Goal: Task Accomplishment & Management: Complete application form

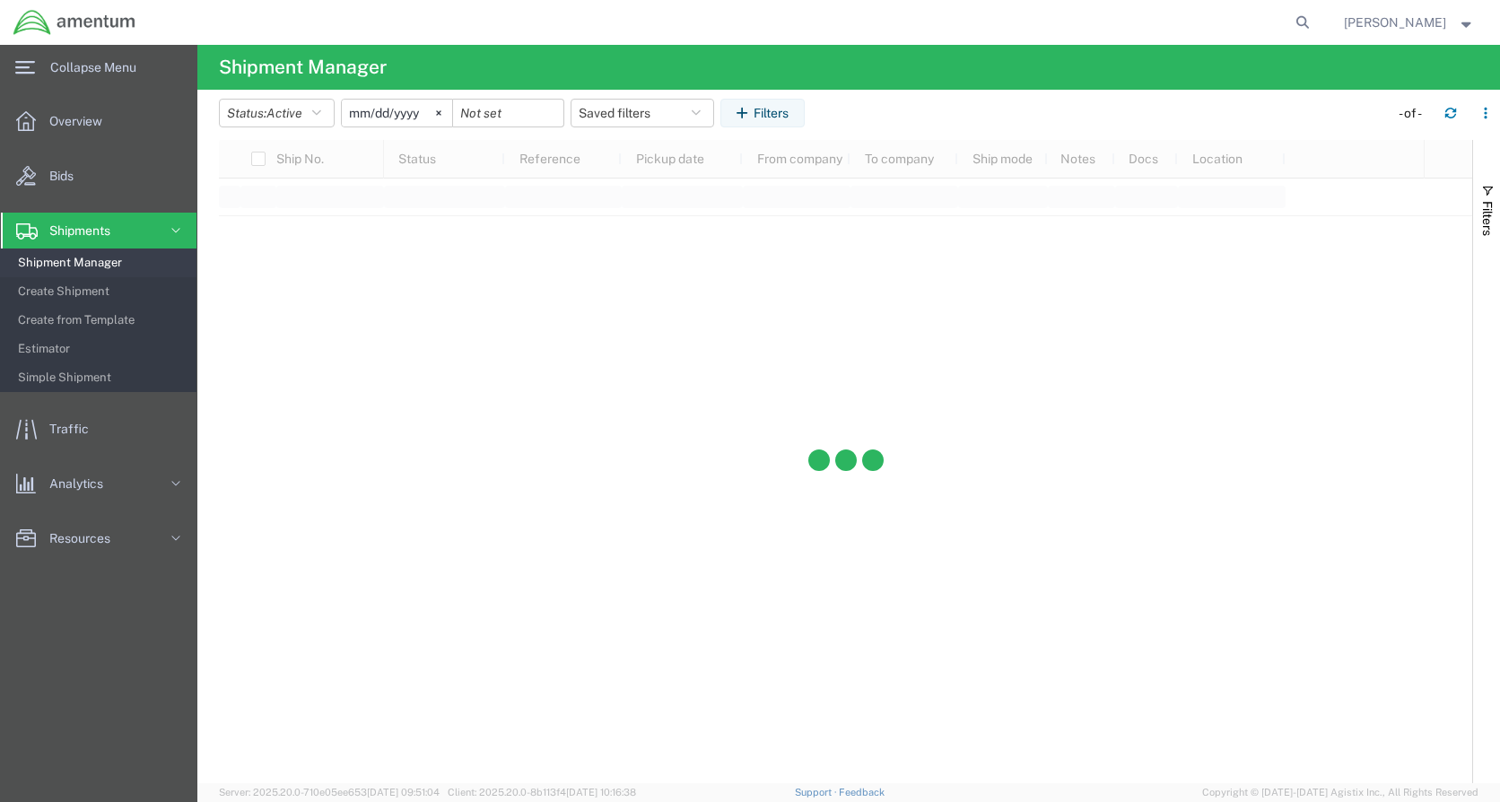
click at [92, 285] on span "Create Shipment" at bounding box center [101, 292] width 166 height 36
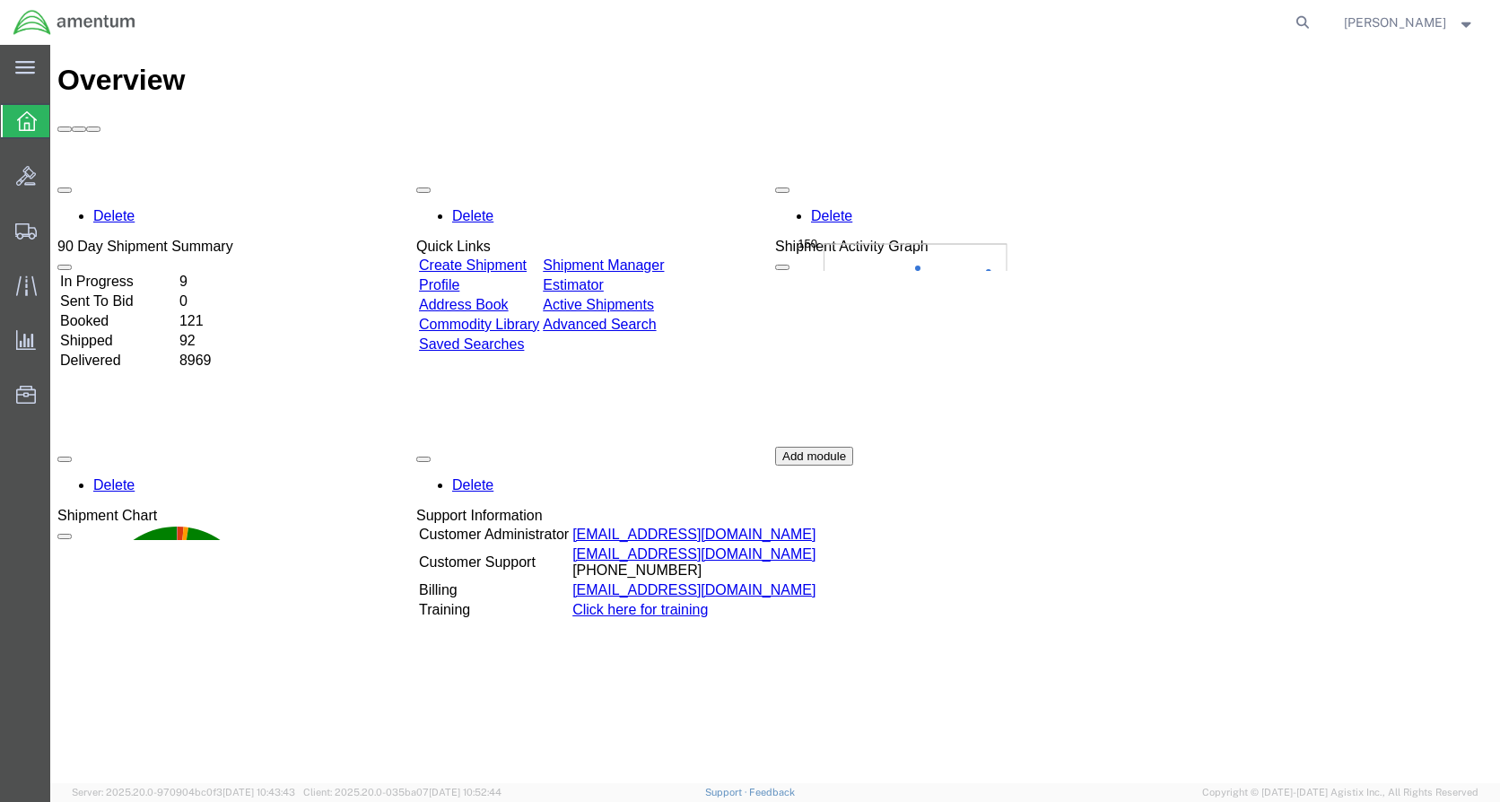
click at [40, 239] on div at bounding box center [26, 231] width 50 height 36
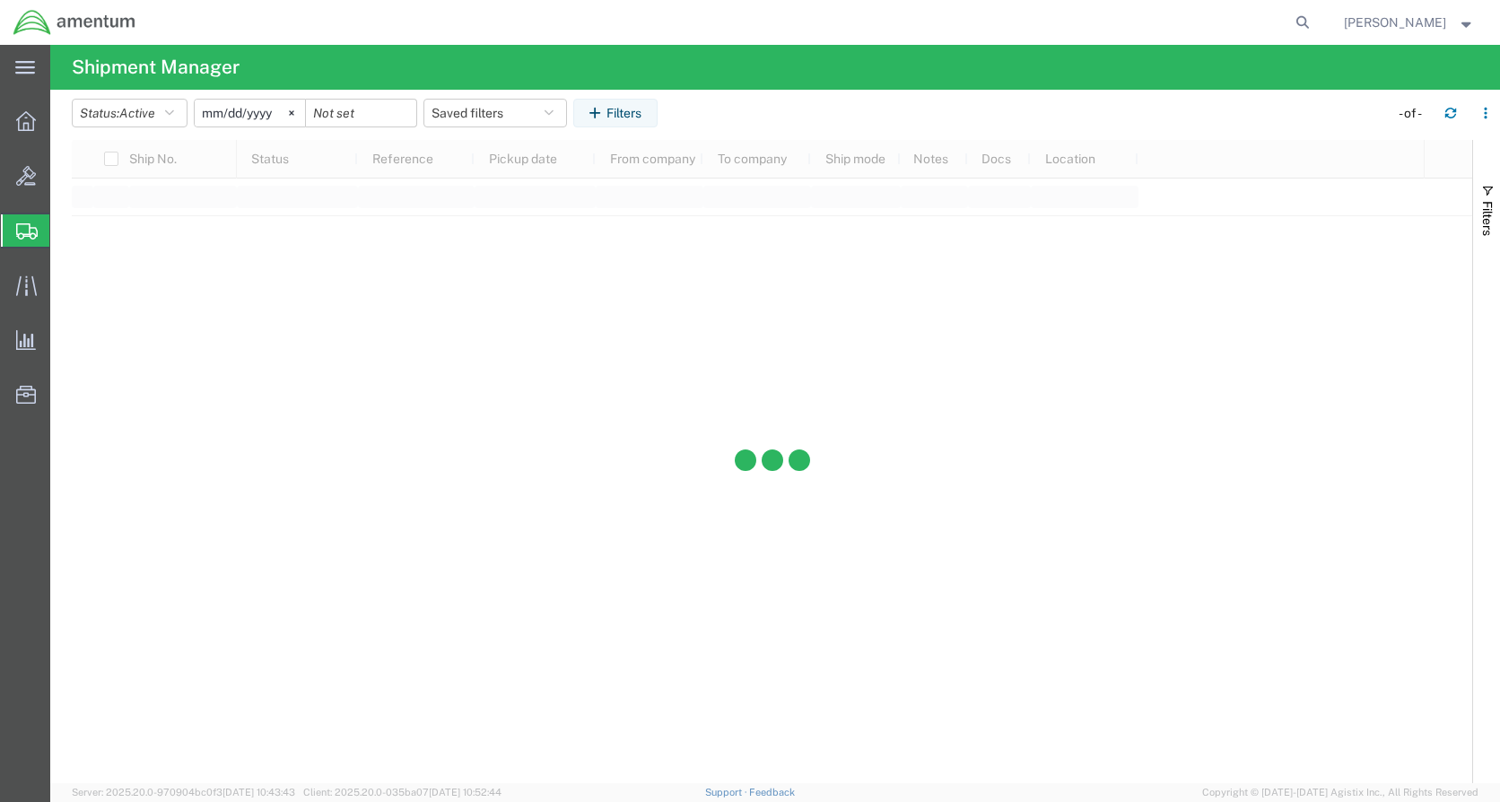
click at [11, 72] on div "main_menu Created with Sketch." at bounding box center [25, 67] width 50 height 45
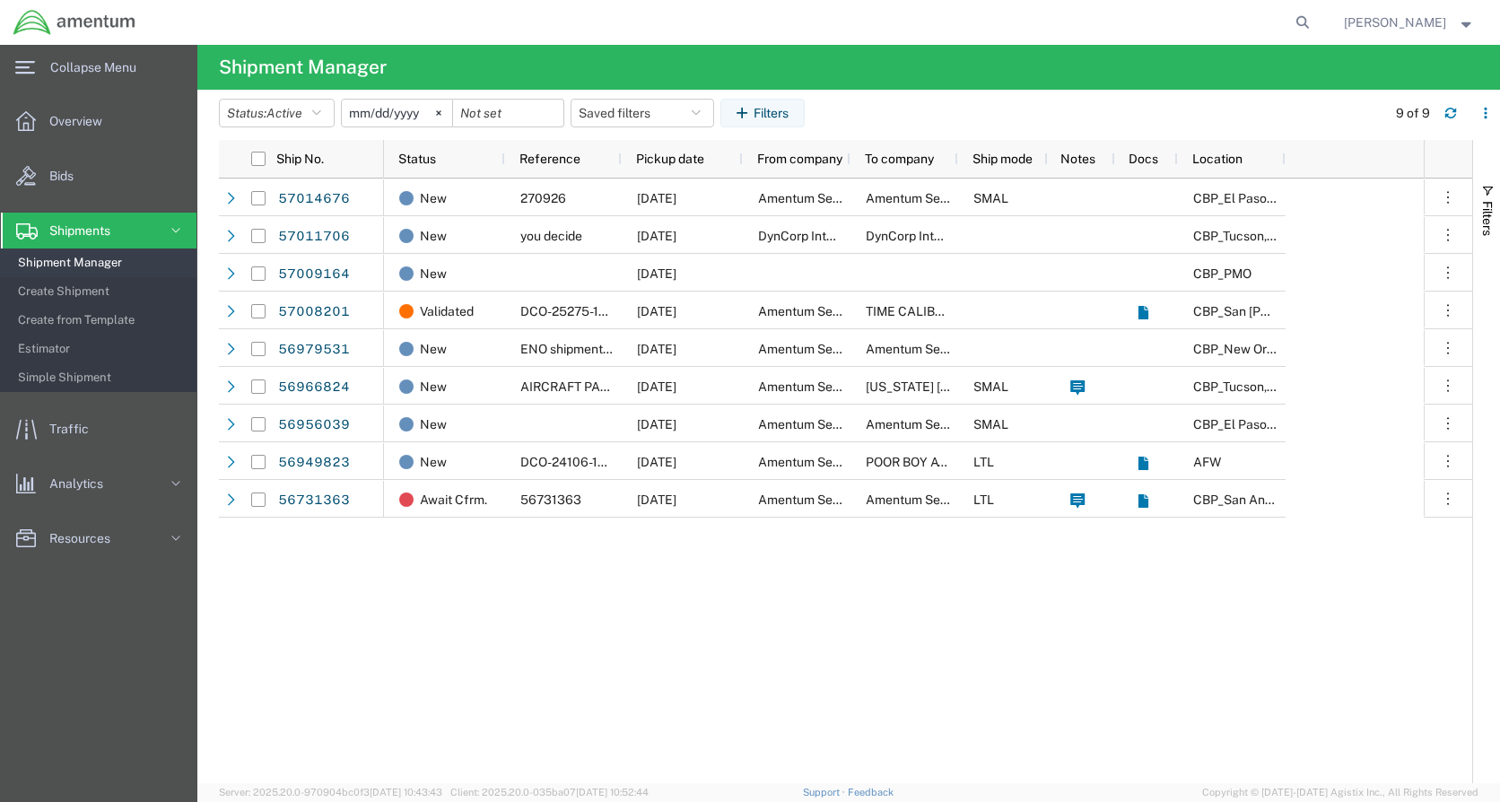
click at [127, 298] on span "Create Shipment" at bounding box center [101, 292] width 166 height 36
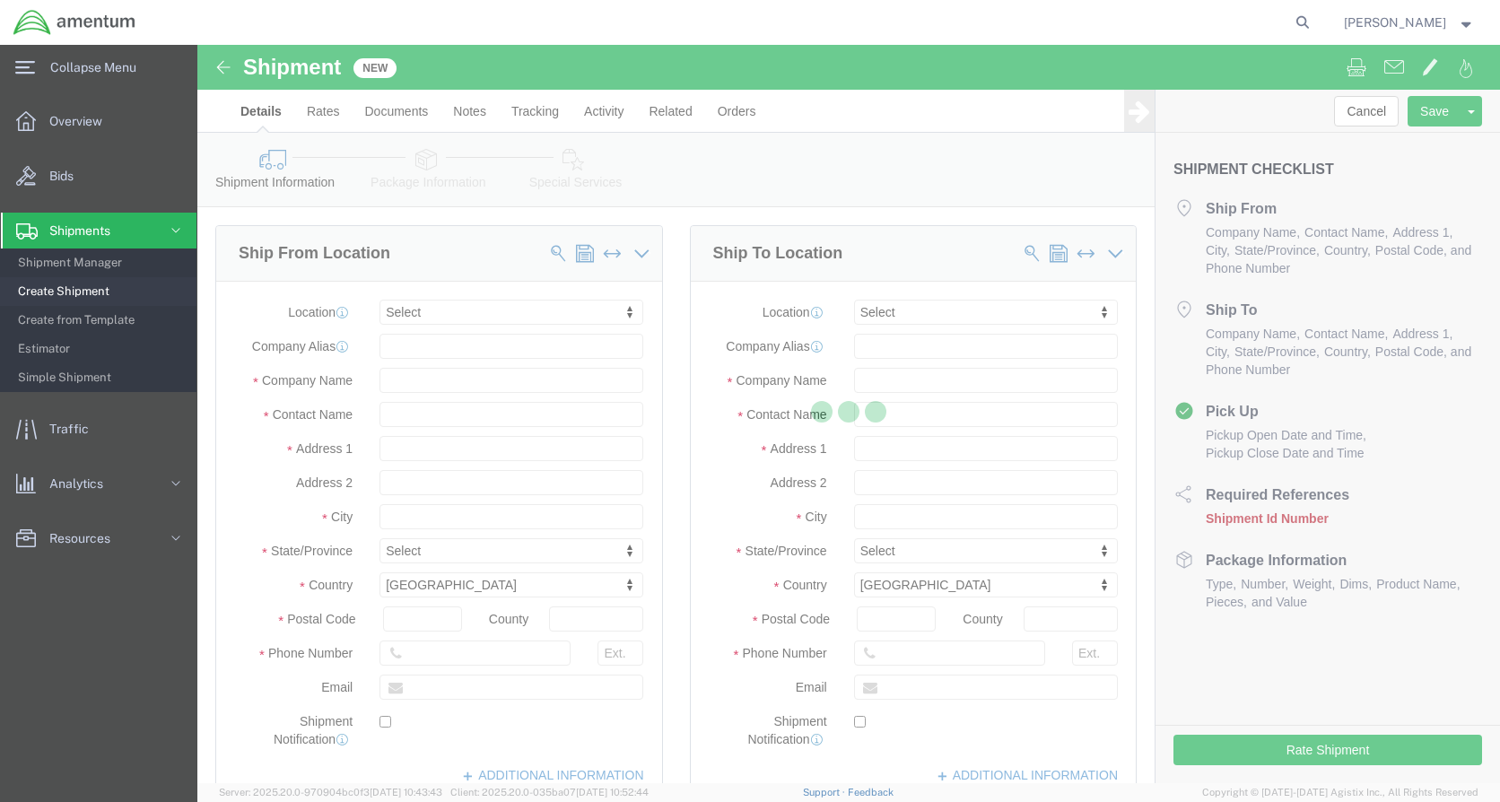
select select
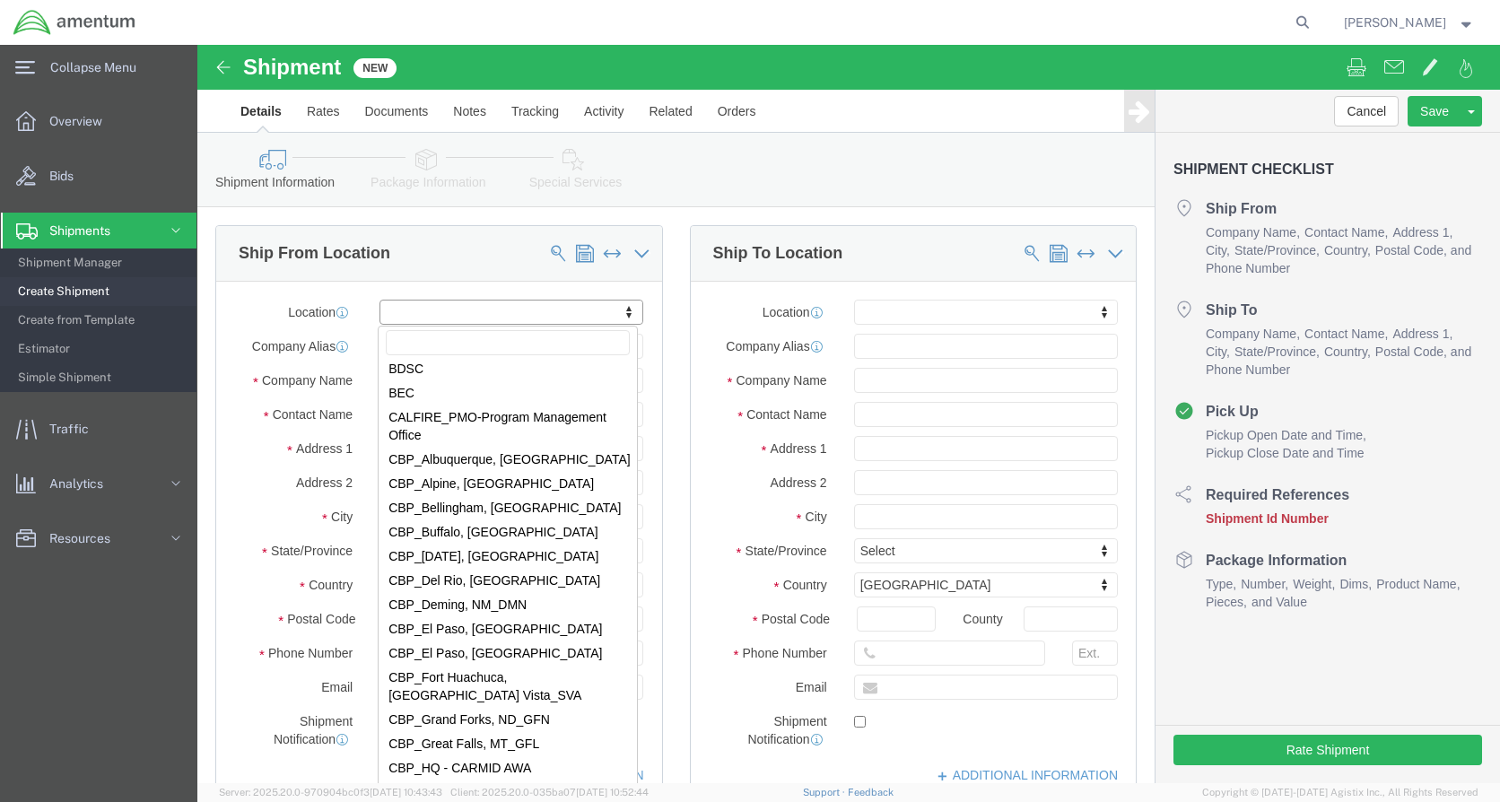
scroll to position [3320, 0]
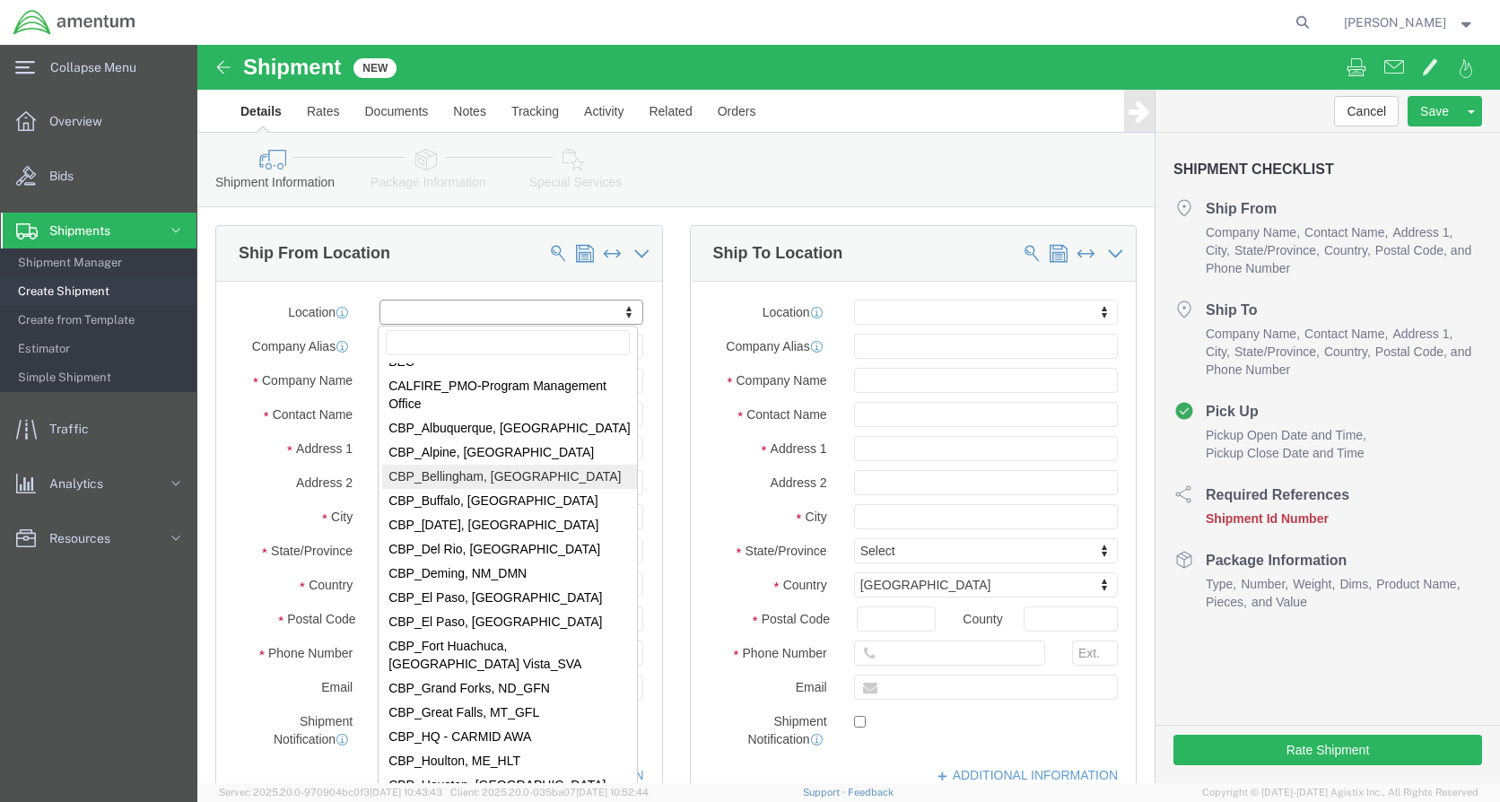
select select "49918"
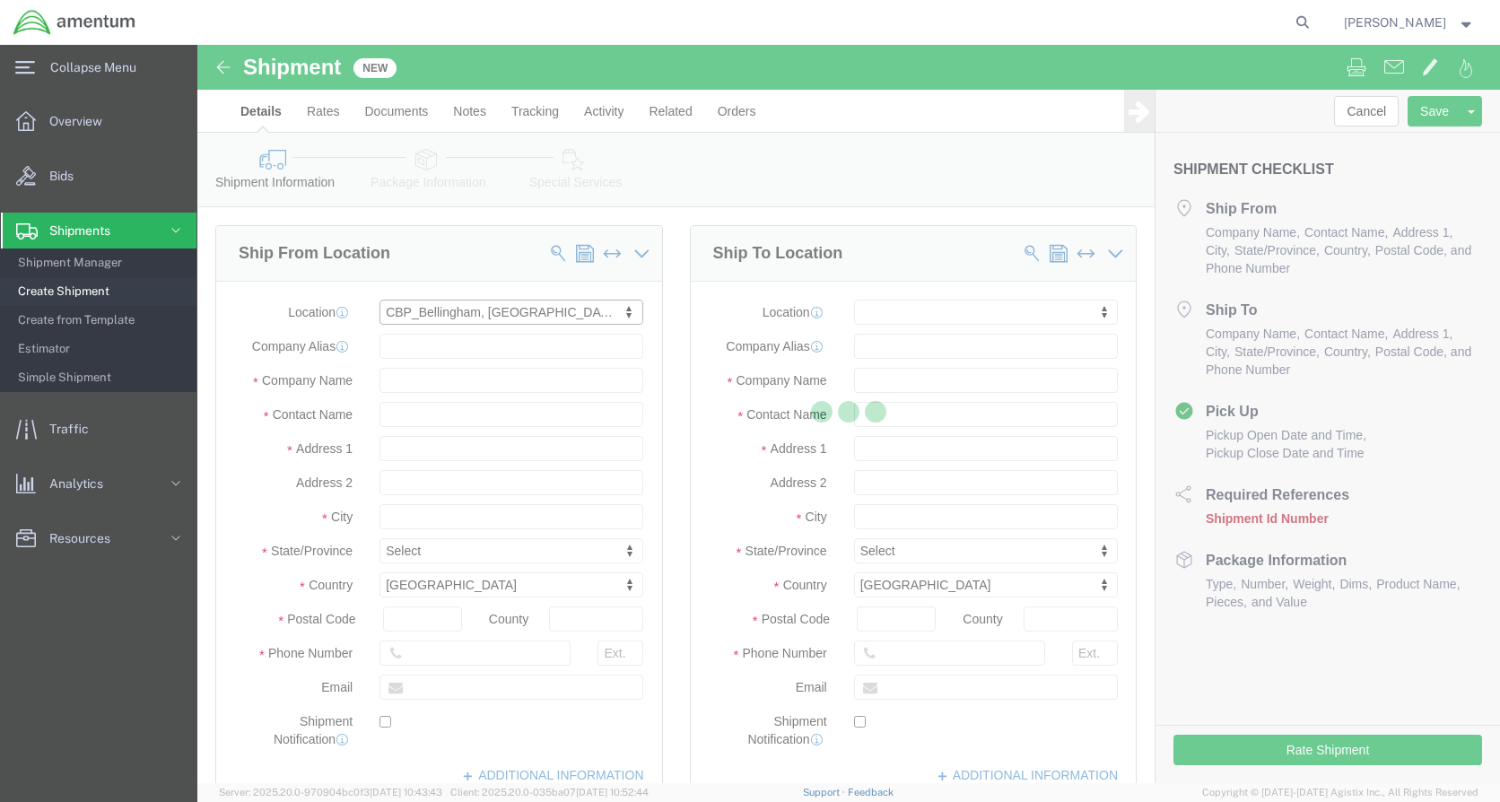
select select "WA"
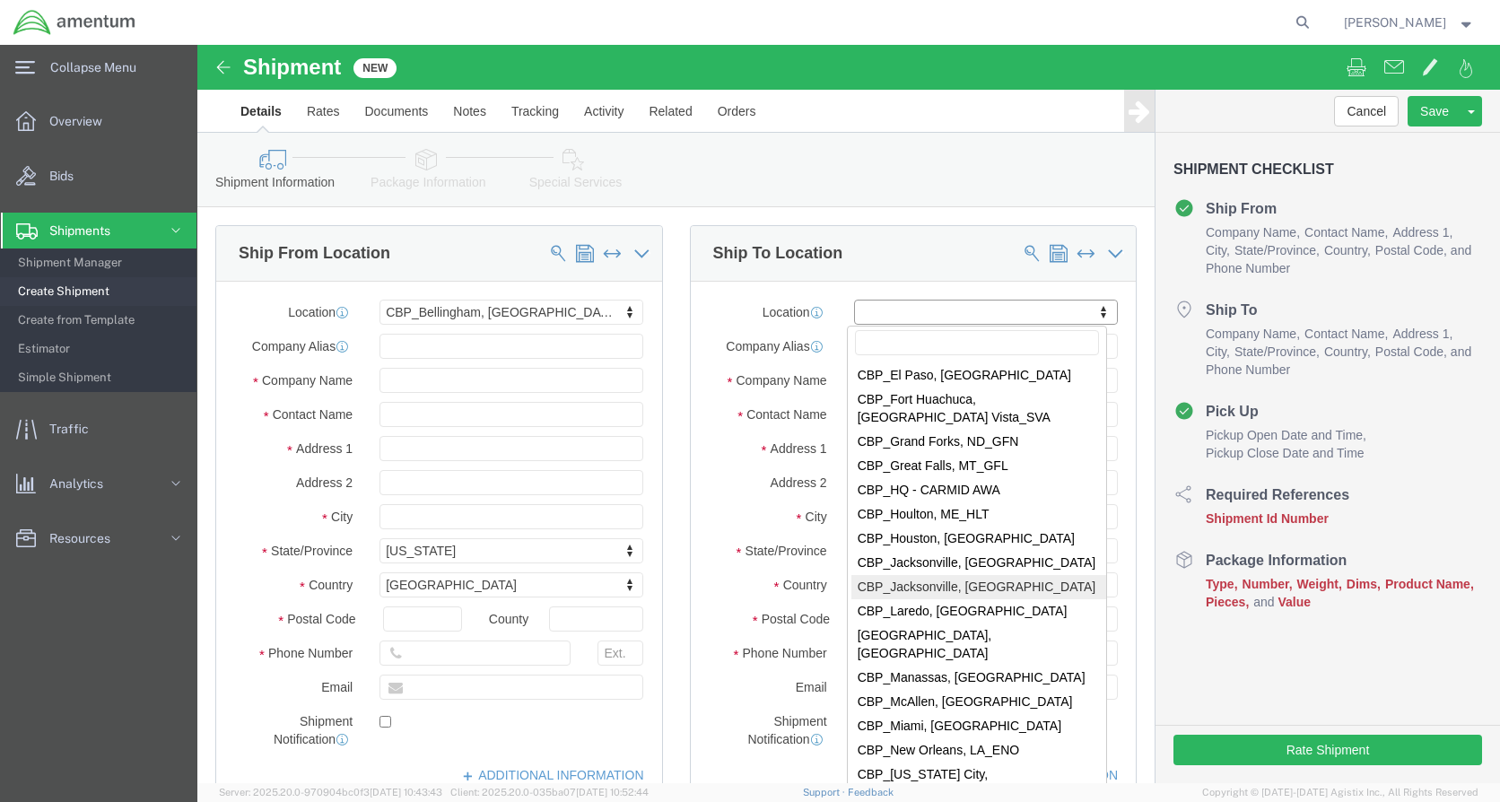
scroll to position [3590, 0]
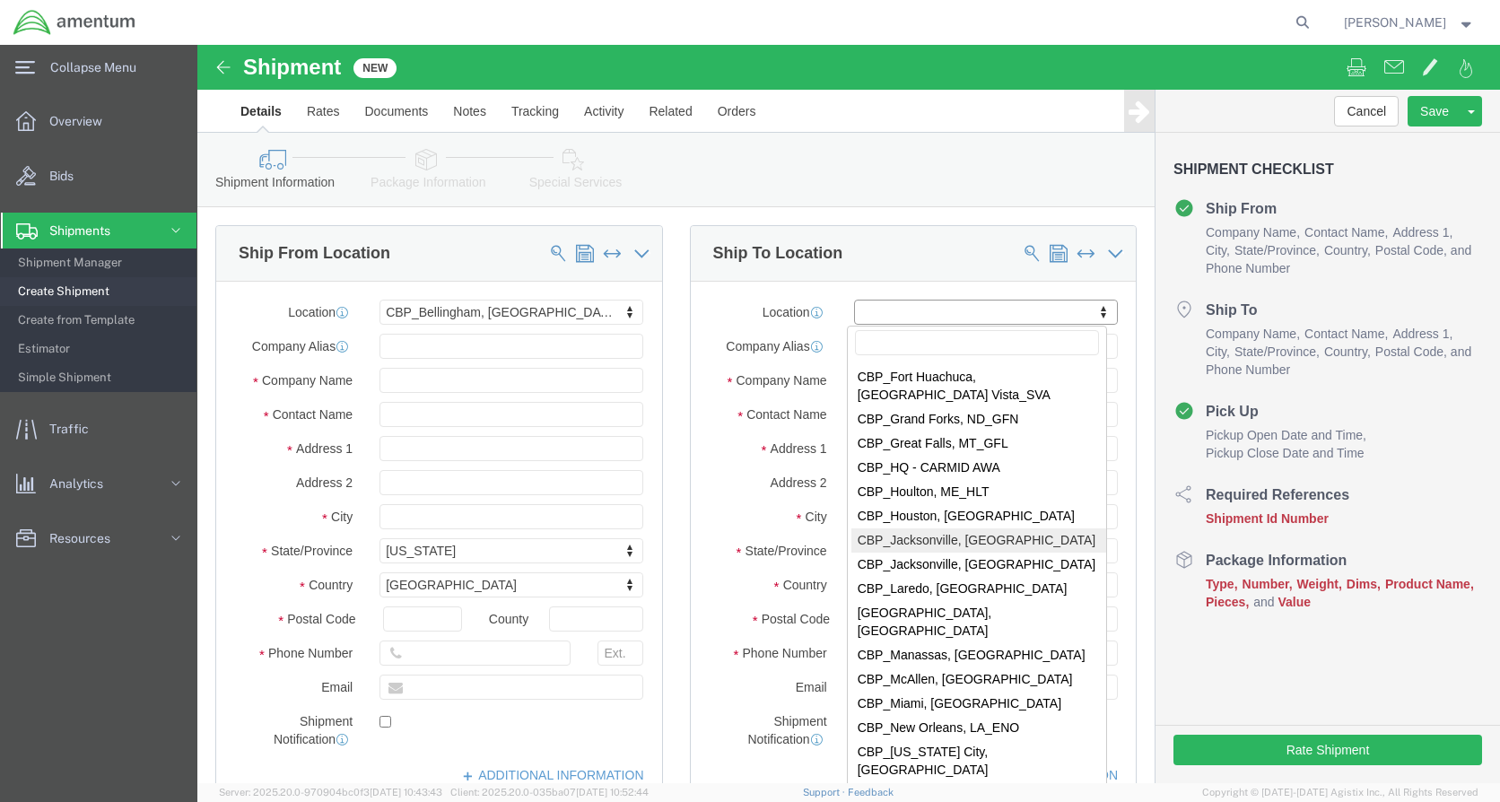
select select "49930"
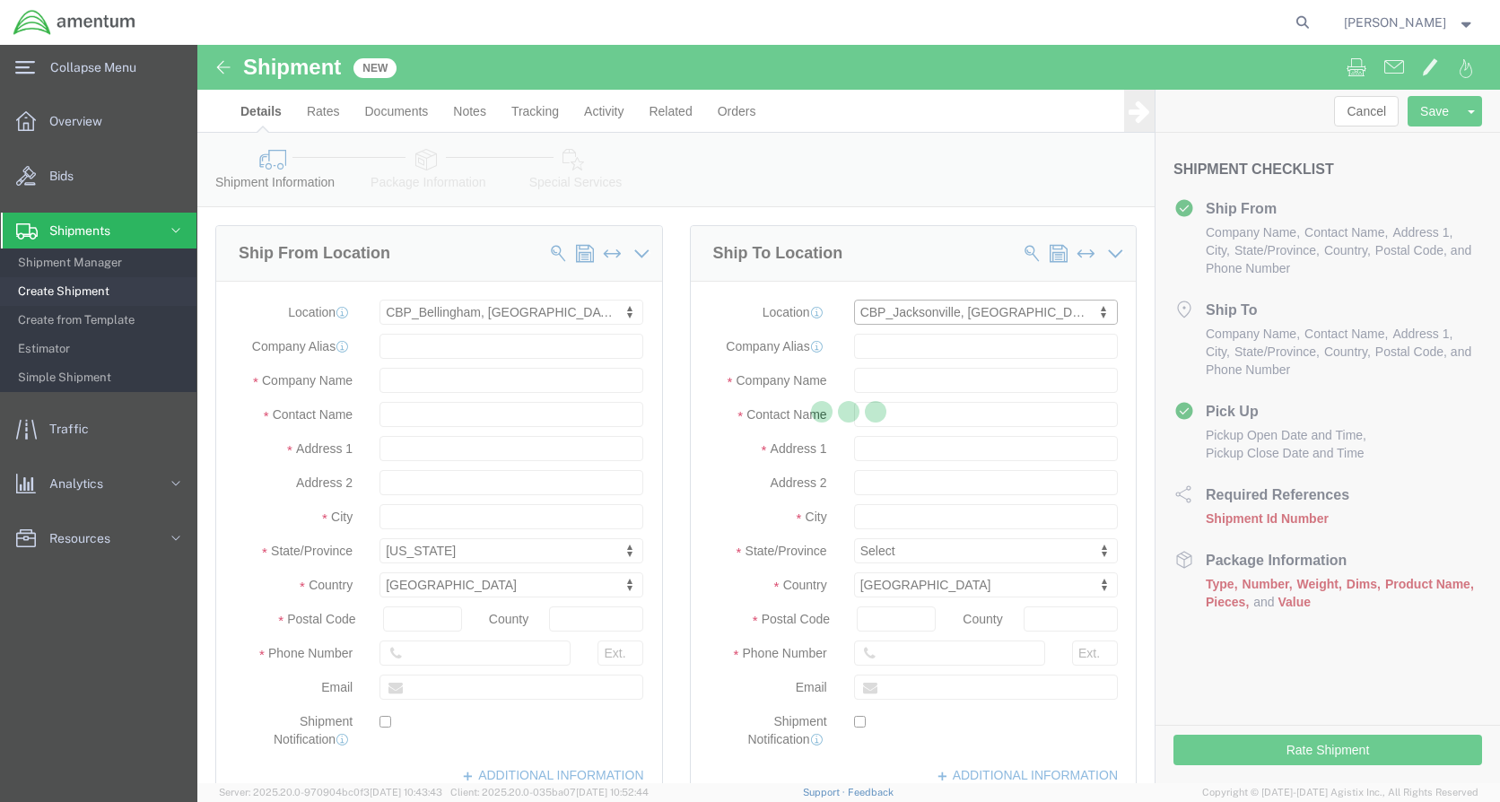
select select "FL"
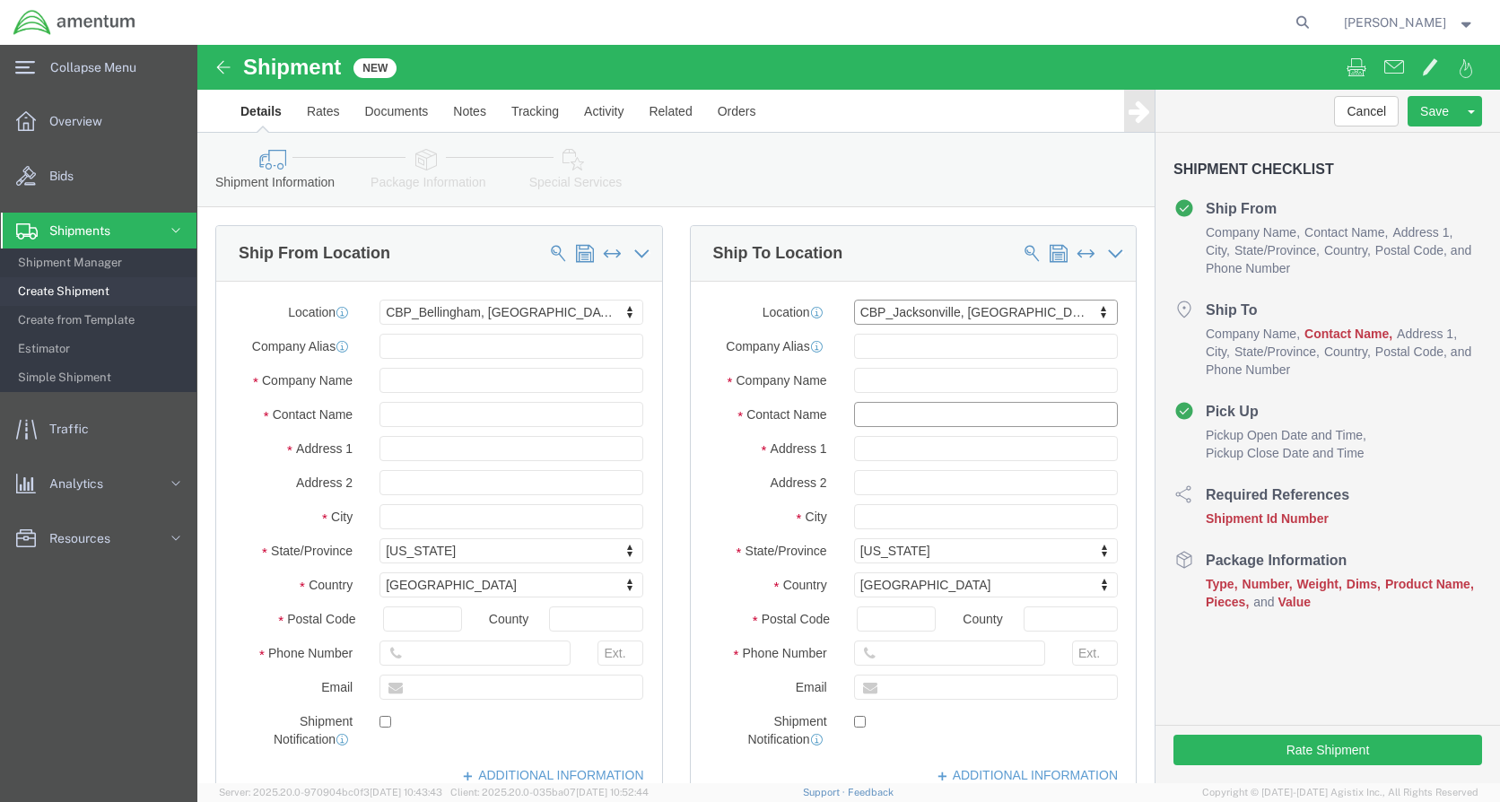
click input "text"
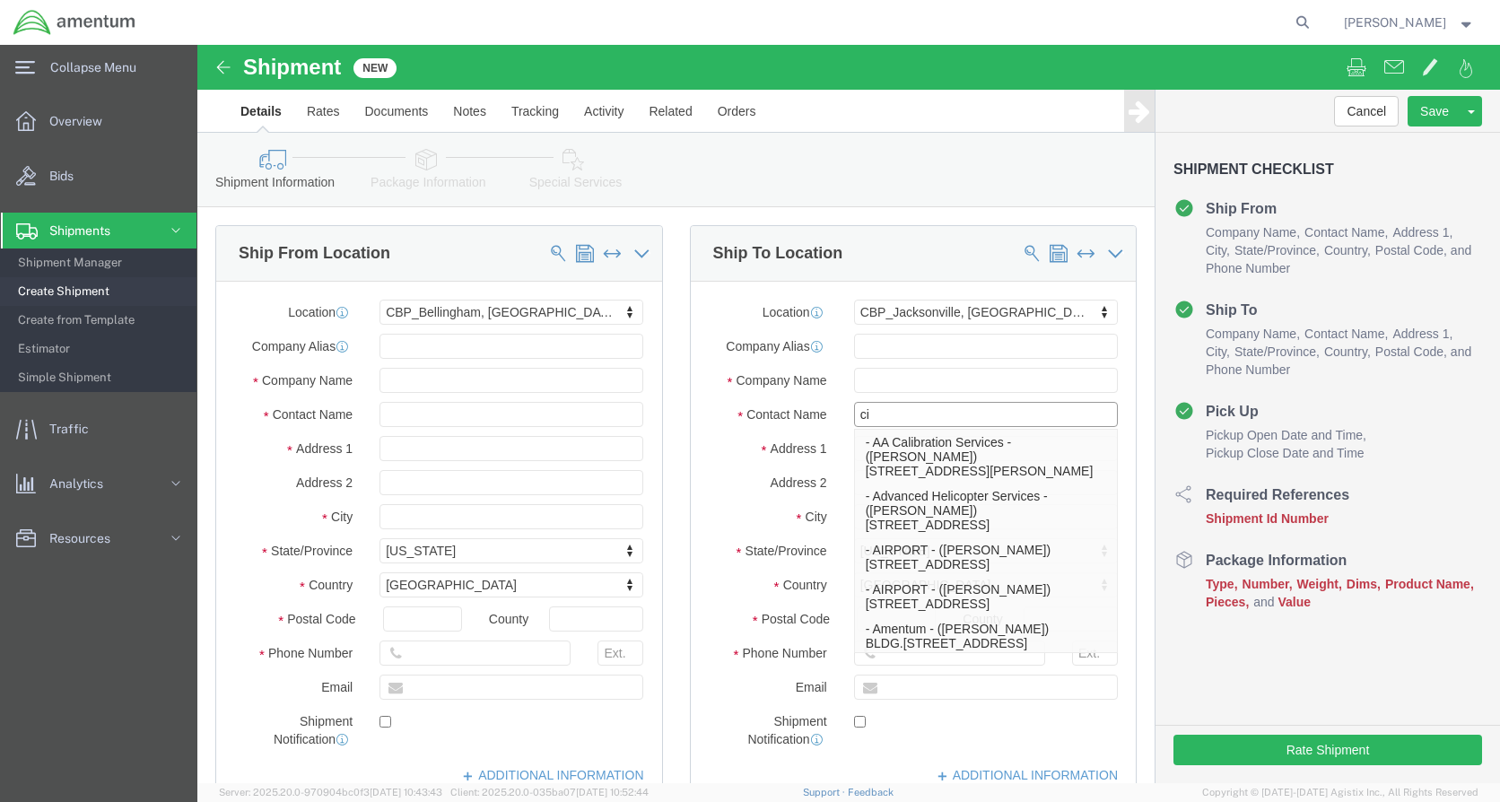
type input "c"
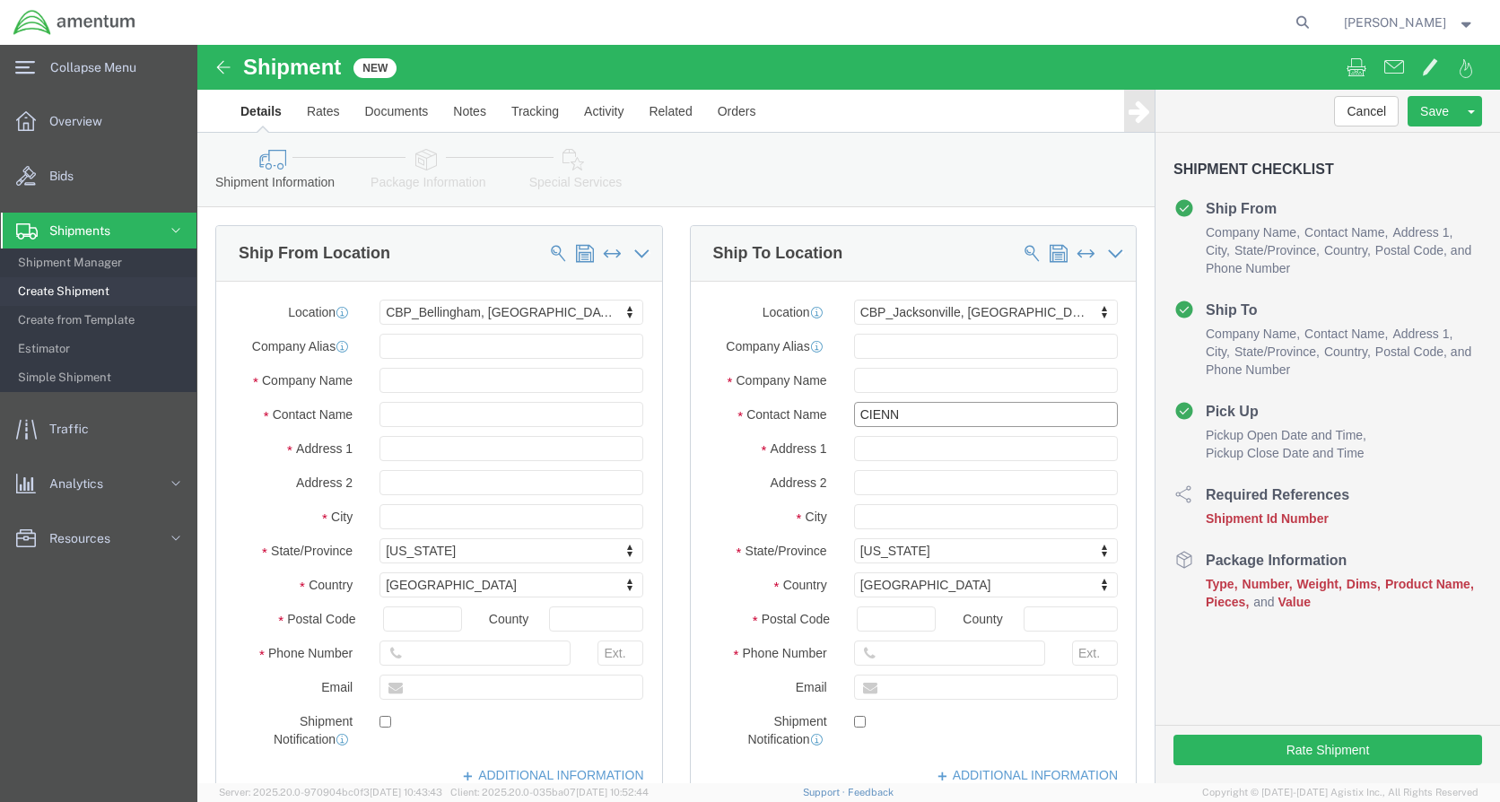
type input "CIENNA"
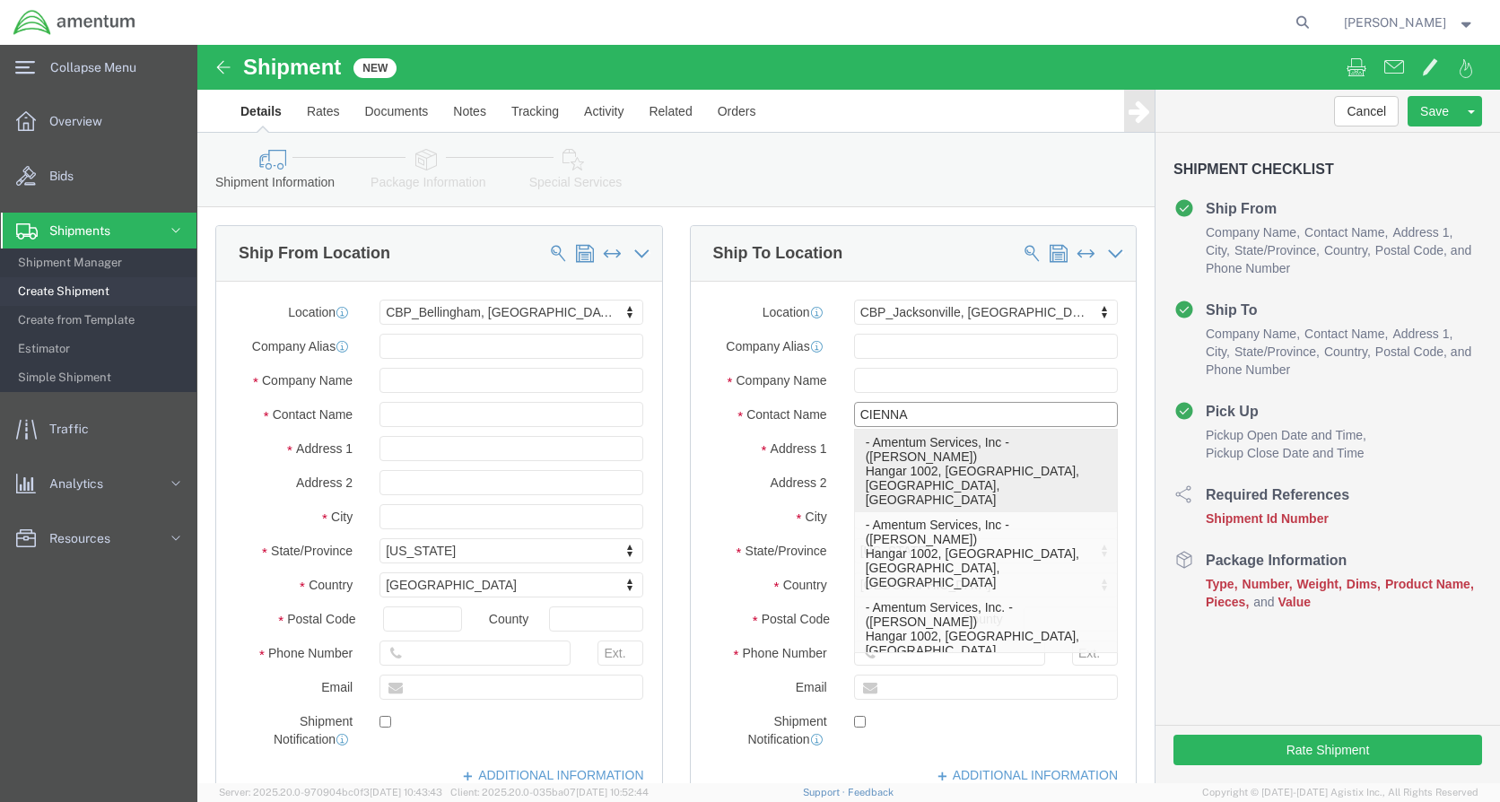
click p "- Amentum Services, Inc - ([PERSON_NAME]) Hangar 1002, [GEOGRAPHIC_DATA], [GEOG…"
select select
select select "FL"
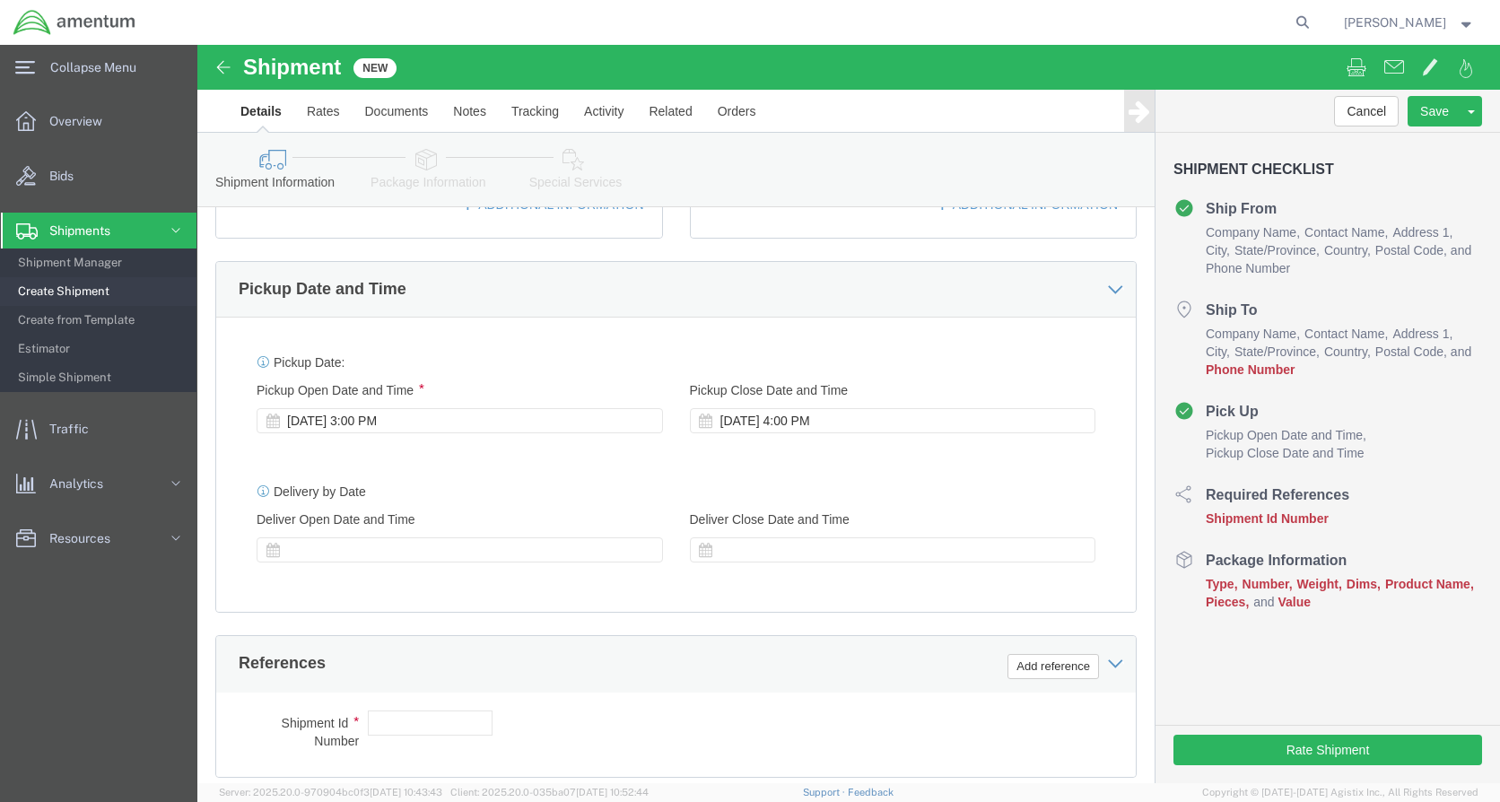
scroll to position [628, 0]
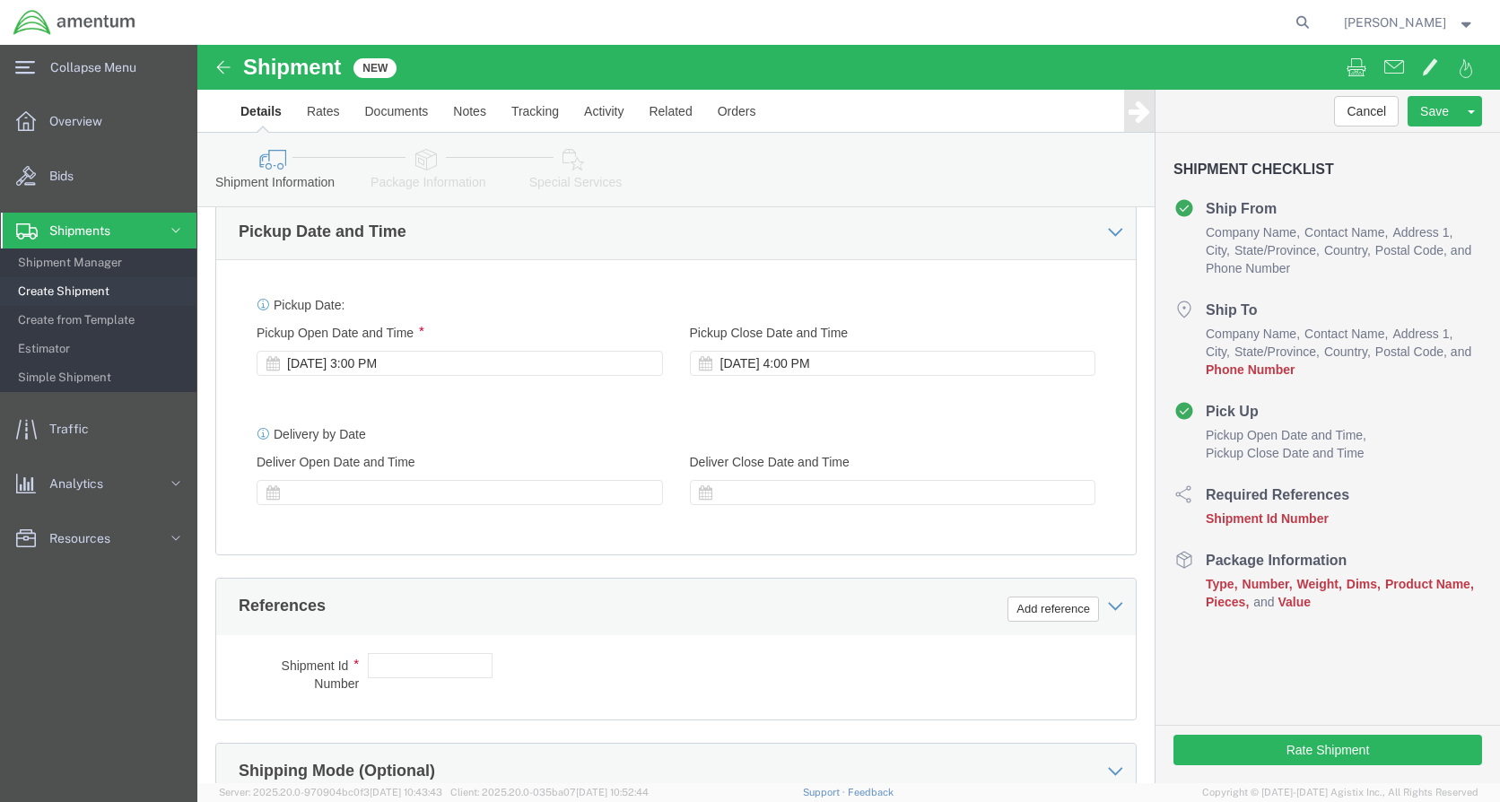
type input "[PERSON_NAME]"
click button "Add reference"
click input "text"
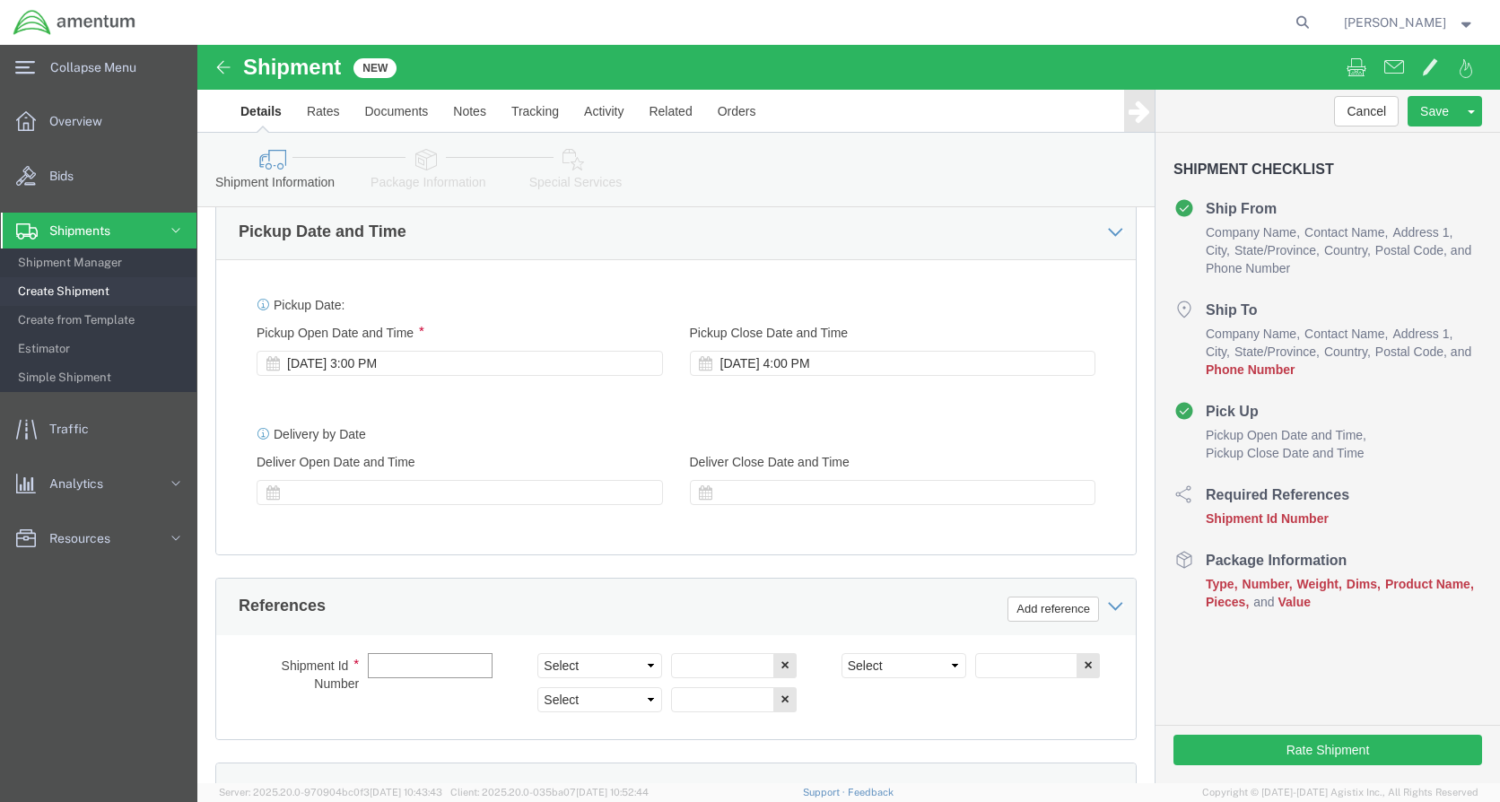
drag, startPoint x: 203, startPoint y: 614, endPoint x: 212, endPoint y: 608, distance: 10.5
click input "text"
drag, startPoint x: 247, startPoint y: 615, endPoint x: 146, endPoint y: 600, distance: 101.5
click div "Shipment Id Number 614-007905 Select Account Type Activity ID Airline Appointme…"
type input "614-007905"
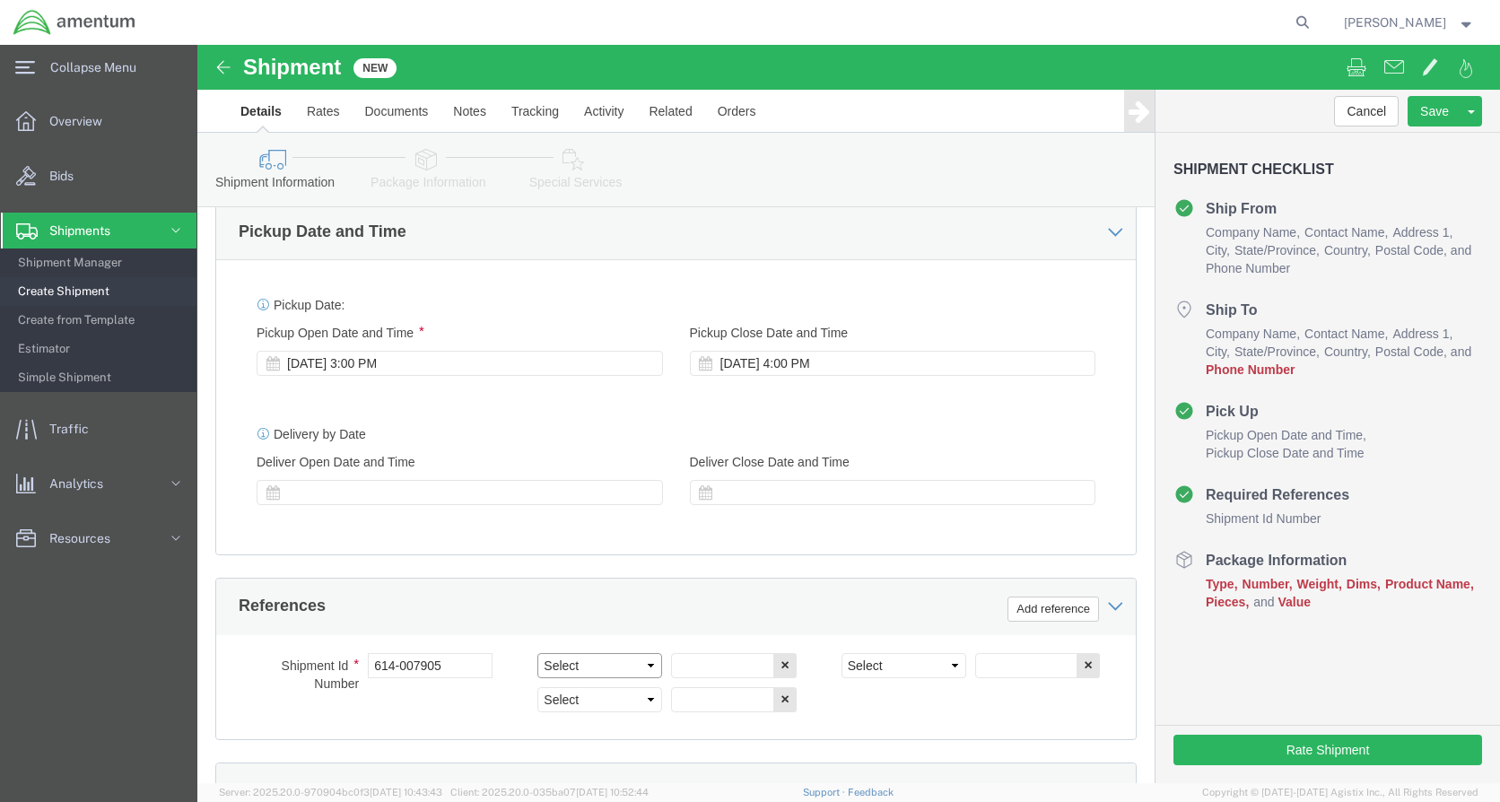
click select "Select Account Type Activity ID Airline Appointment Number ASN Batch Request # …"
select select "CUSTREF"
click select "Select Account Type Activity ID Airline Appointment Number ASN Batch Request # …"
click input "text"
paste input "614-007905"
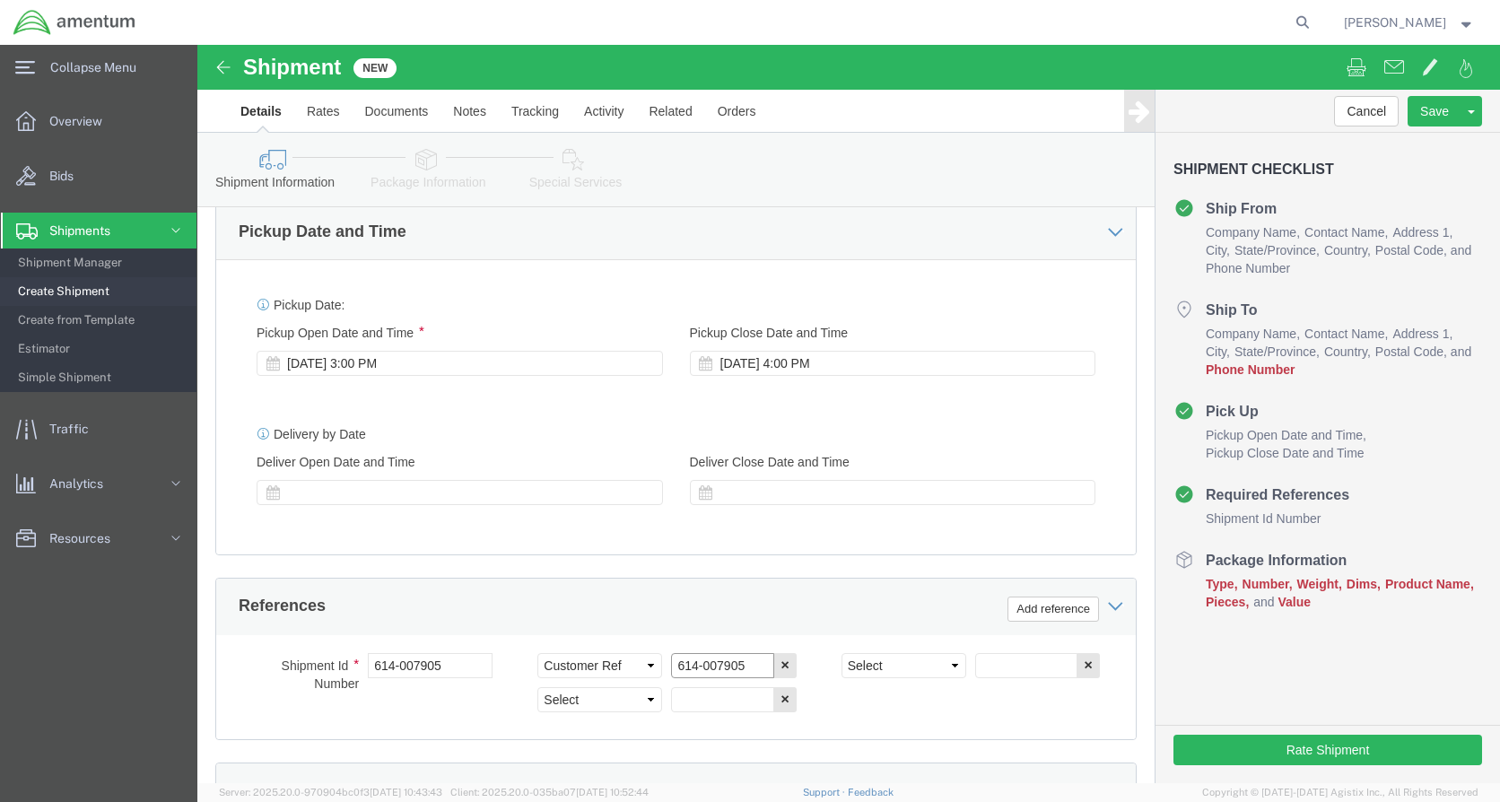
type input "614-007905"
click select "Select Account Type Activity ID Airline Appointment Number ASN Batch Request # …"
select select "DEPT"
click select "Select Account Type Activity ID Airline Appointment Number ASN Batch Request # …"
click input "text"
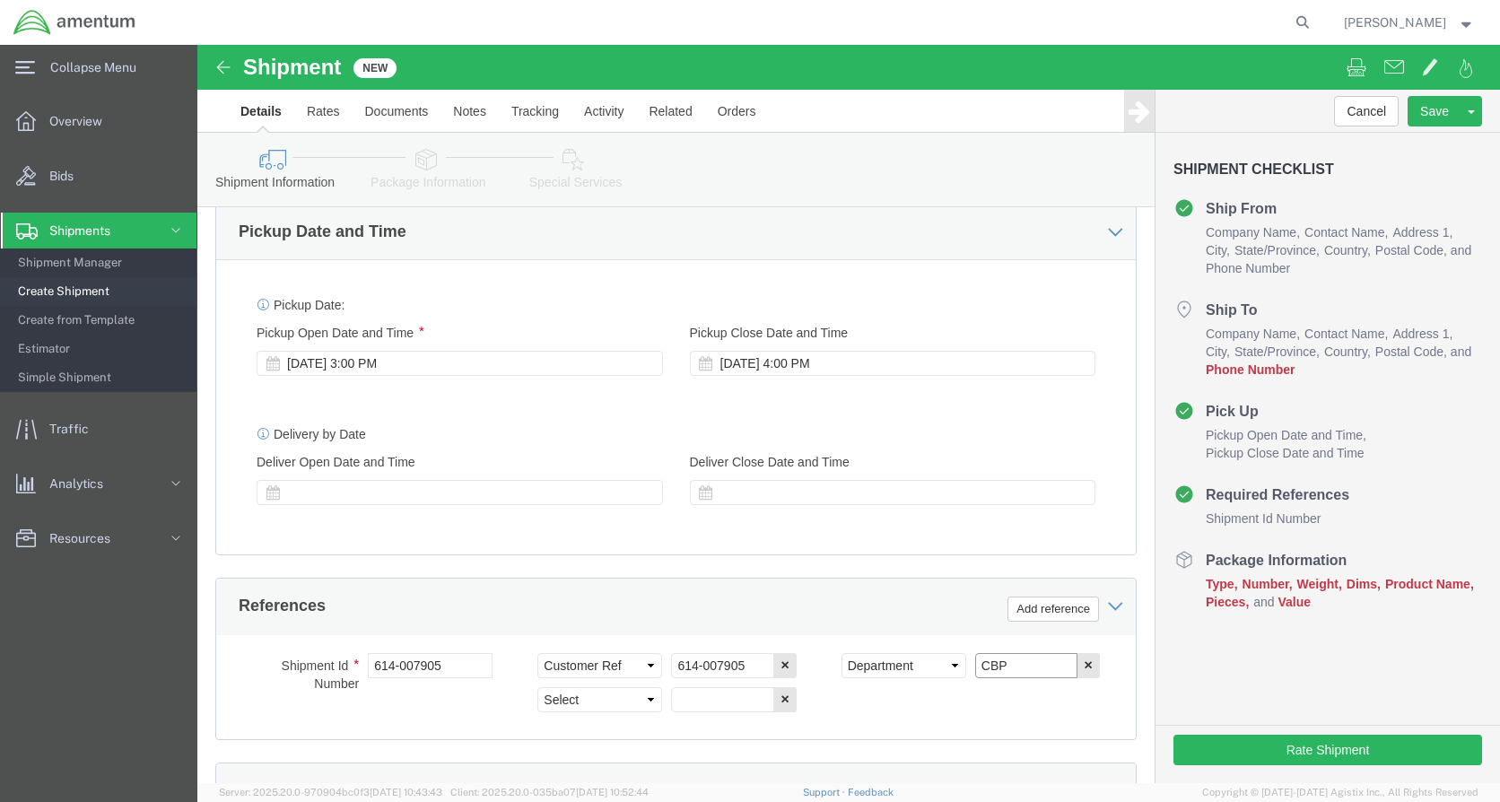
type input "CBP"
click select "Select Account Type Activity ID Airline Appointment Number ASN Batch Request # …"
select select "PROJNUM"
click select "Select Account Type Activity ID Airline Appointment Number ASN Batch Request # …"
click input "text"
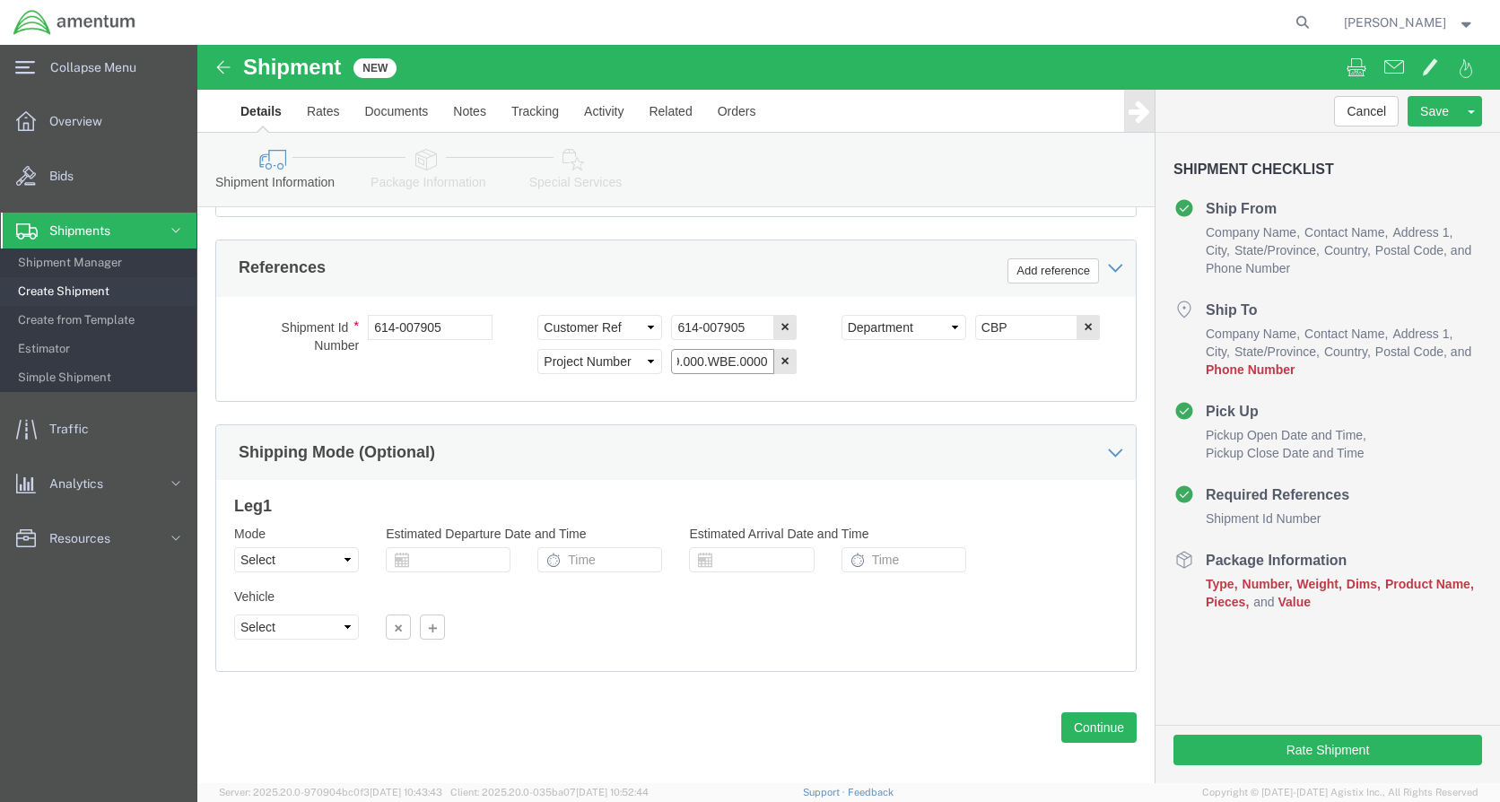
scroll to position [981, 0]
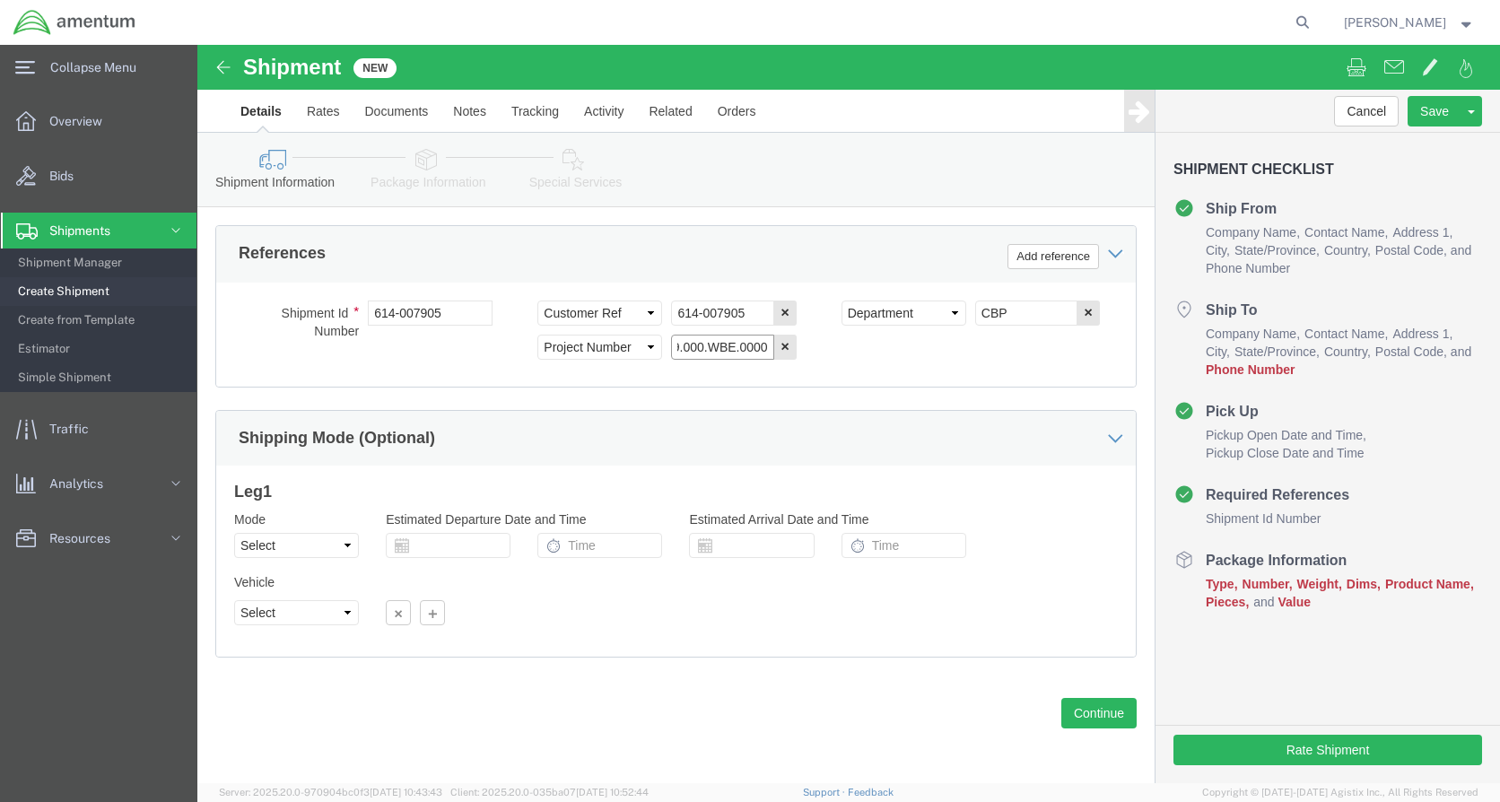
type input "6118.04.03.2219.000.WBE.0000"
click button "Continue"
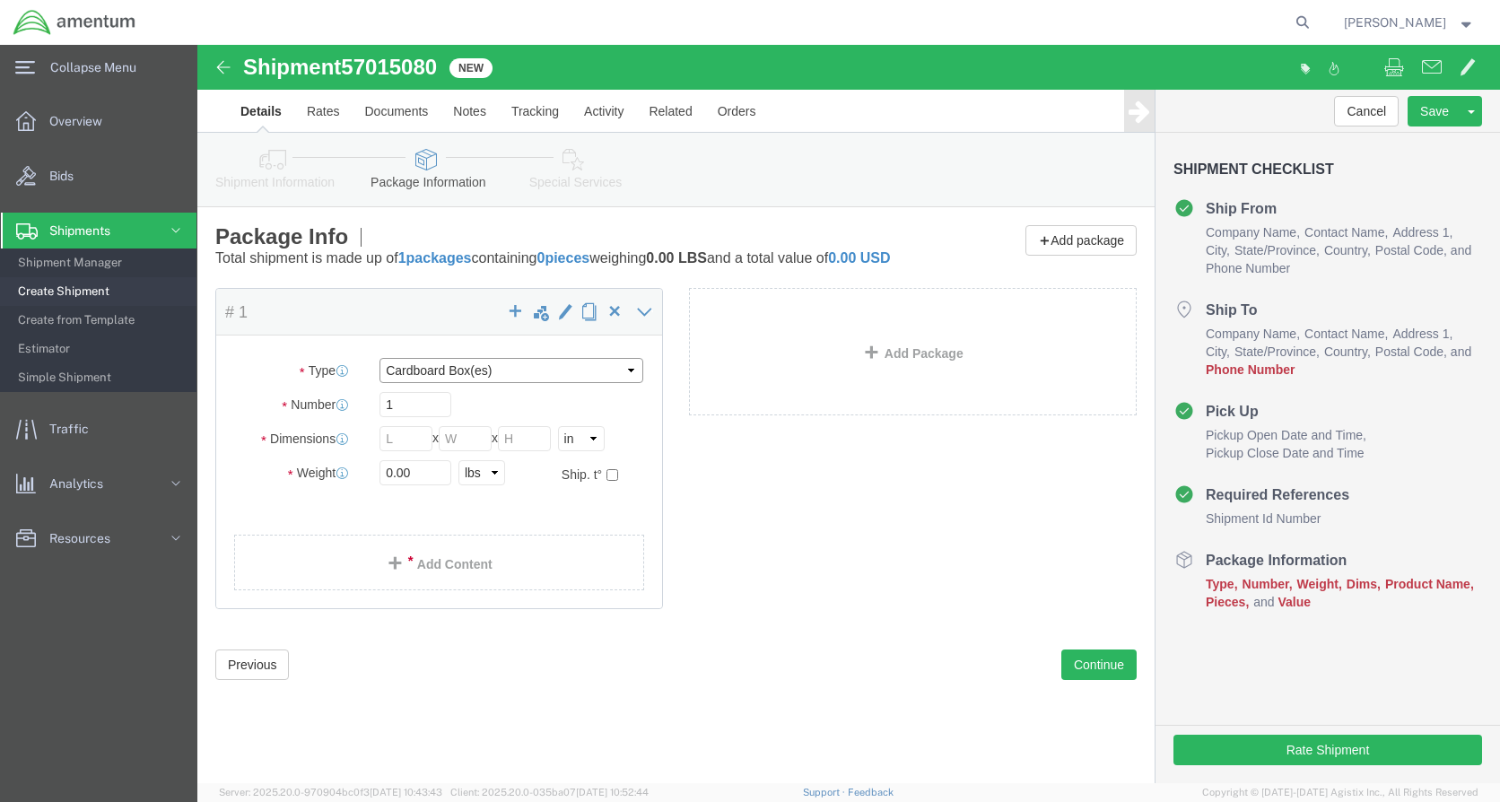
click select "Select BCK Boxes Bale(s) Basket(s) Bolt(s) Bottle(s) Buckets Bulk Bundle(s) Can…"
select select "ENV"
click select "Select BCK Boxes Bale(s) Basket(s) Bolt(s) Bottle(s) Buckets Bulk Bundle(s) Can…"
type input "9.50"
type input "12.50"
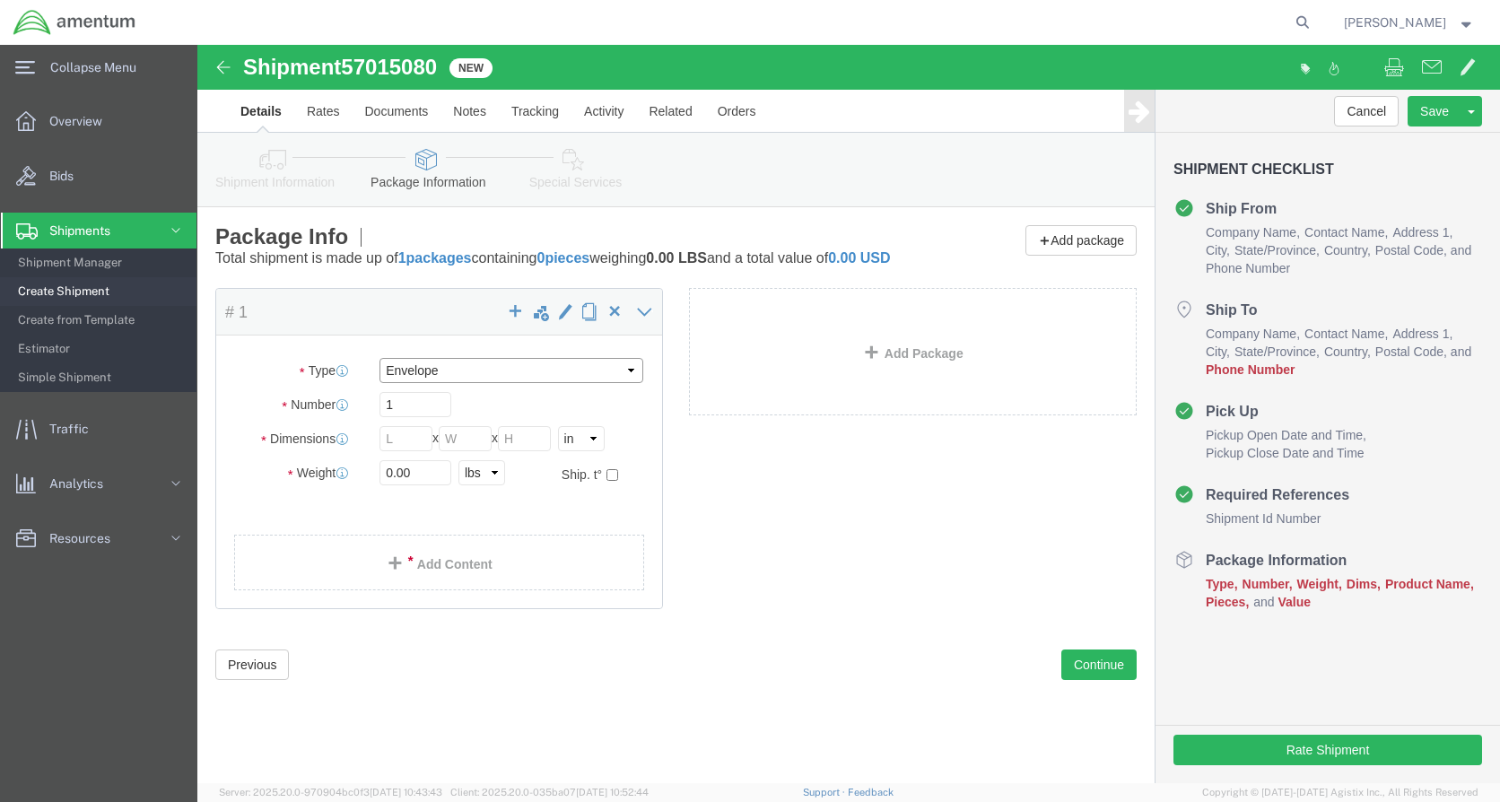
type input "0.25"
type input "1"
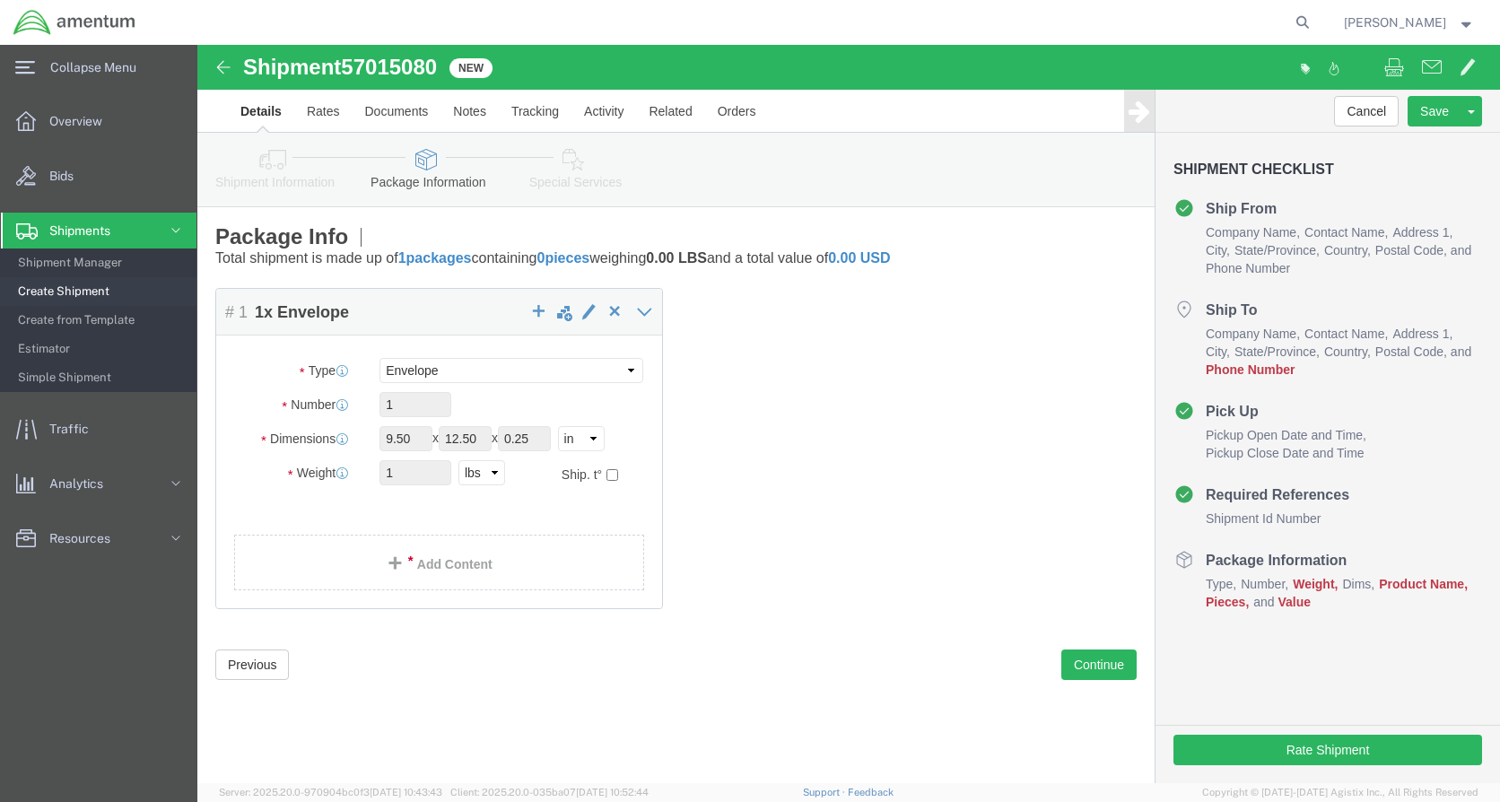
click link "Add Content"
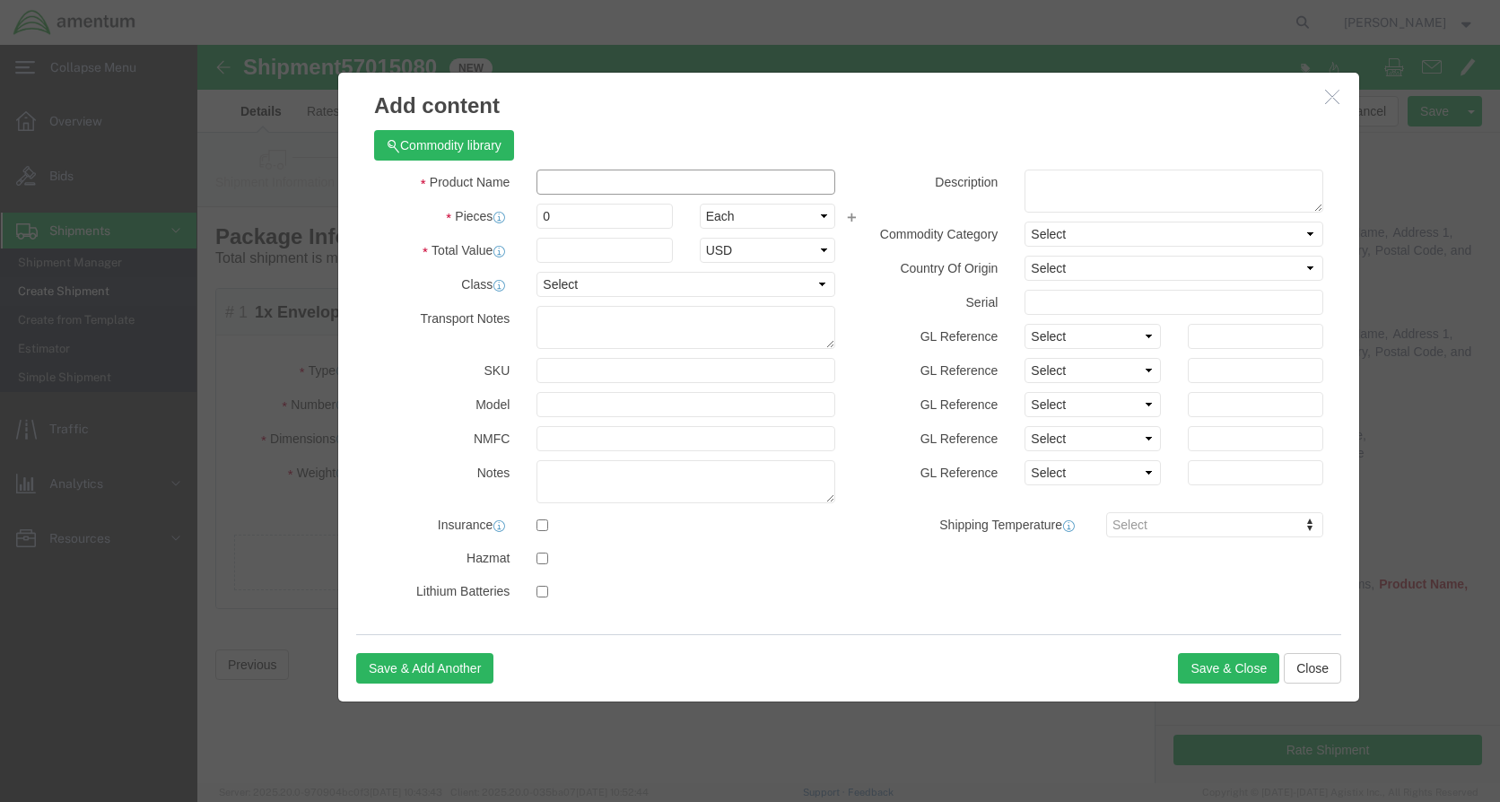
click input "text"
type input "AC PART"
click input "0"
type input "1"
click input "text"
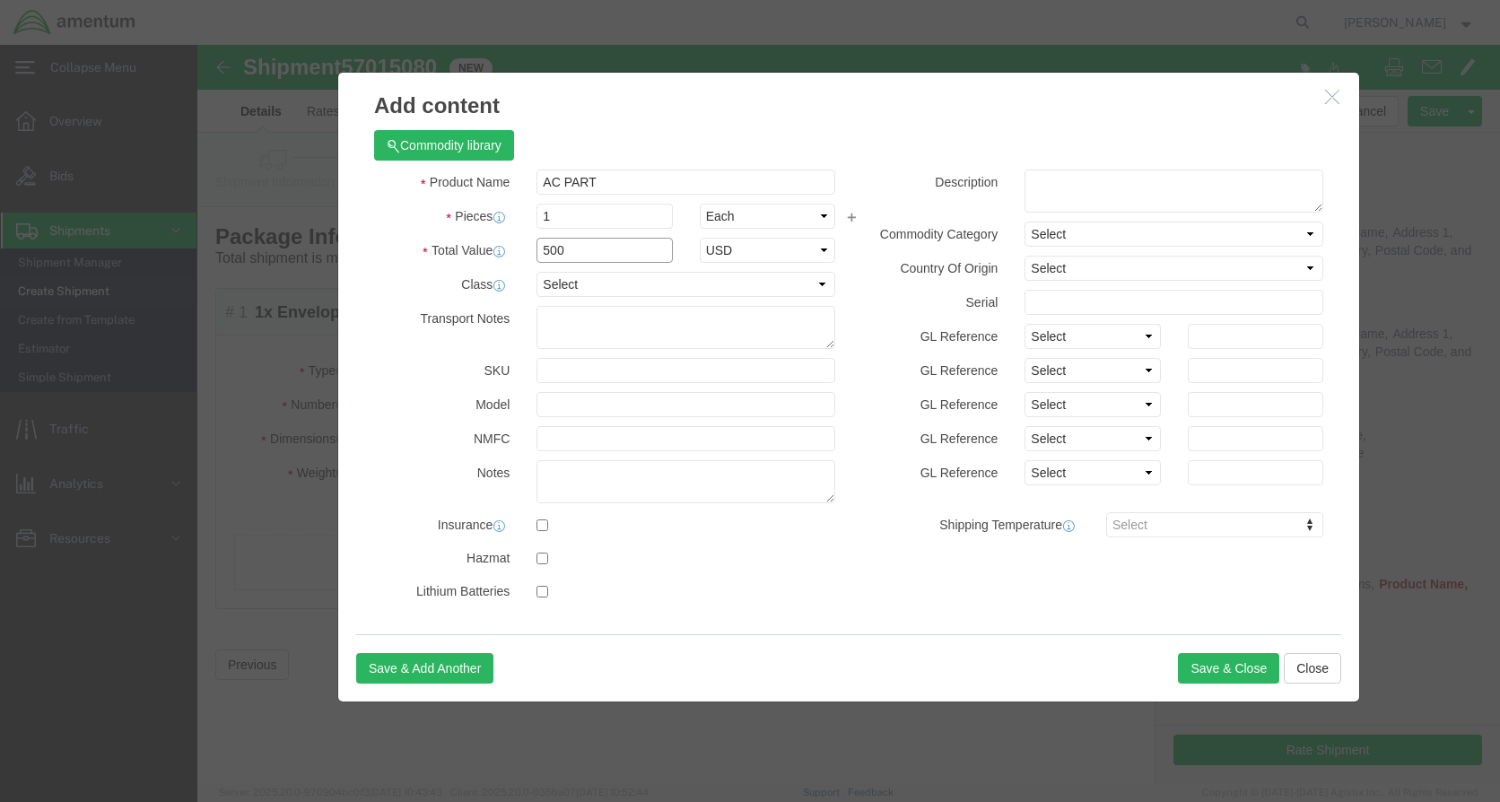
type input "500"
click button "Save & Close"
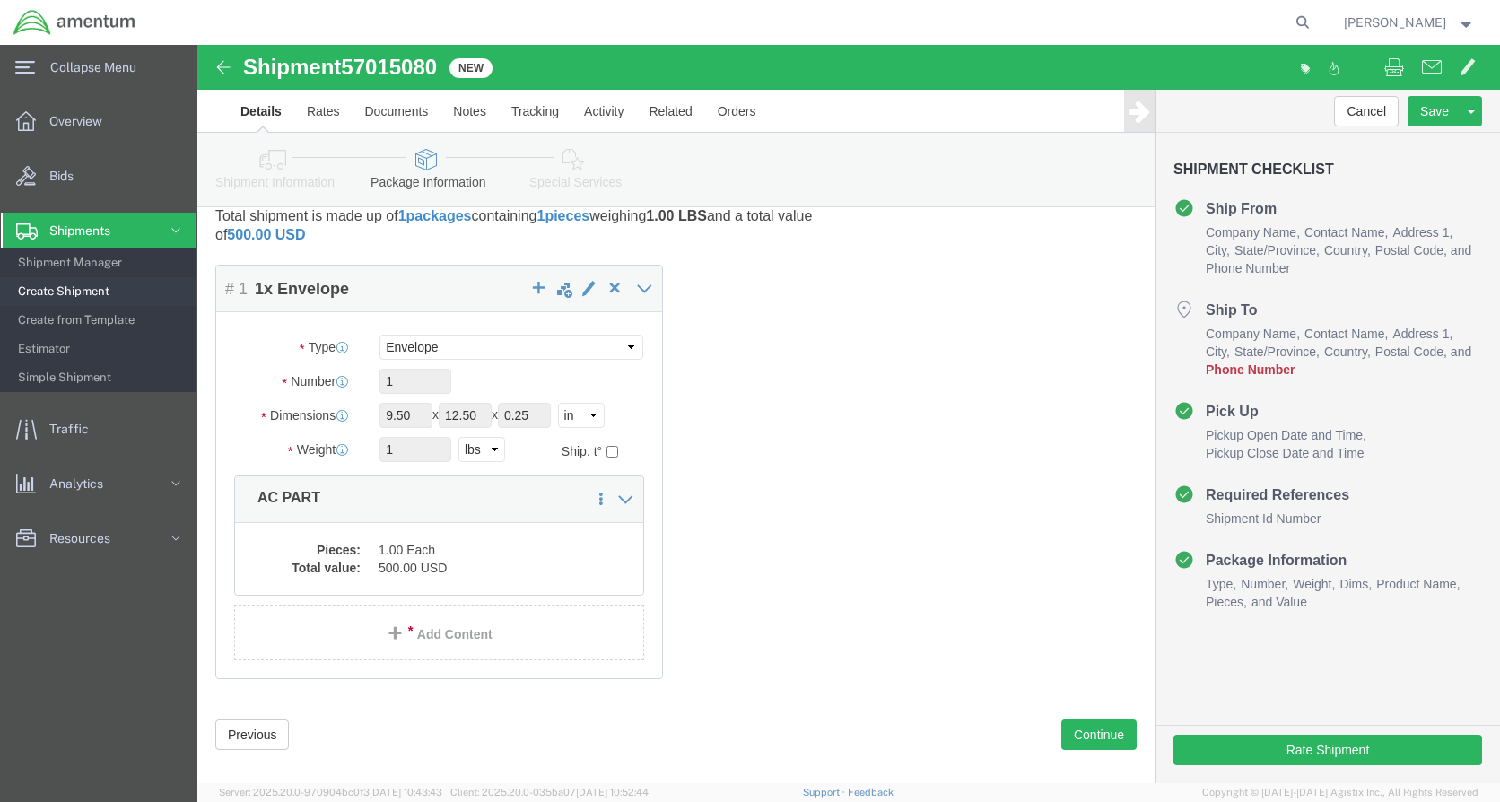
scroll to position [63, 0]
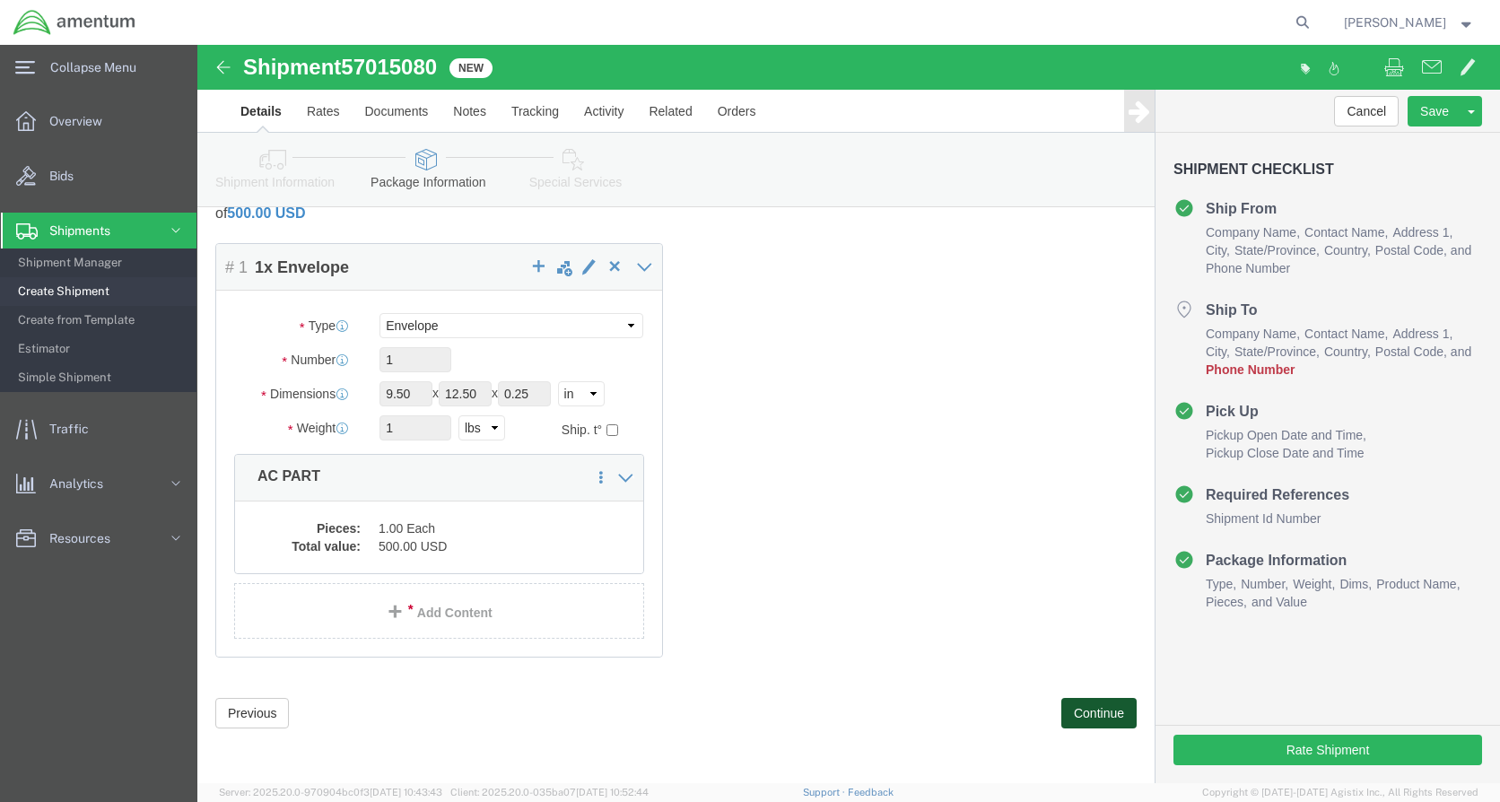
click button "Continue"
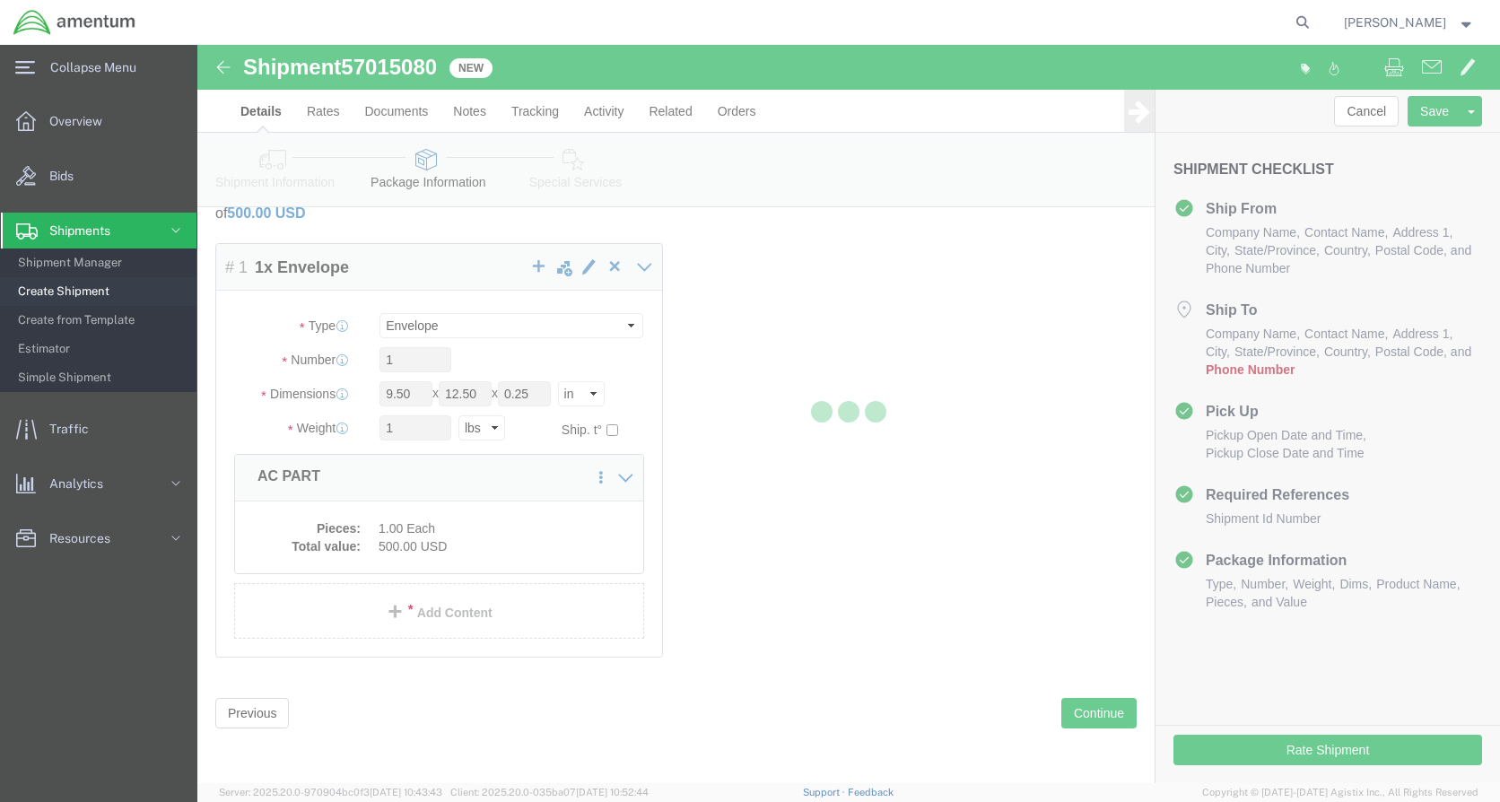
select select
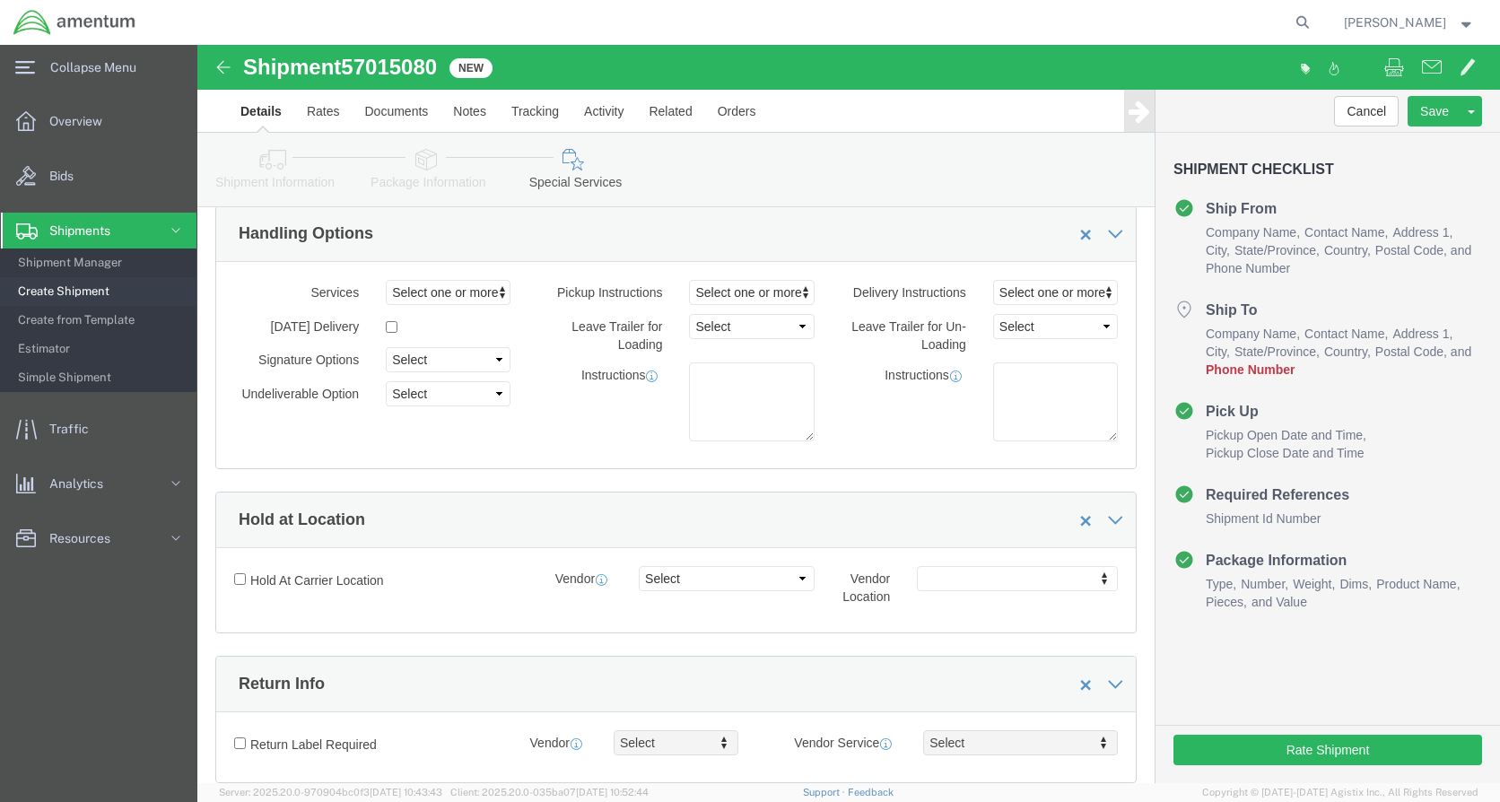
click link "Details"
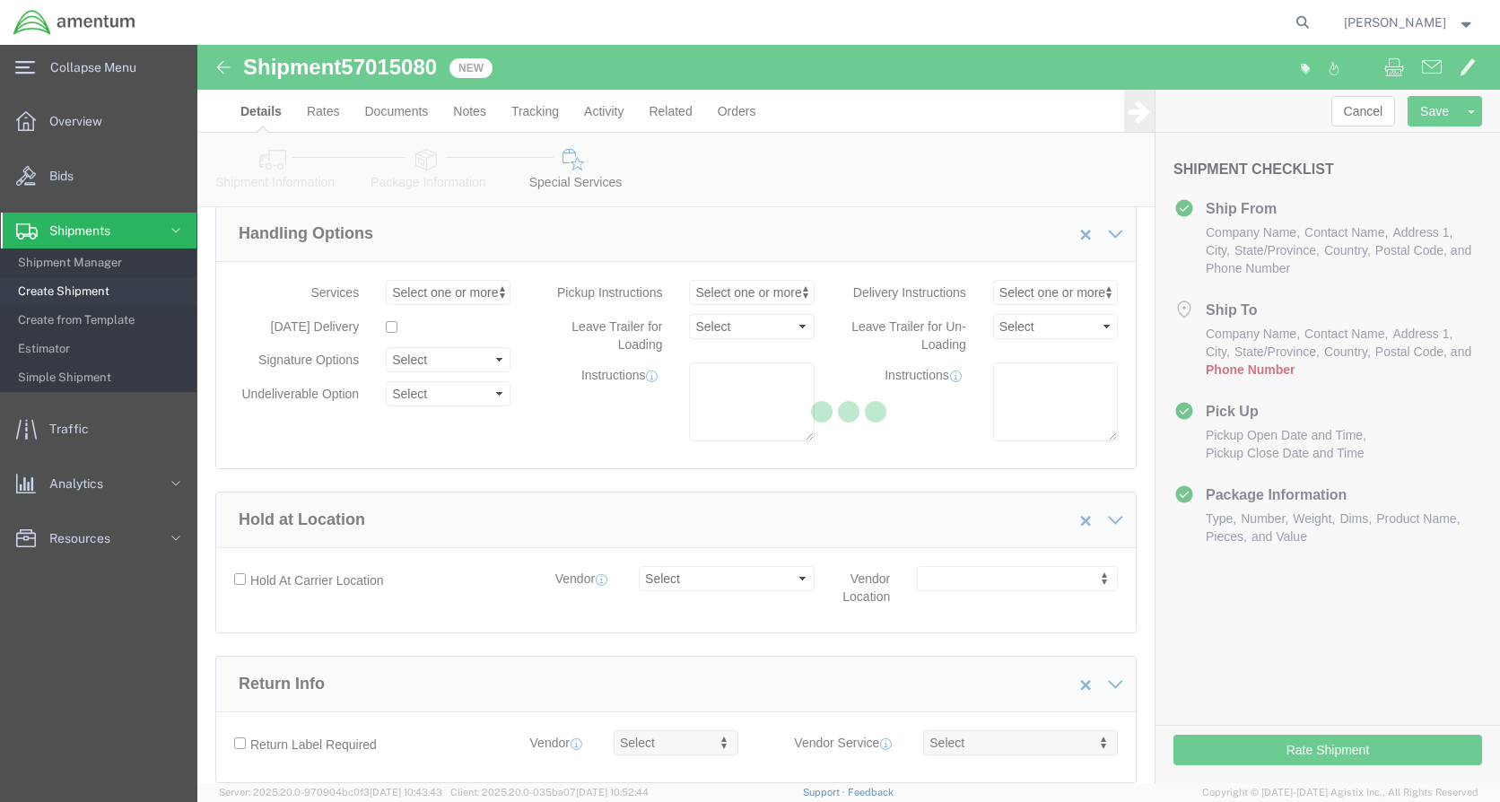
select select "49918"
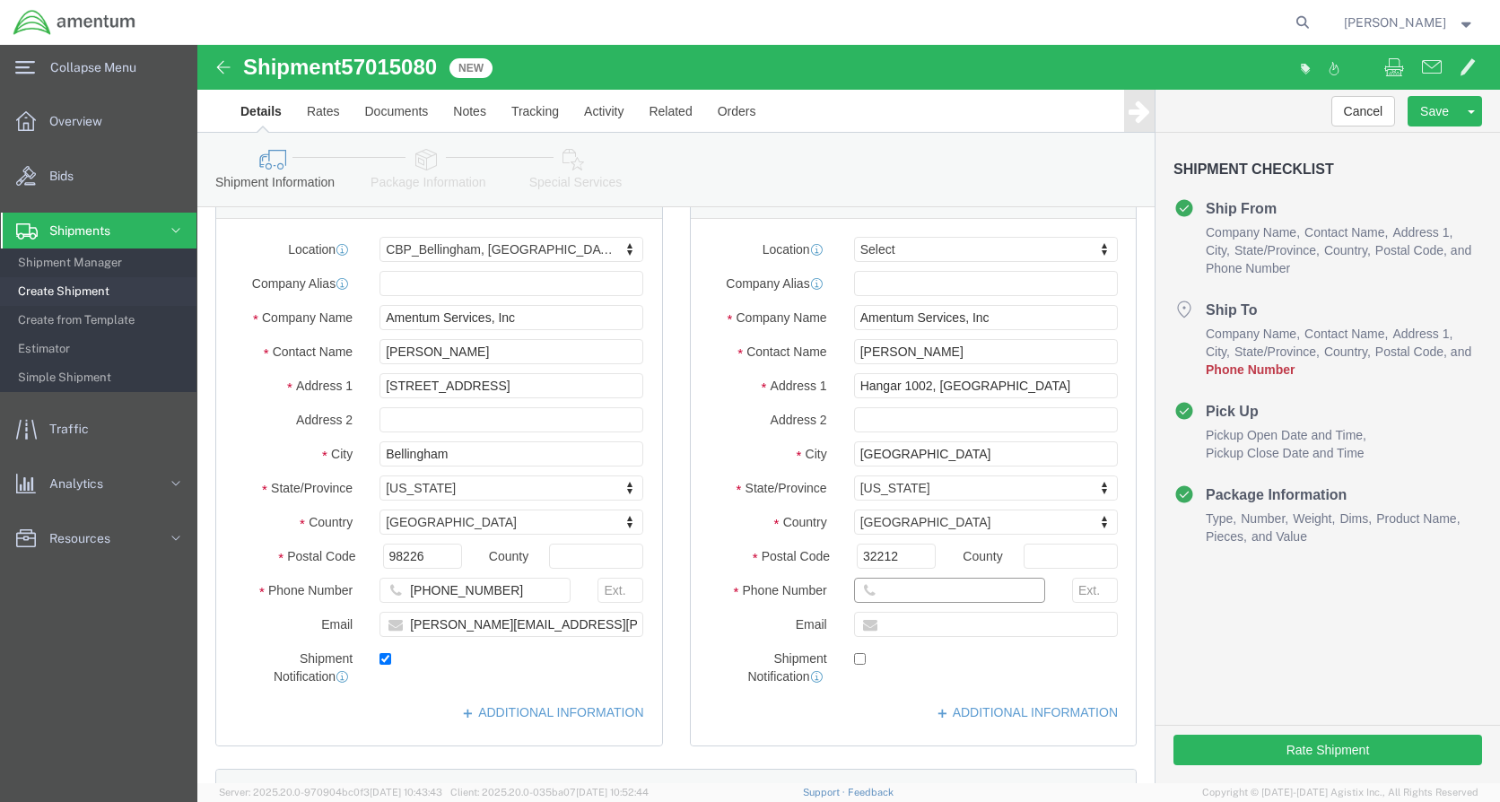
click input "text"
type input "8888888888"
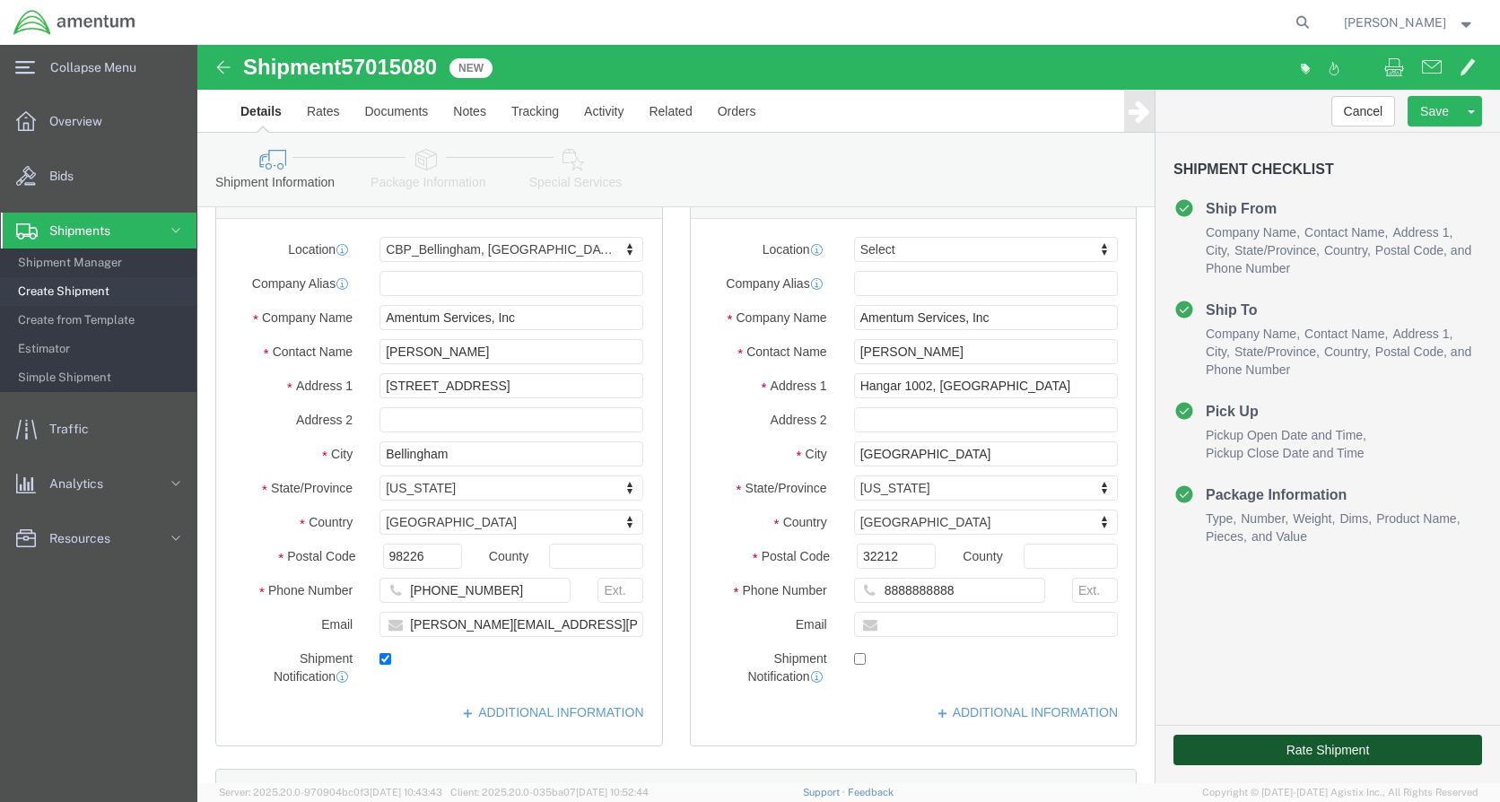
click button "Rate Shipment"
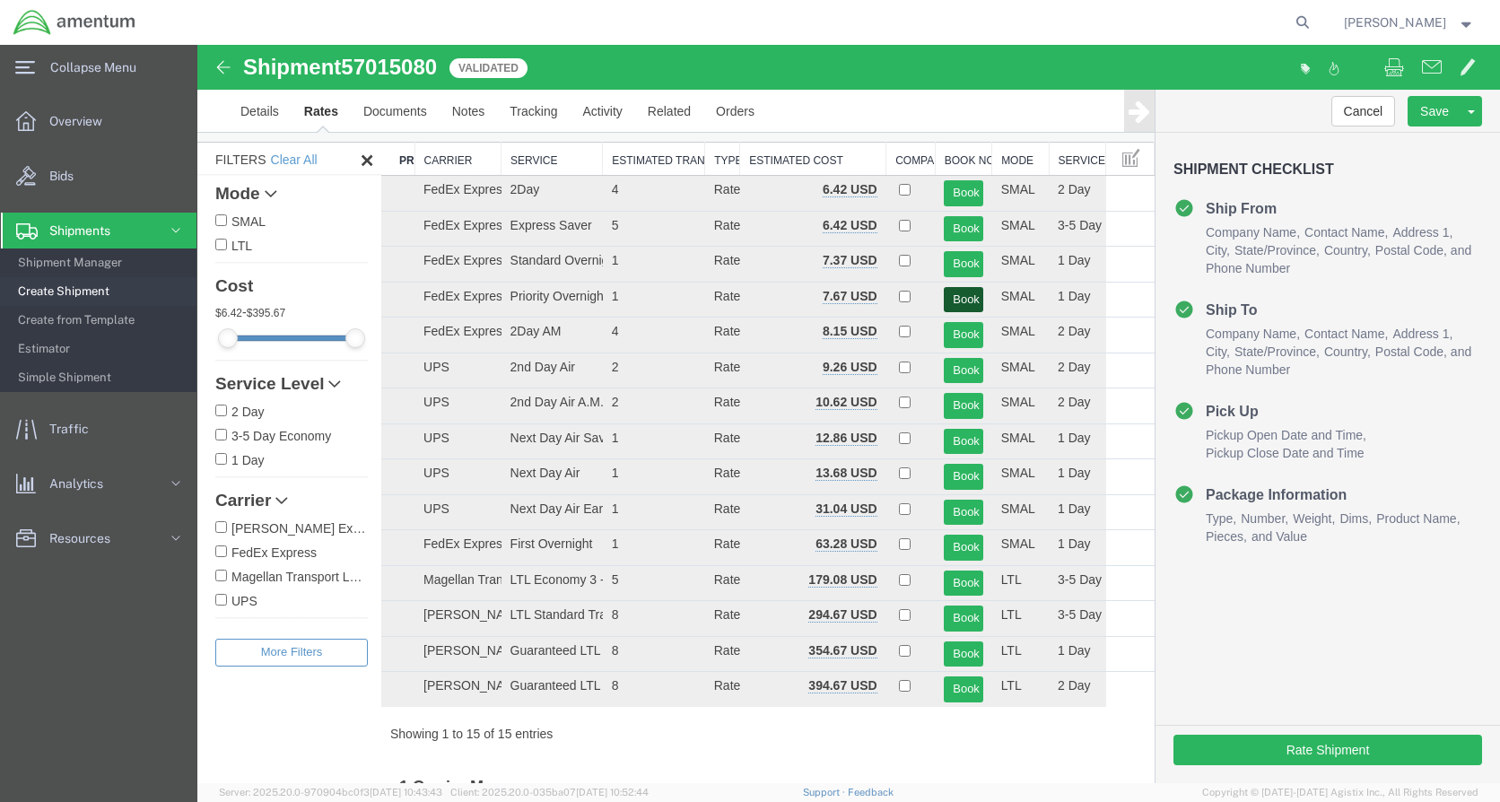
click at [953, 301] on button "Book" at bounding box center [963, 300] width 39 height 26
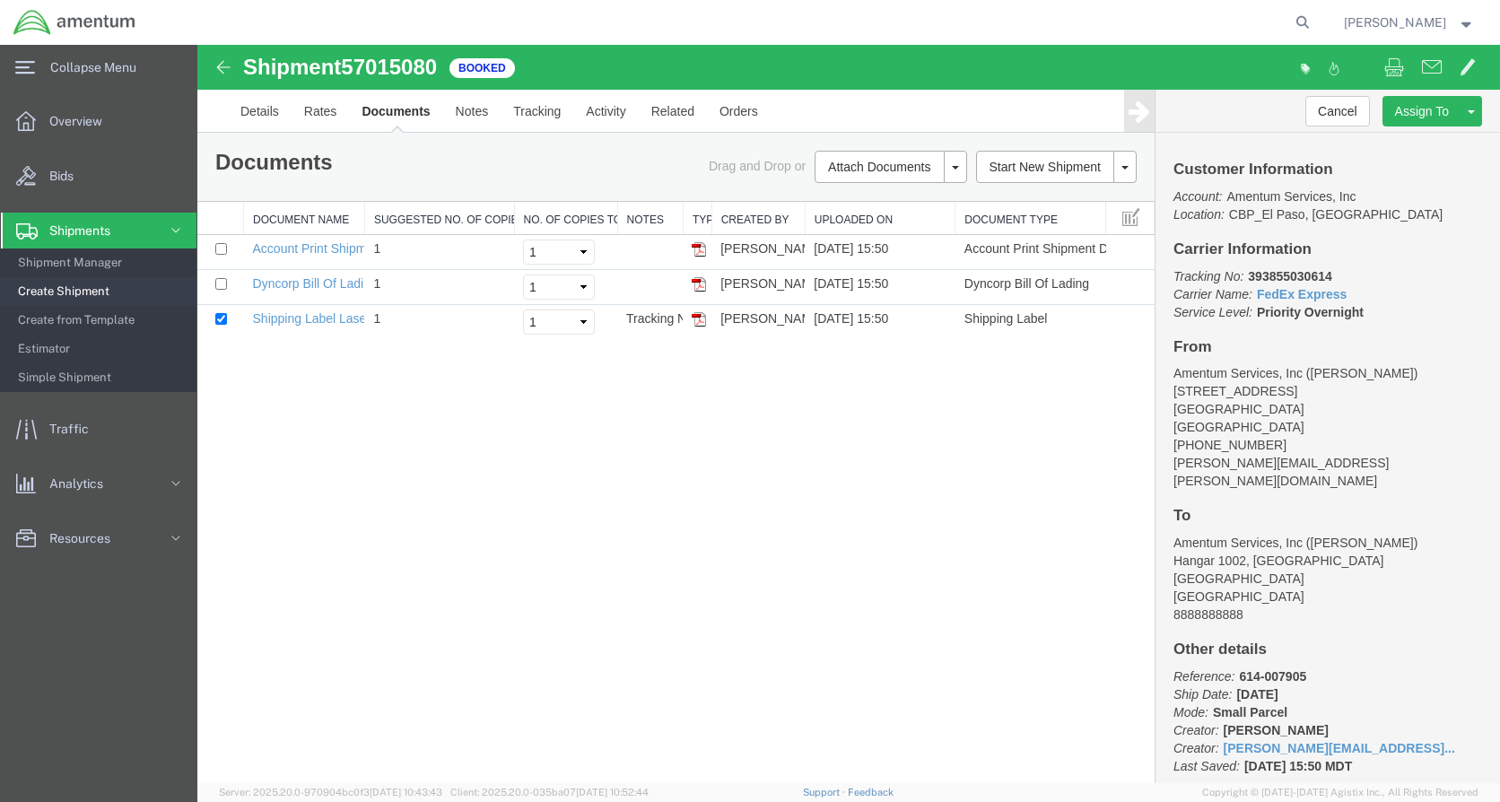
click at [698, 322] on img at bounding box center [699, 319] width 14 height 14
click at [91, 290] on span "Create Shipment" at bounding box center [101, 292] width 166 height 36
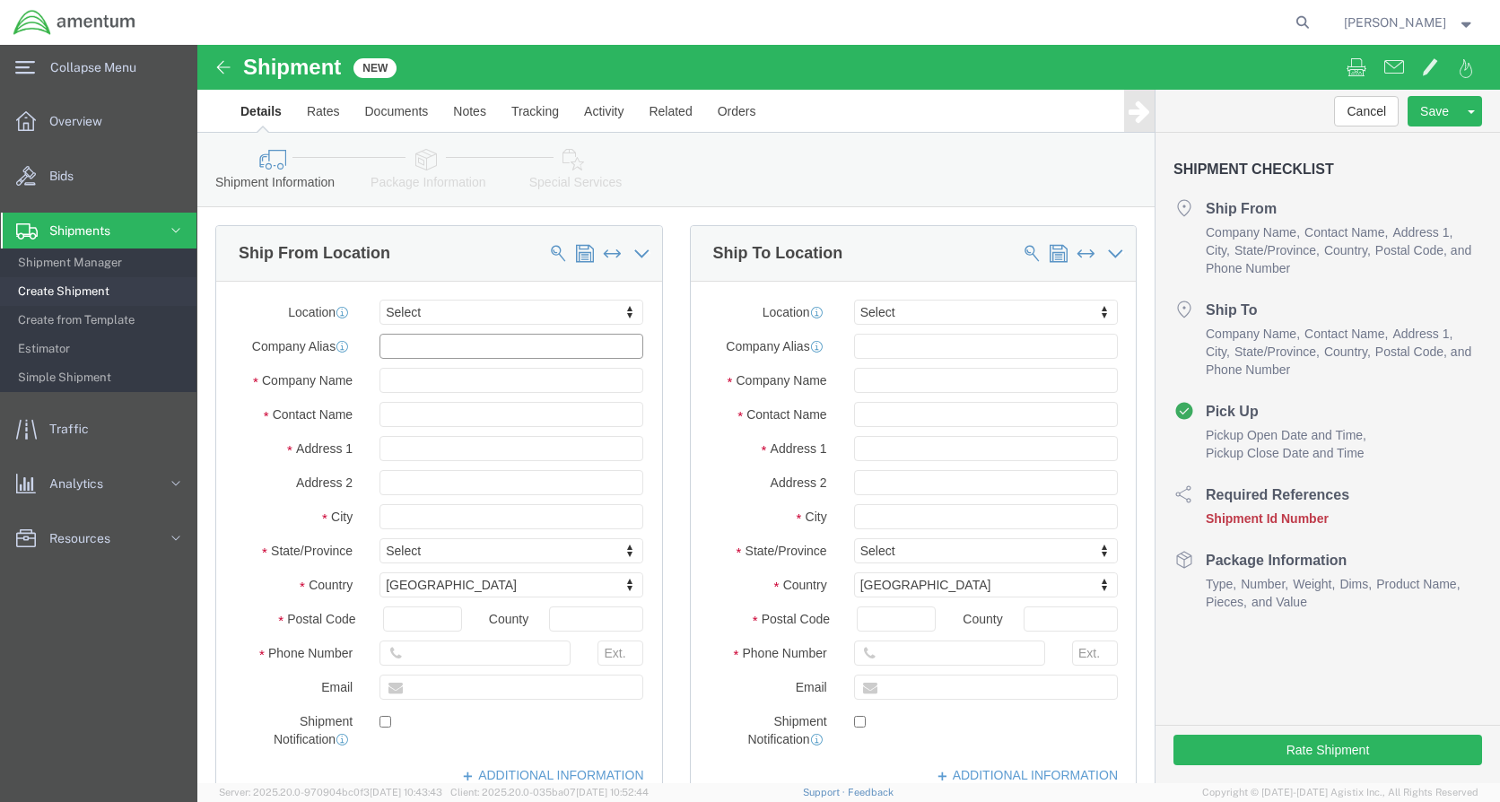
click input "text"
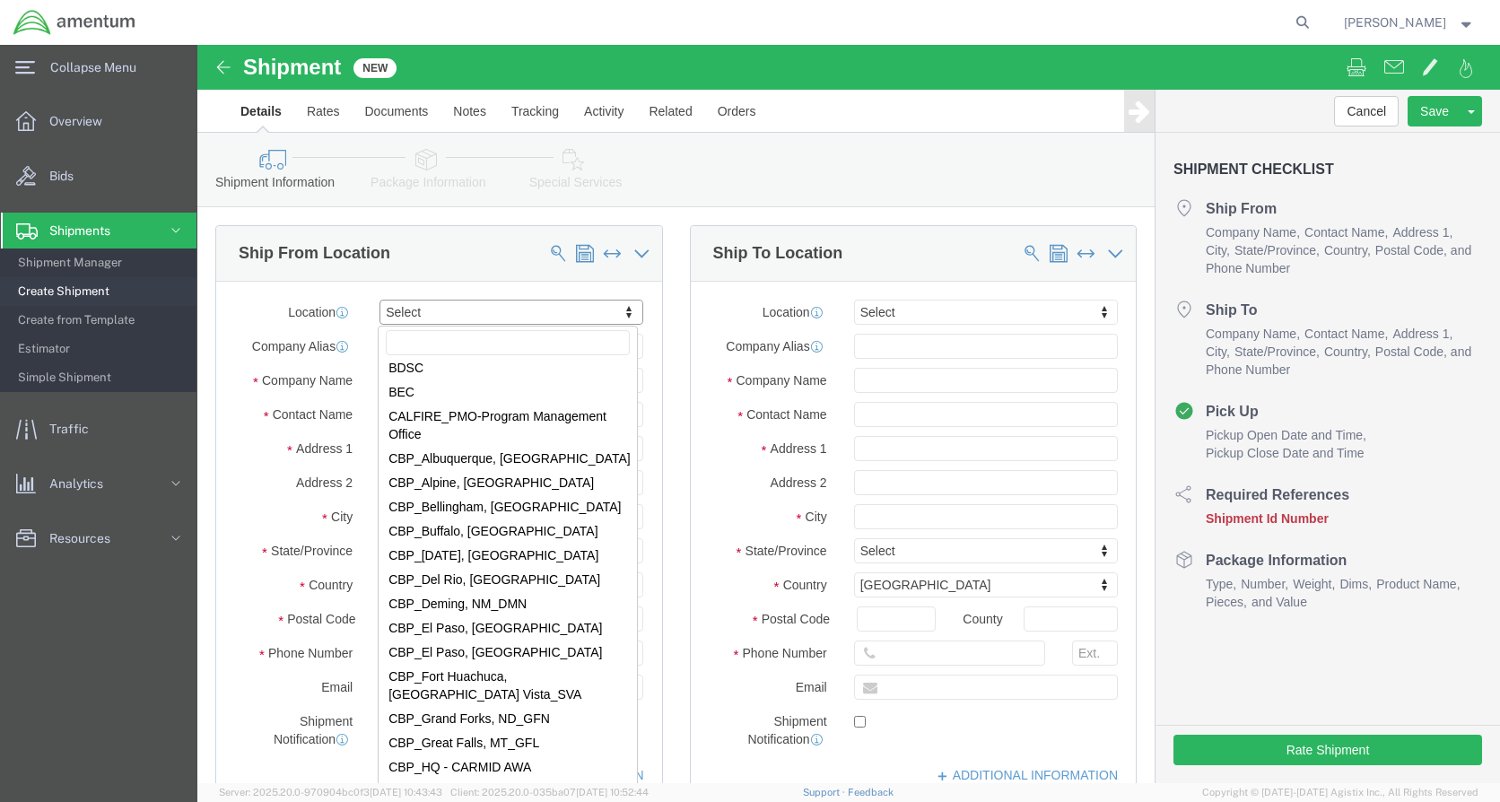
scroll to position [3320, 0]
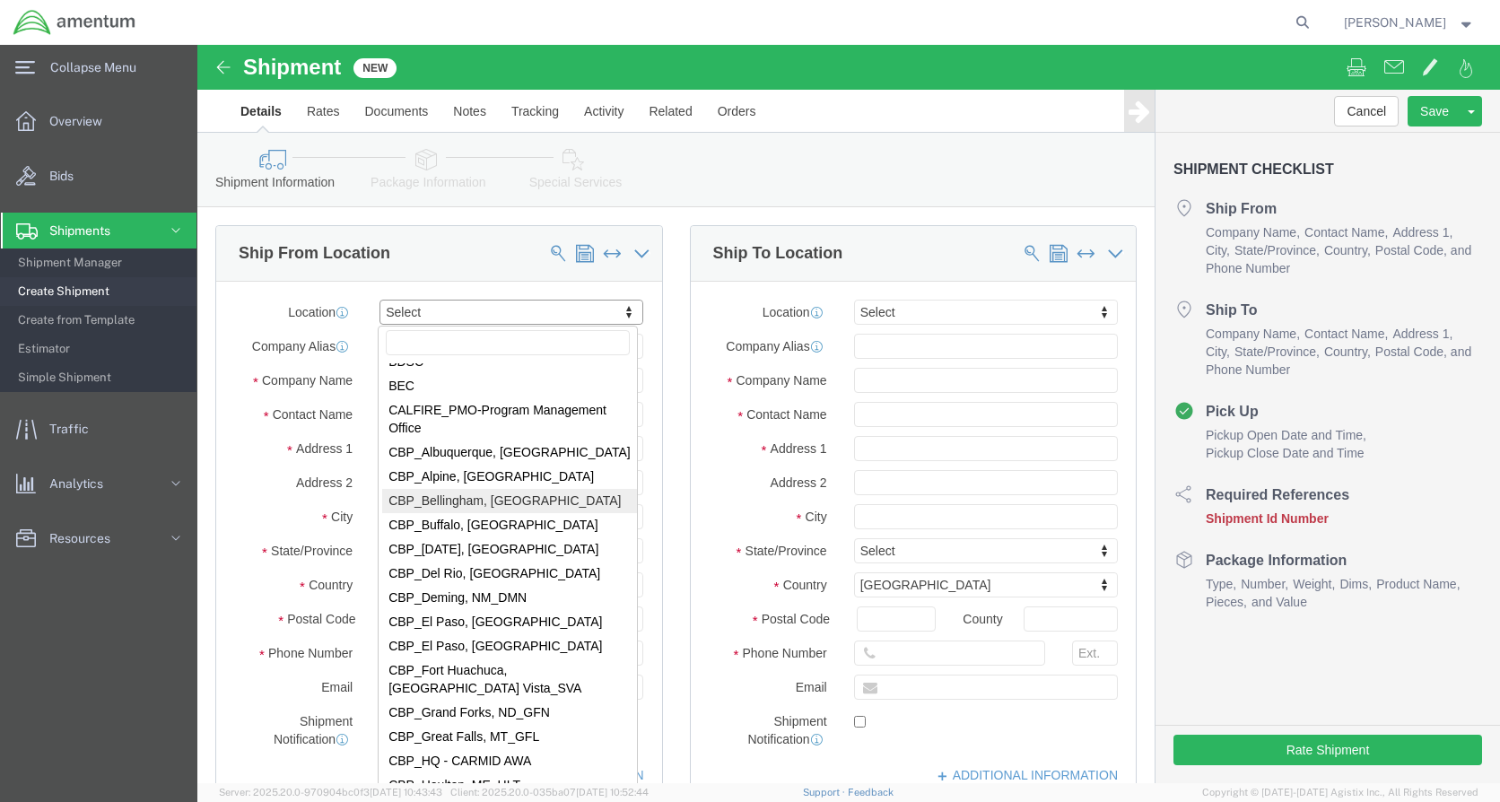
select select "49918"
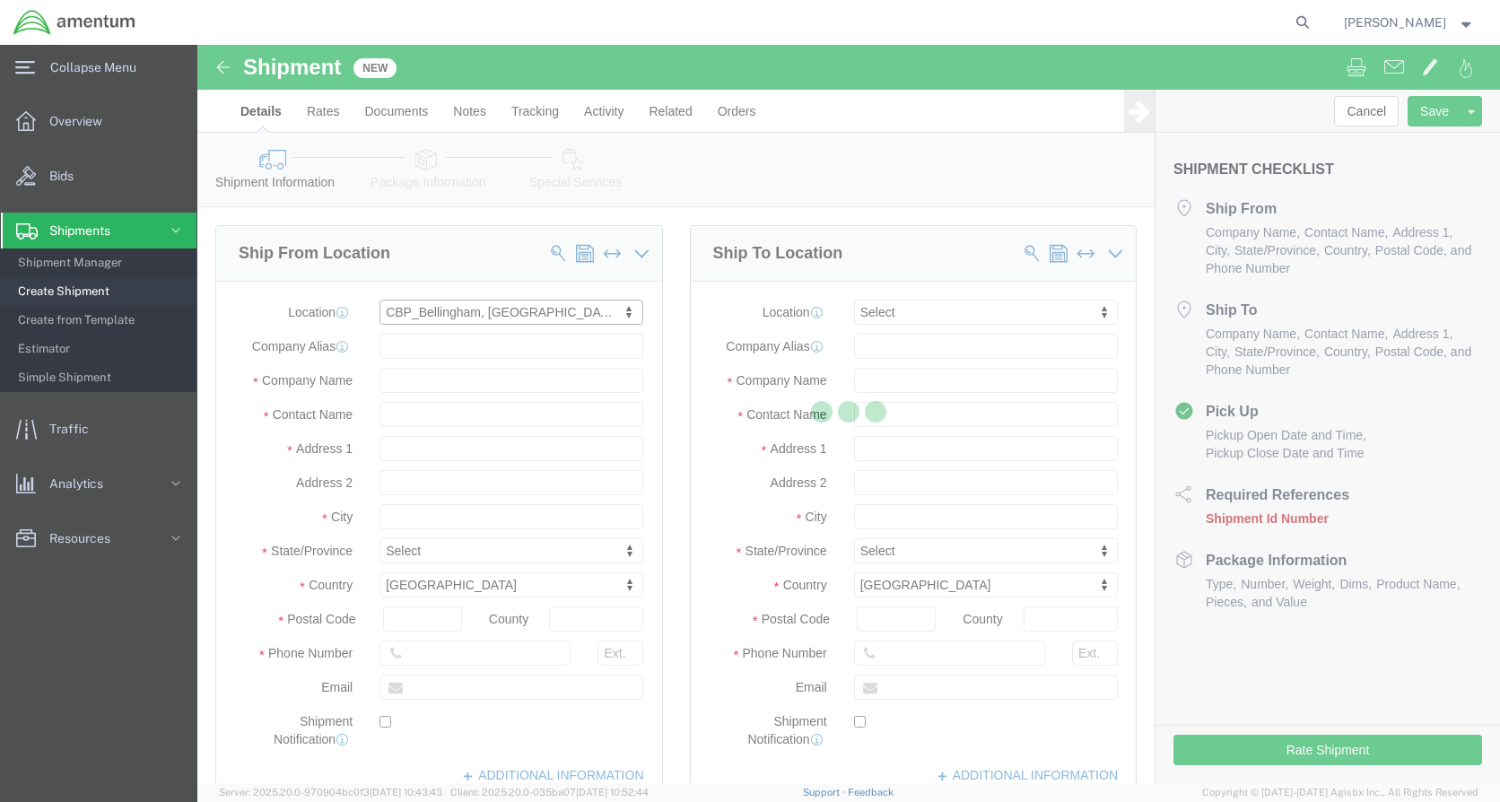
select select "WA"
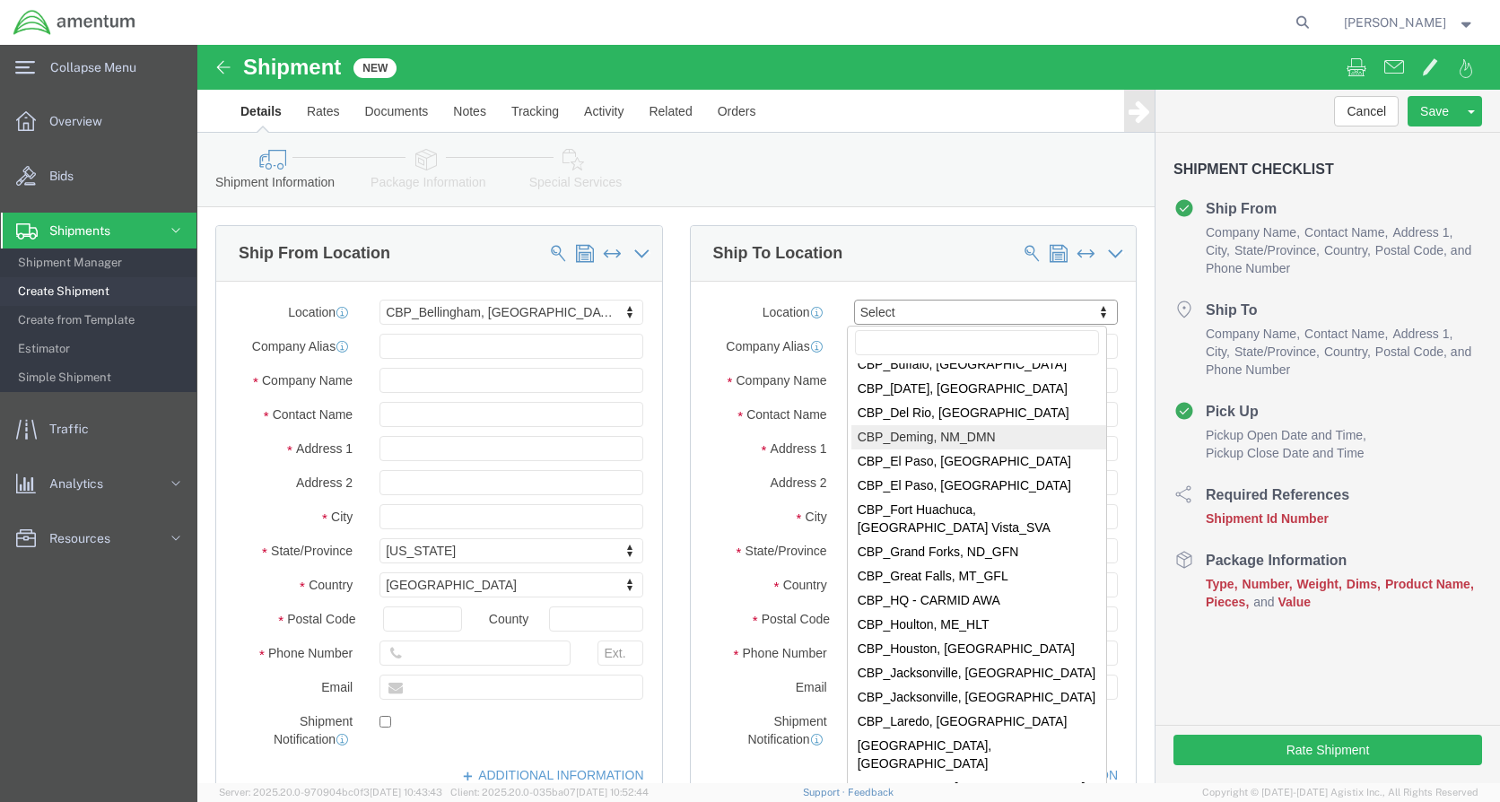
scroll to position [3500, 0]
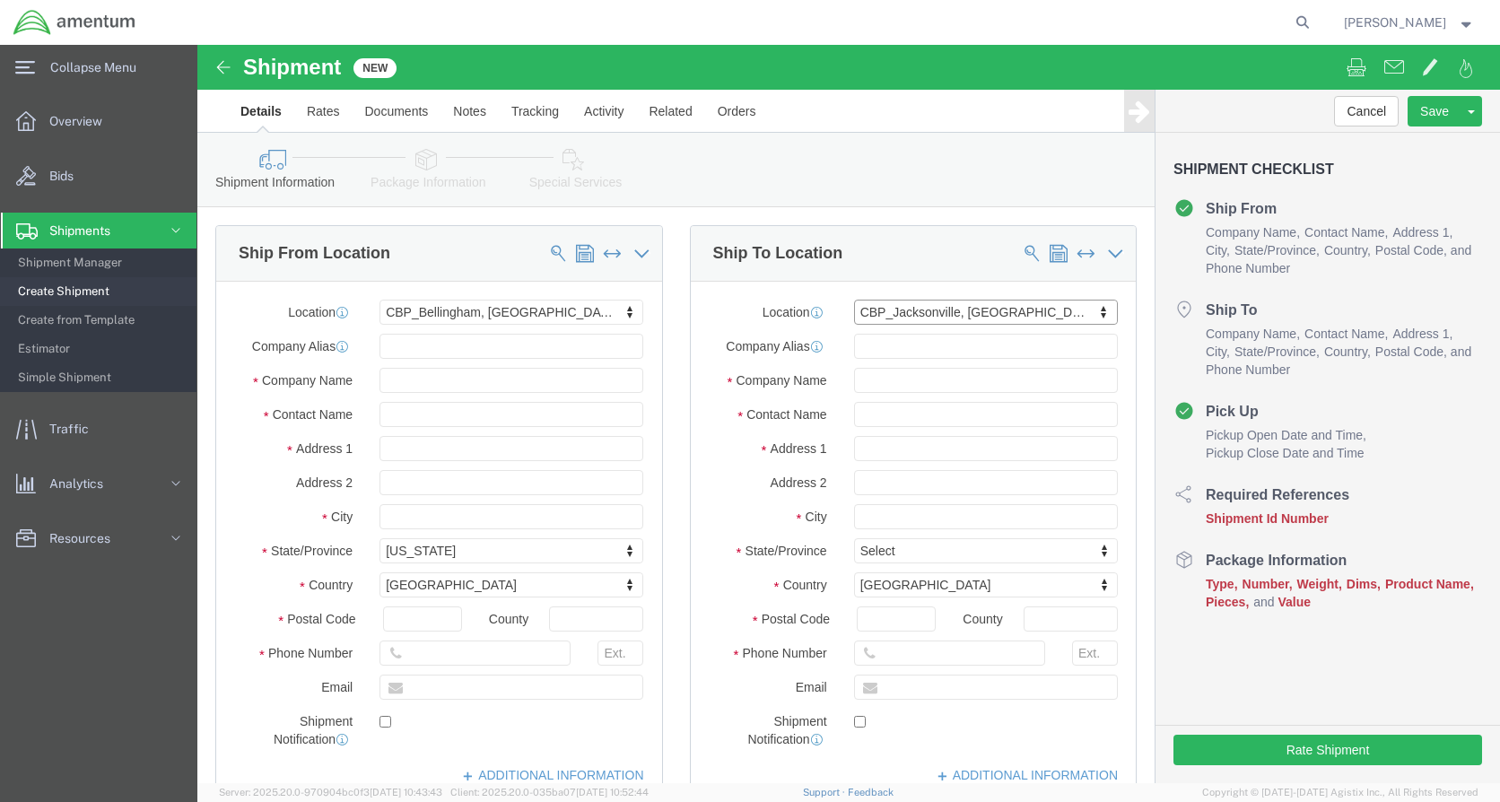
select select "49917"
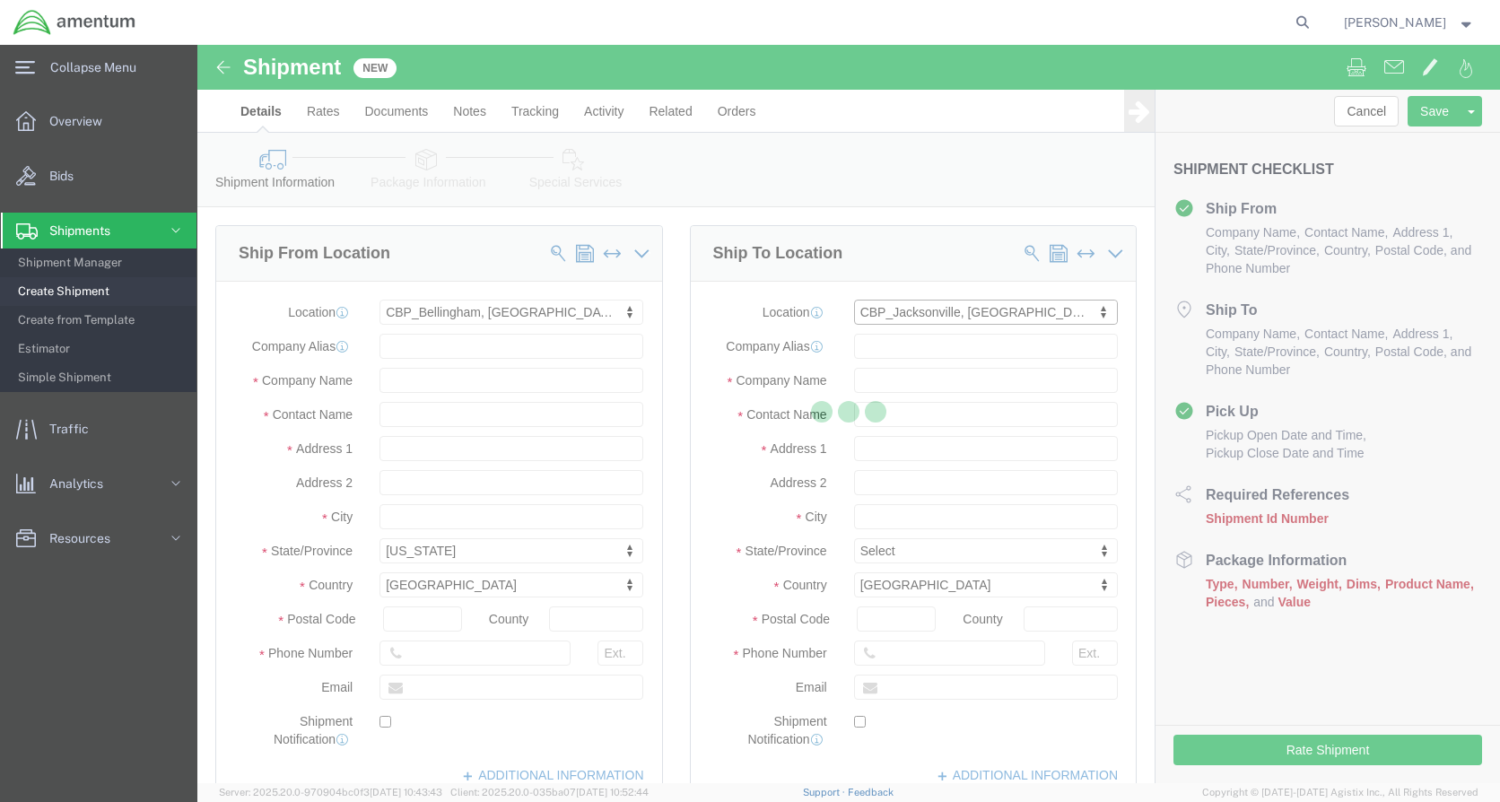
select select "FL"
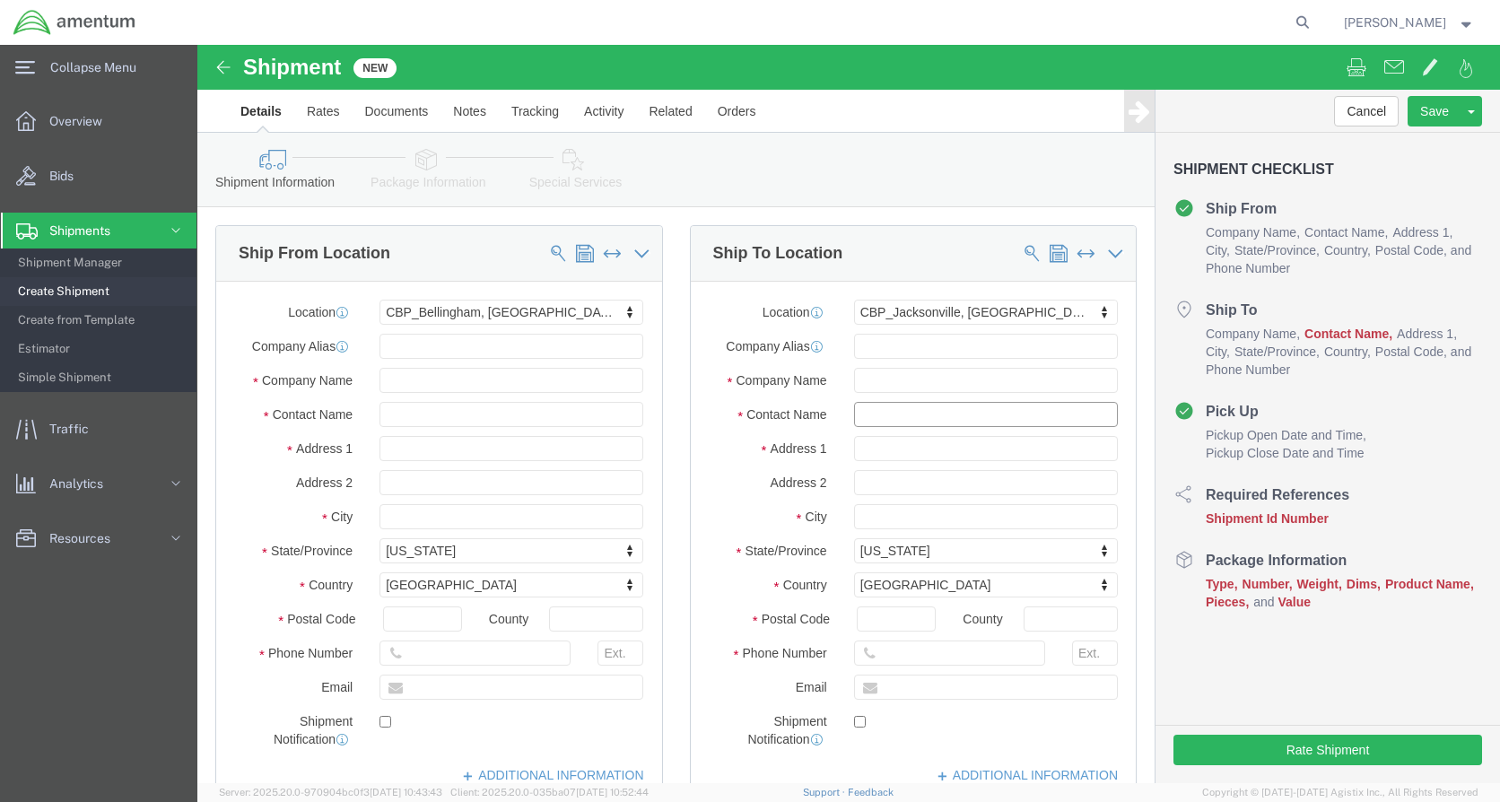
click input "text"
type input "NVG"
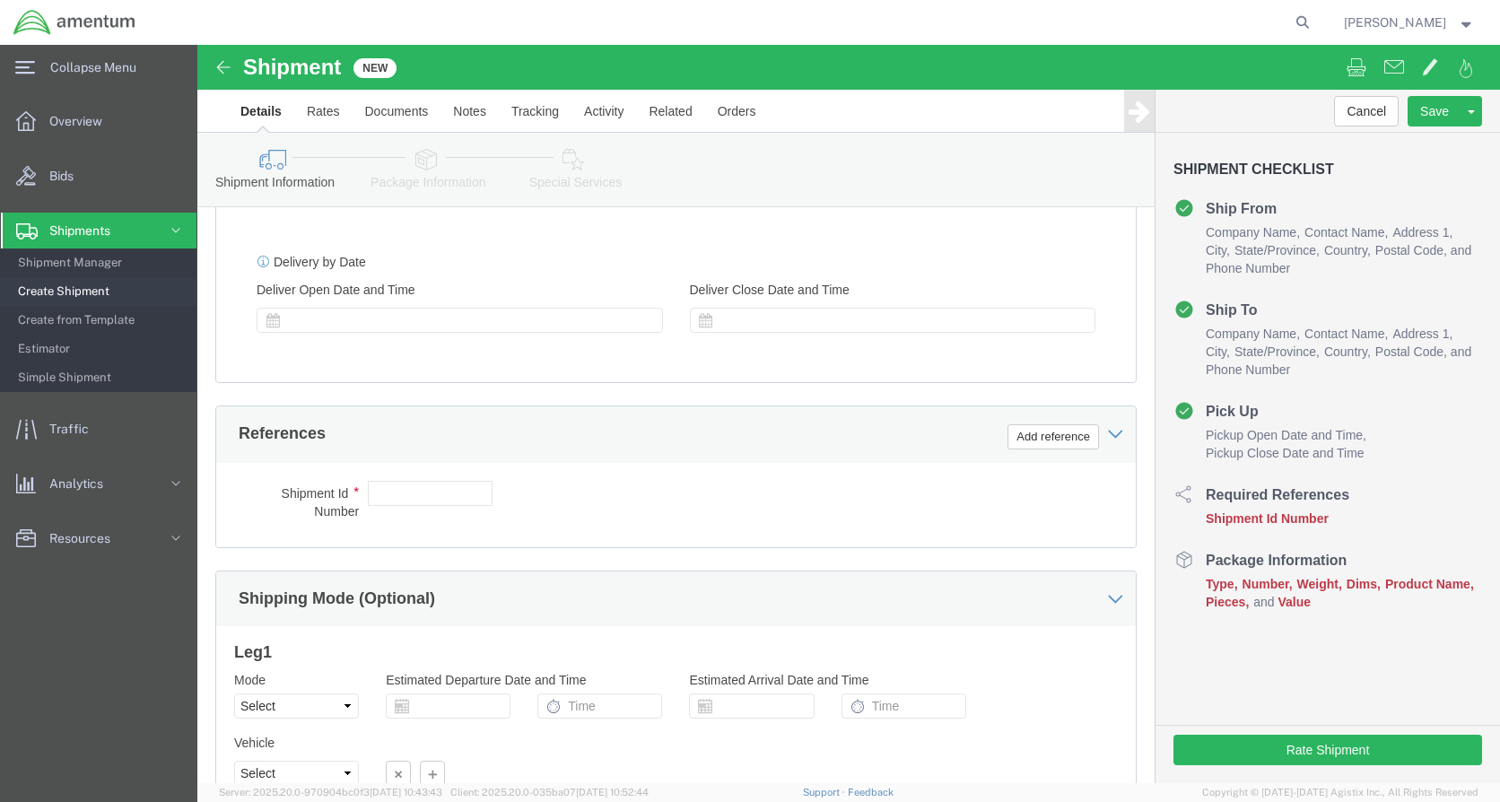
scroll to position [808, 0]
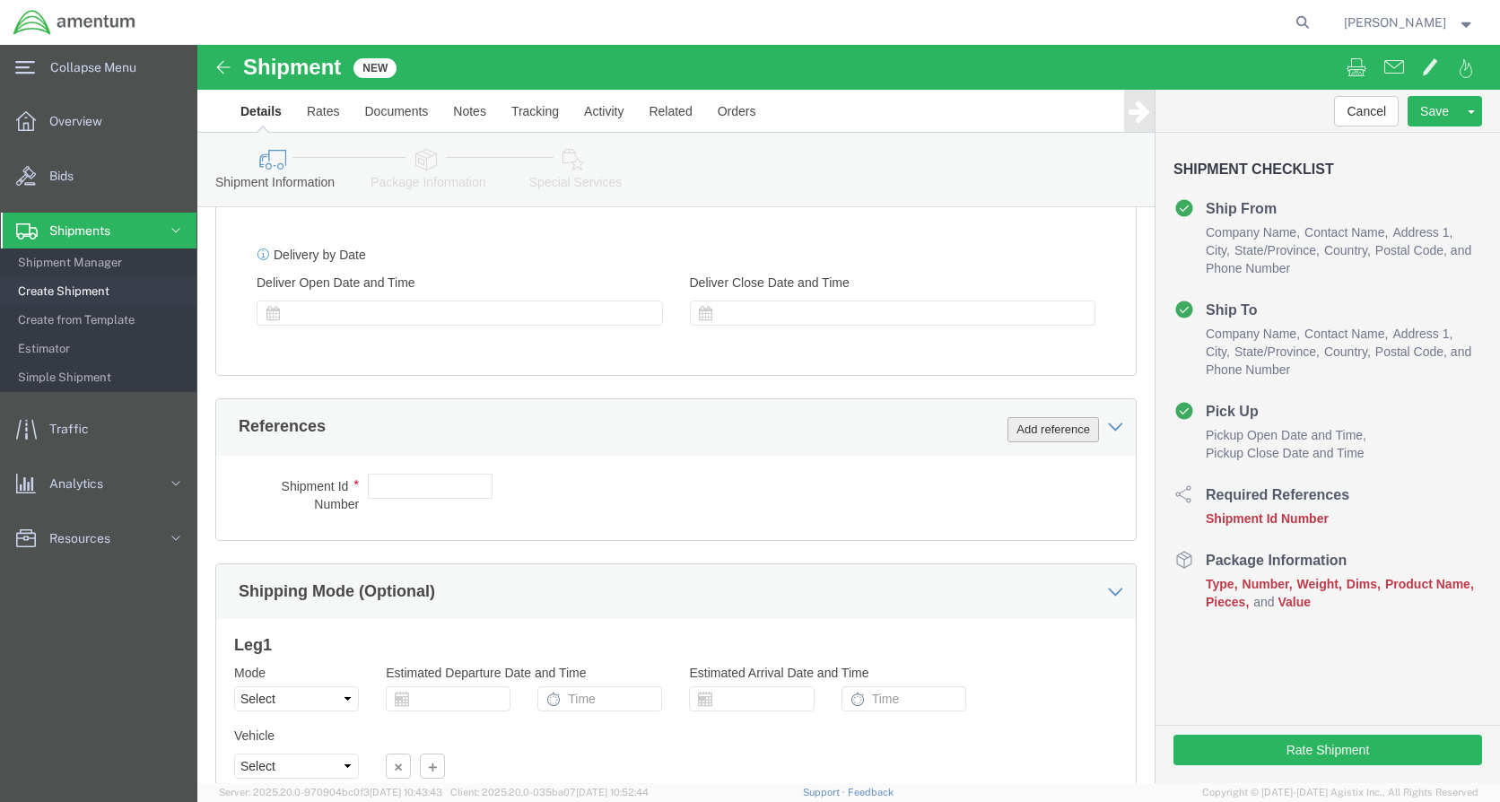
click button "Add reference"
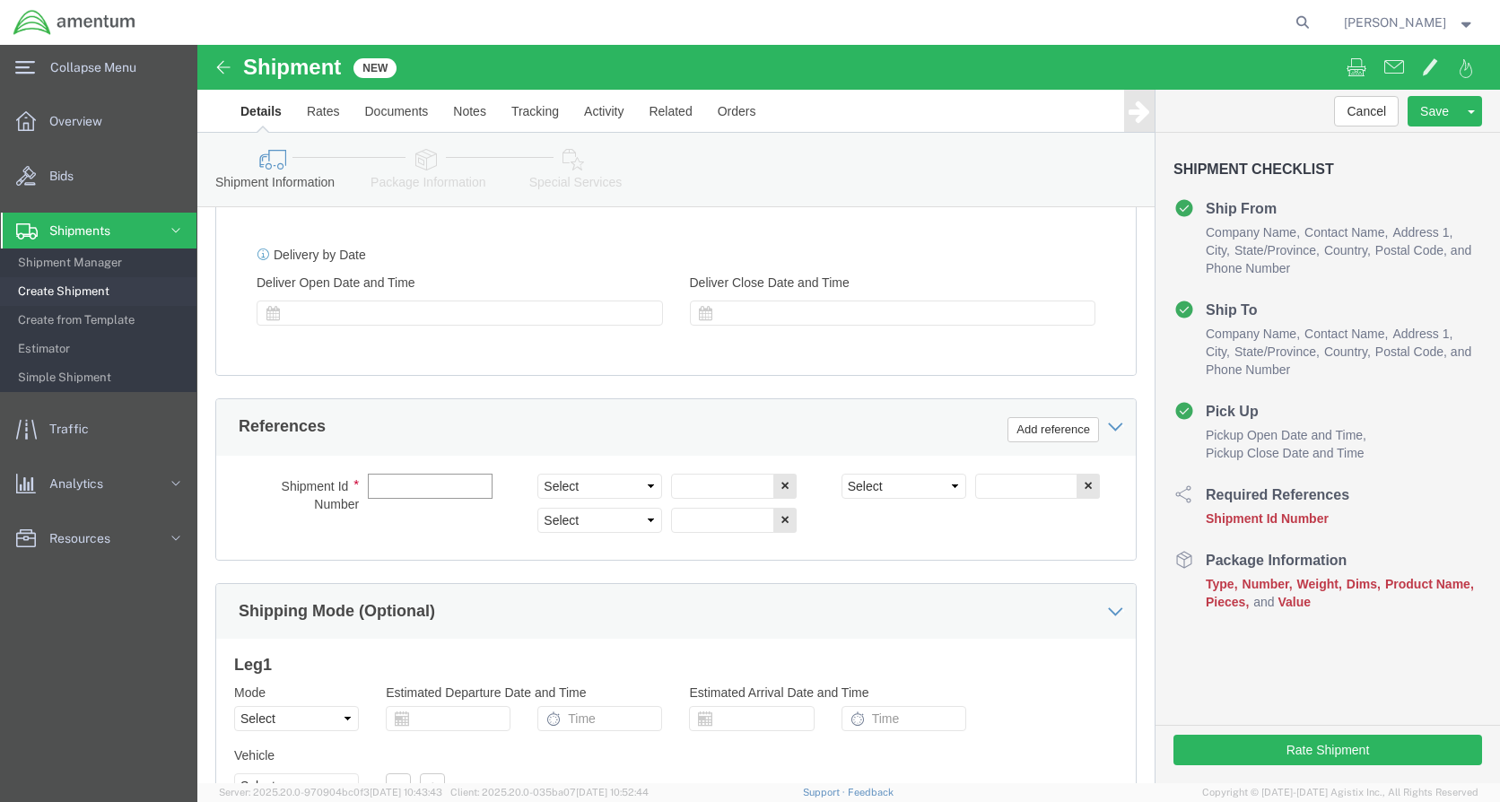
click input "text"
type input "NVG"
click select "Select Account Type Activity ID Airline Appointment Number ASN Batch Request # …"
select select "CUSTREF"
click select "Select Account Type Activity ID Airline Appointment Number ASN Batch Request # …"
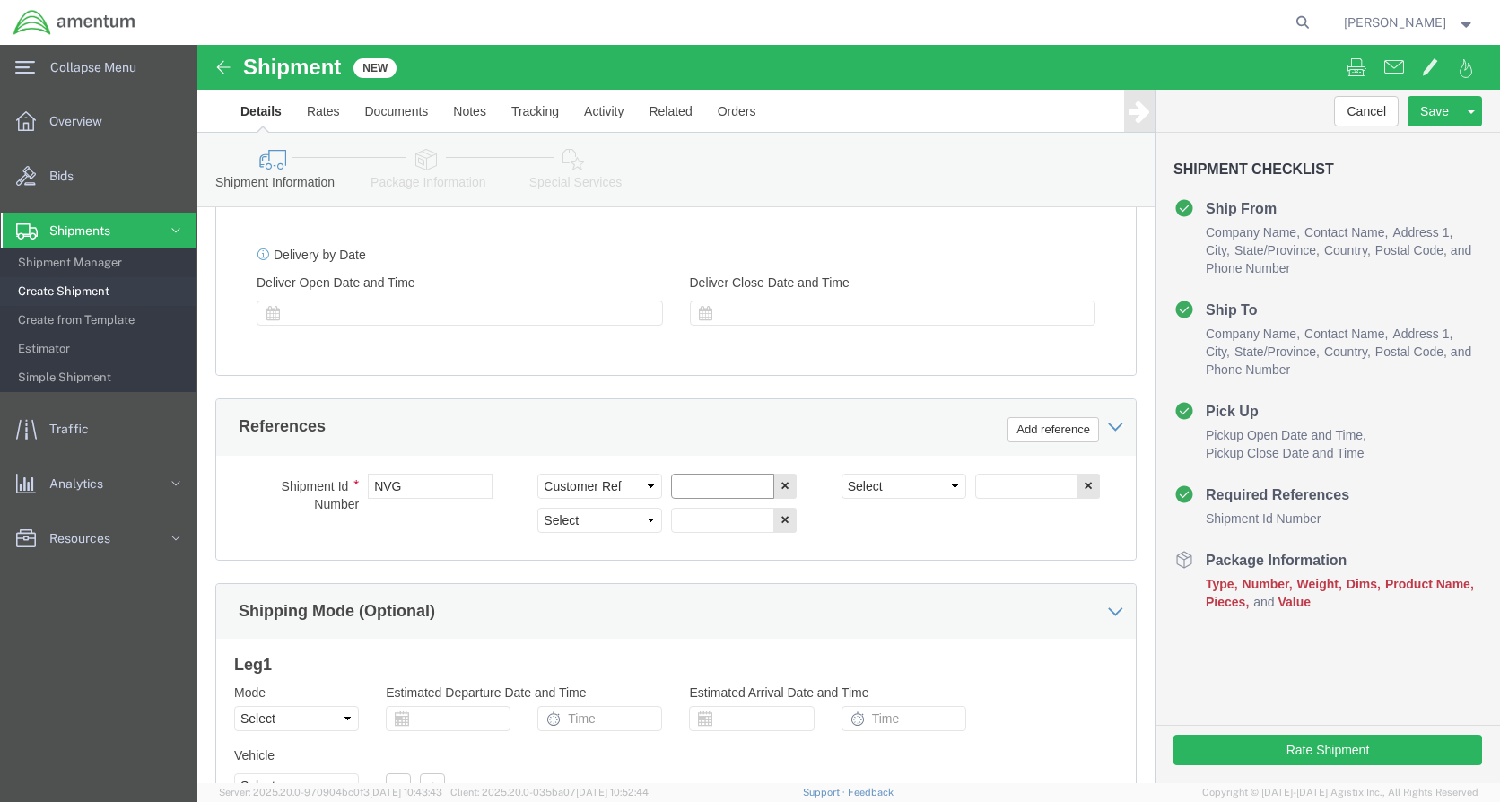
click input "text"
type input "NVG"
click select "Select Account Type Activity ID Airline Appointment Number ASN Batch Request # …"
select select "DEPT"
click select "Select Account Type Activity ID Airline Appointment Number ASN Batch Request # …"
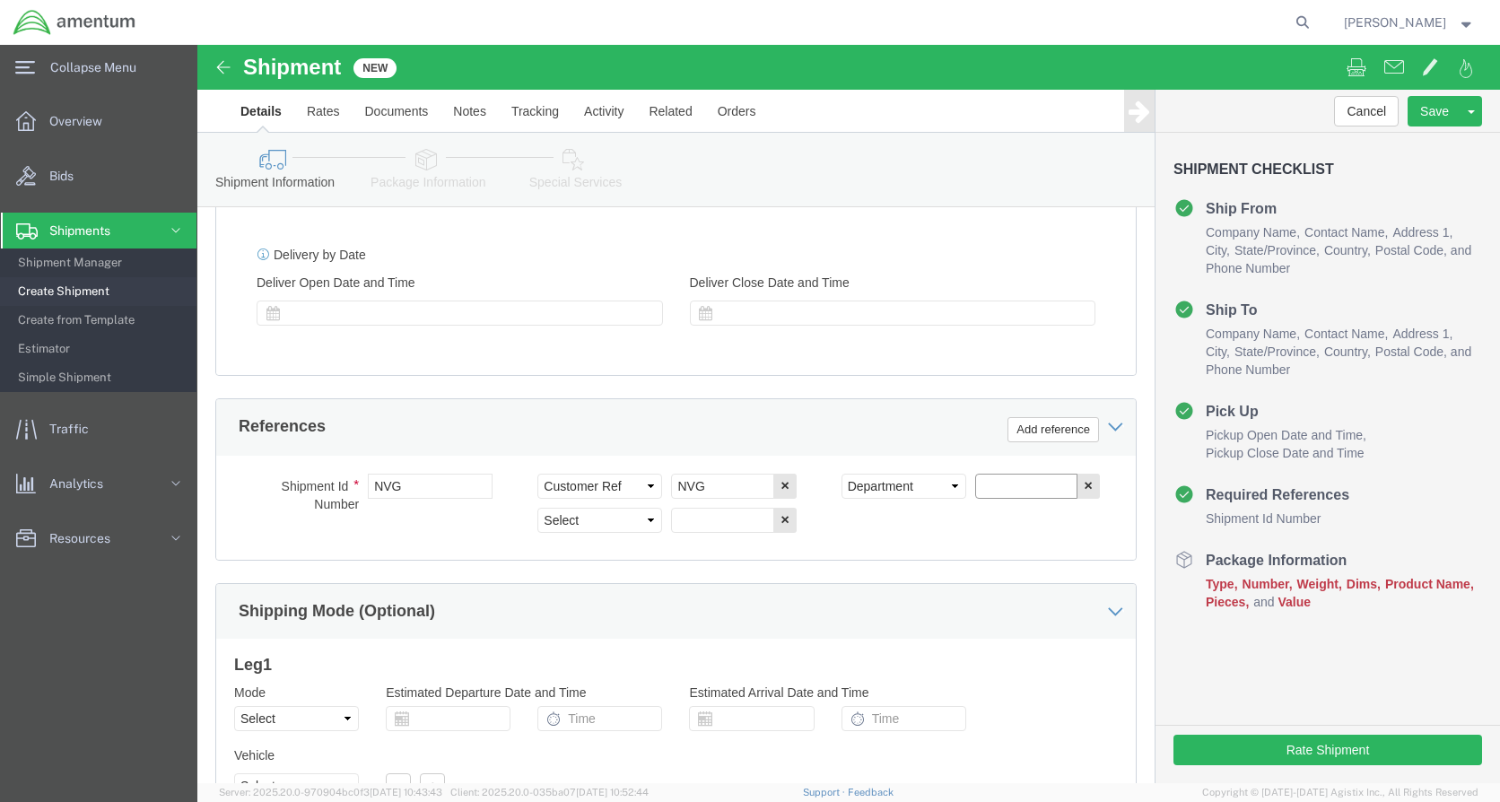
click input "text"
type input "CBP"
click select "Select Account Type Activity ID Airline Appointment Number ASN Batch Request # …"
select select "PROJNUM"
click select "Select Account Type Activity ID Airline Appointment Number ASN Batch Request # …"
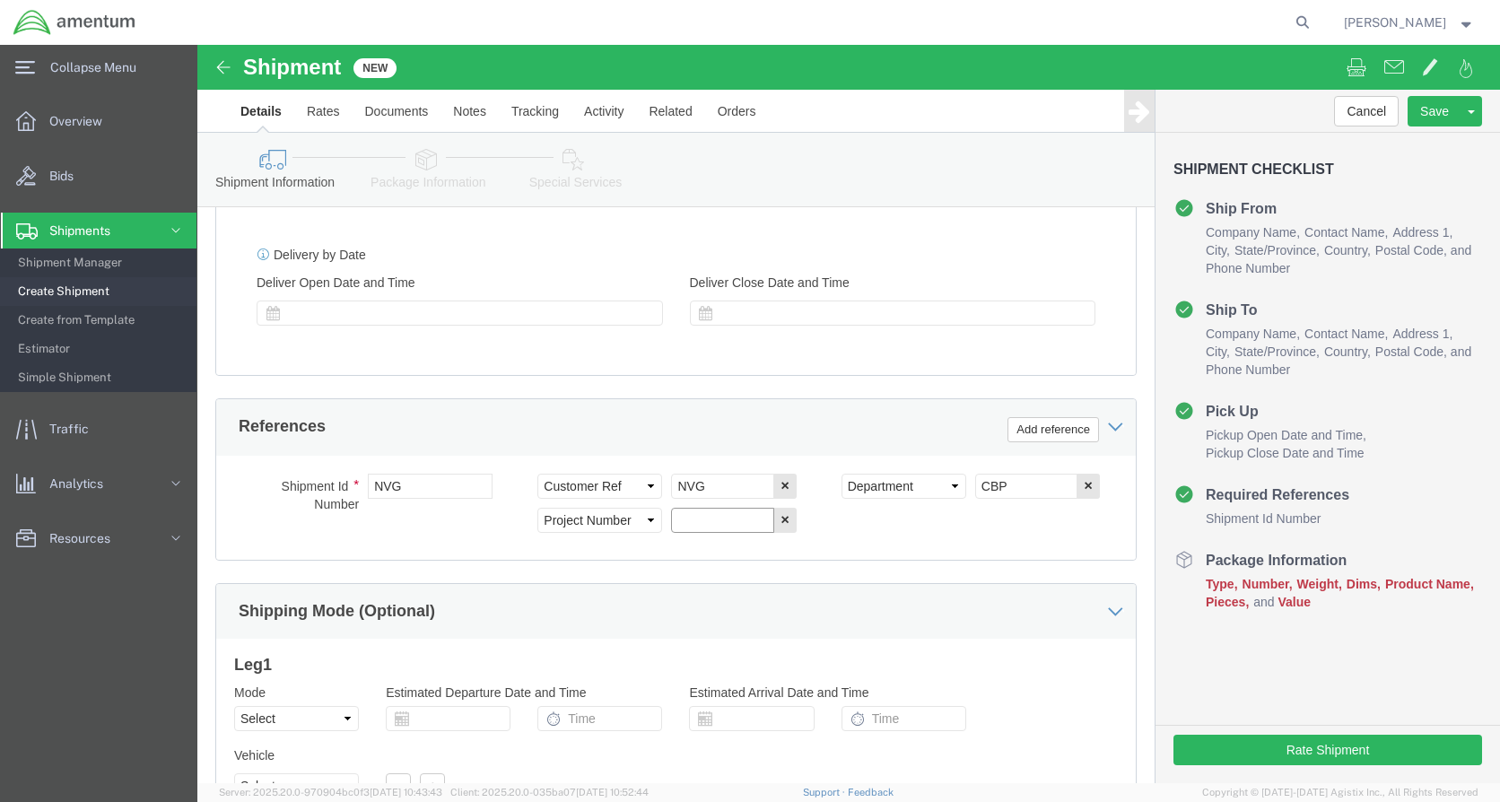
click input "text"
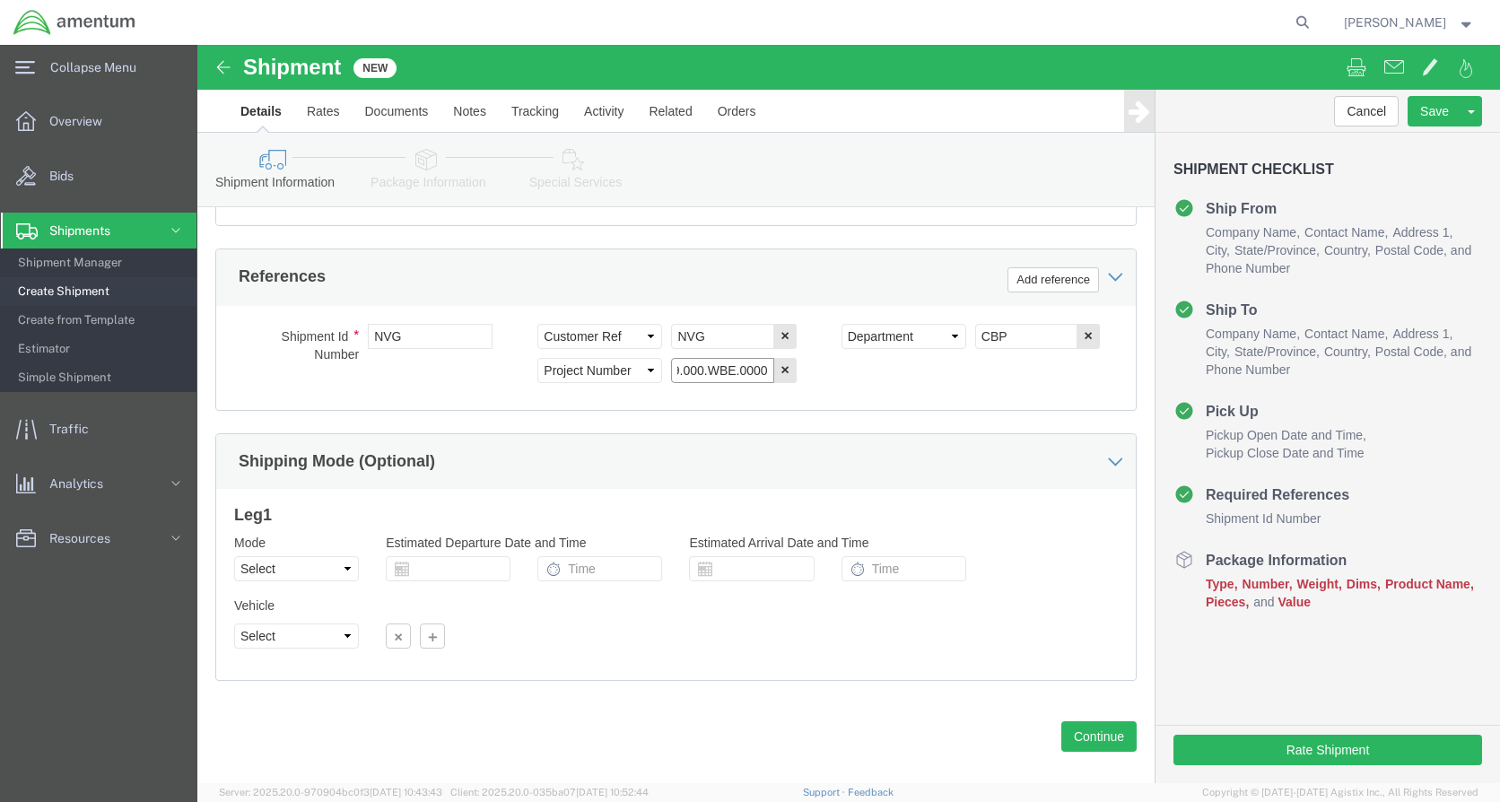
scroll to position [981, 0]
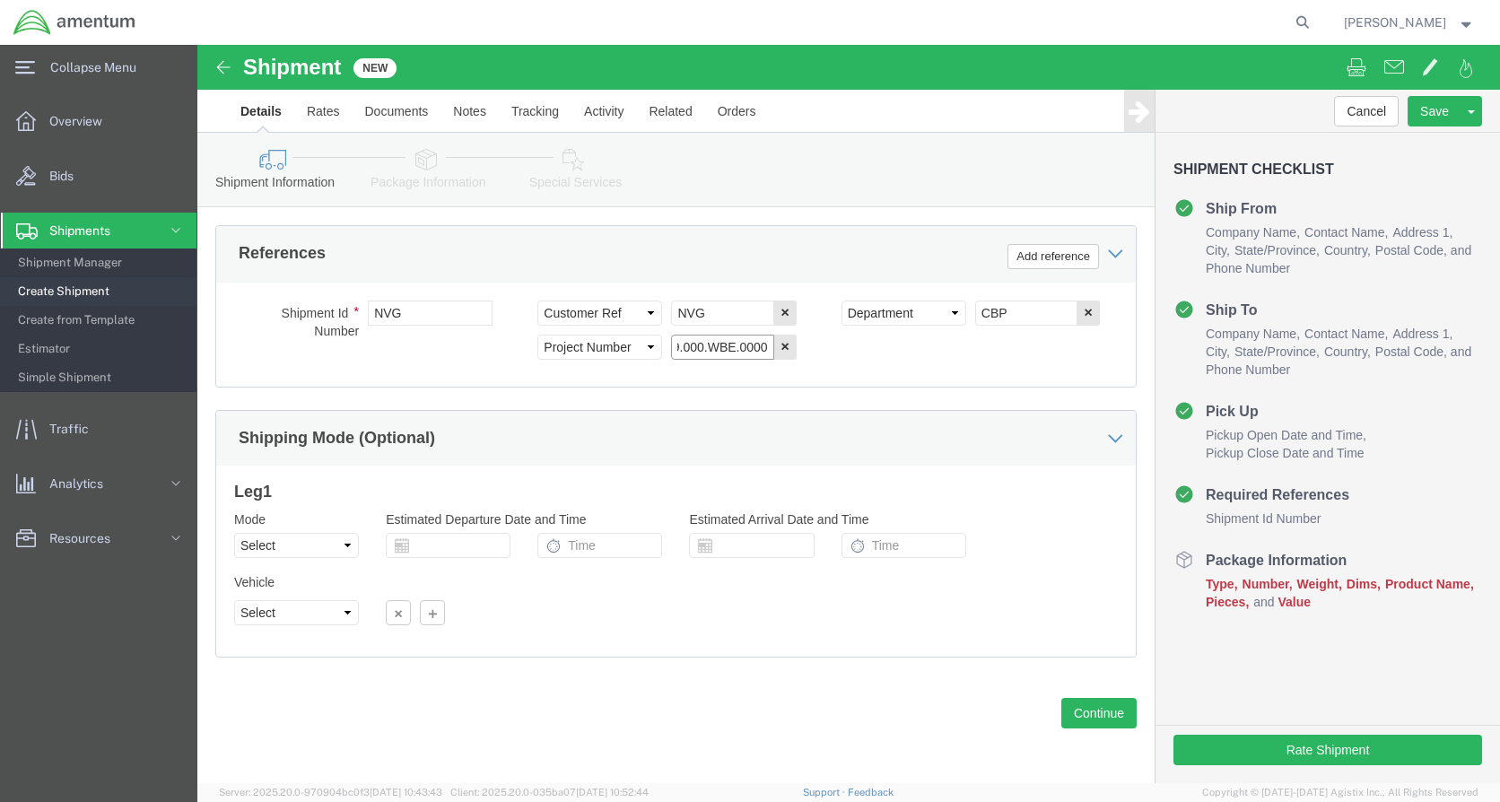
type input "6118.04.03.2219.000.WBE.0000"
click button "Continue"
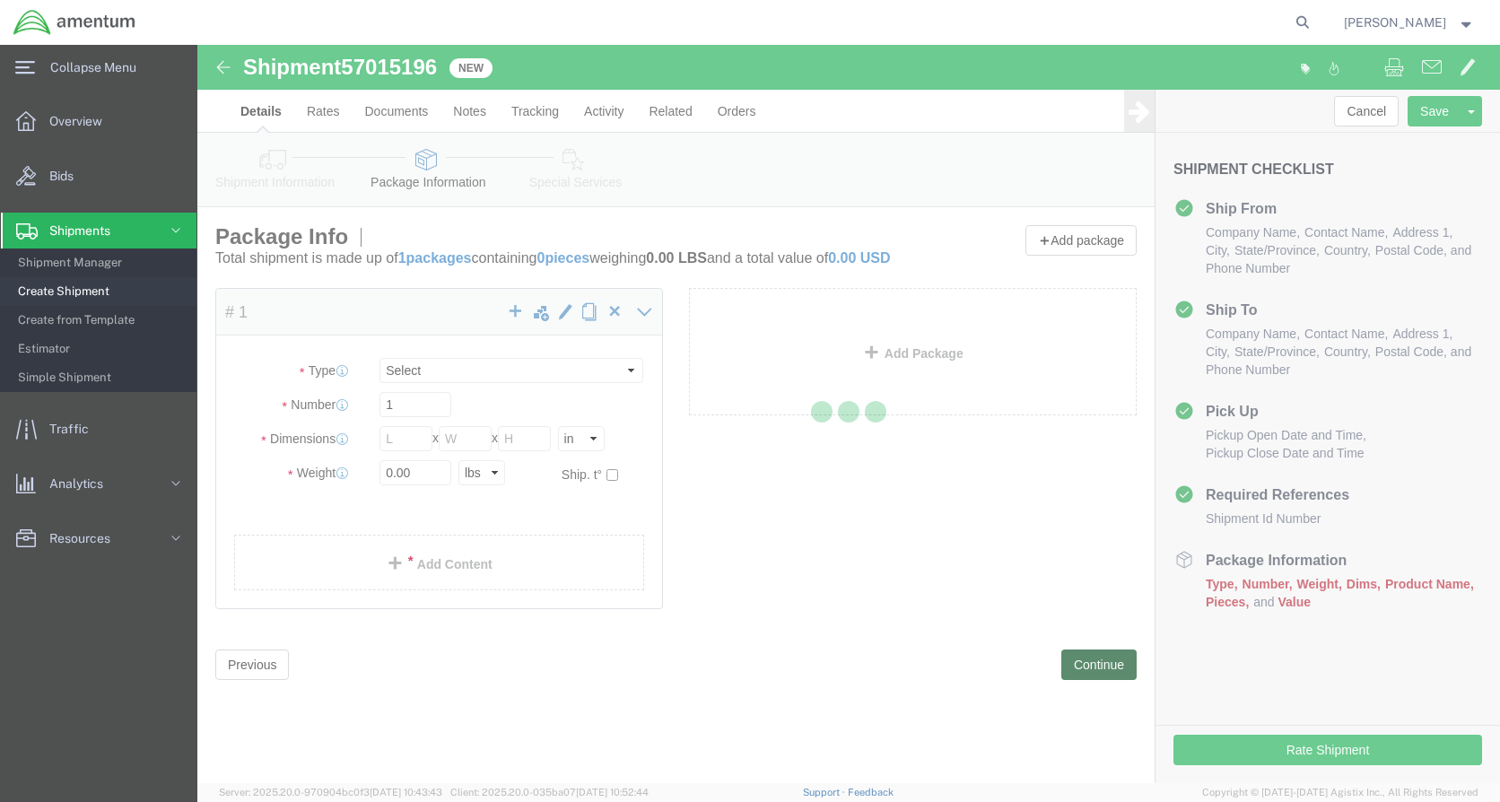
select select "CBOX"
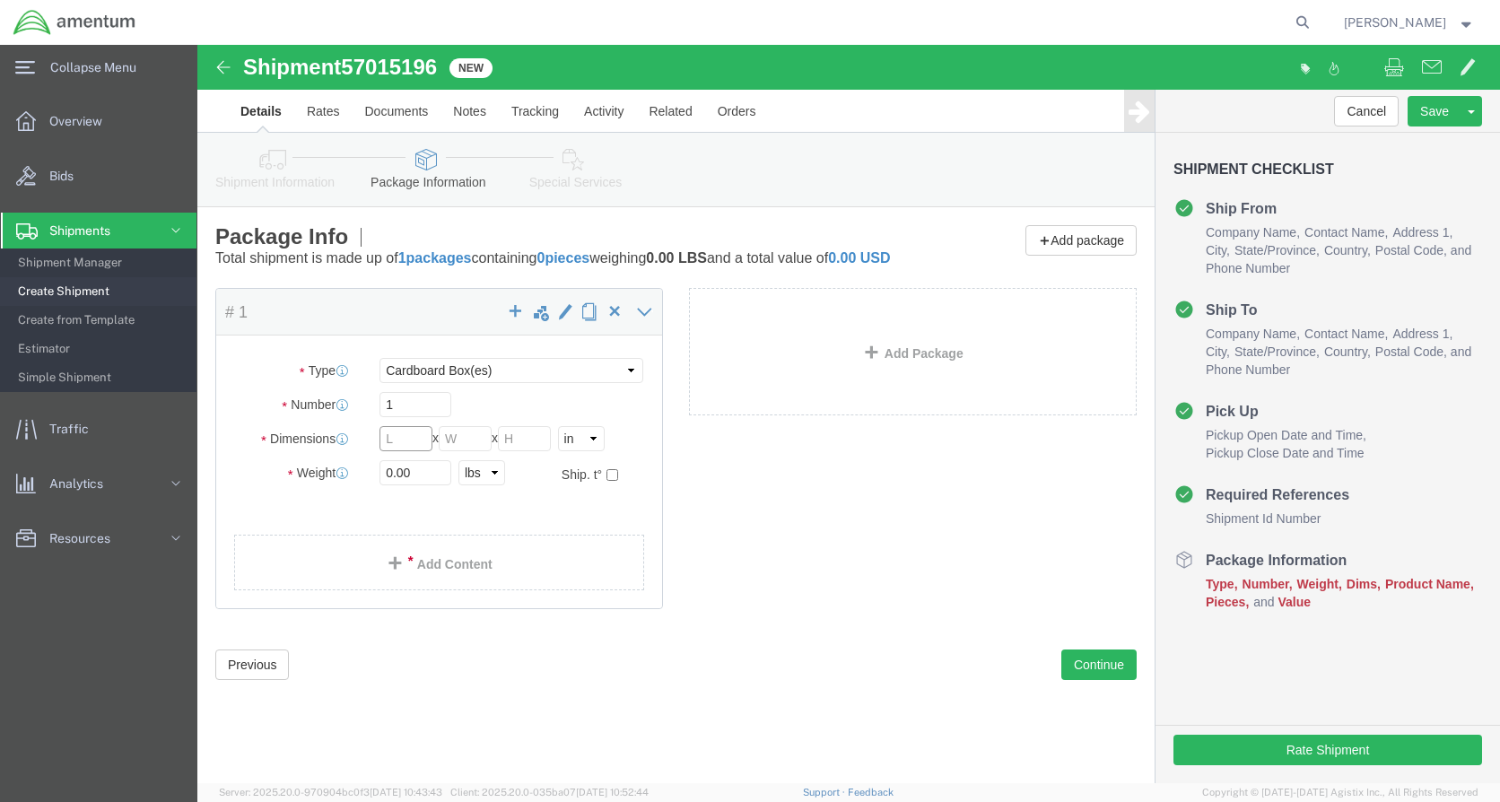
click input "text"
type input "16"
type input "12"
type input "8"
click input "0.00"
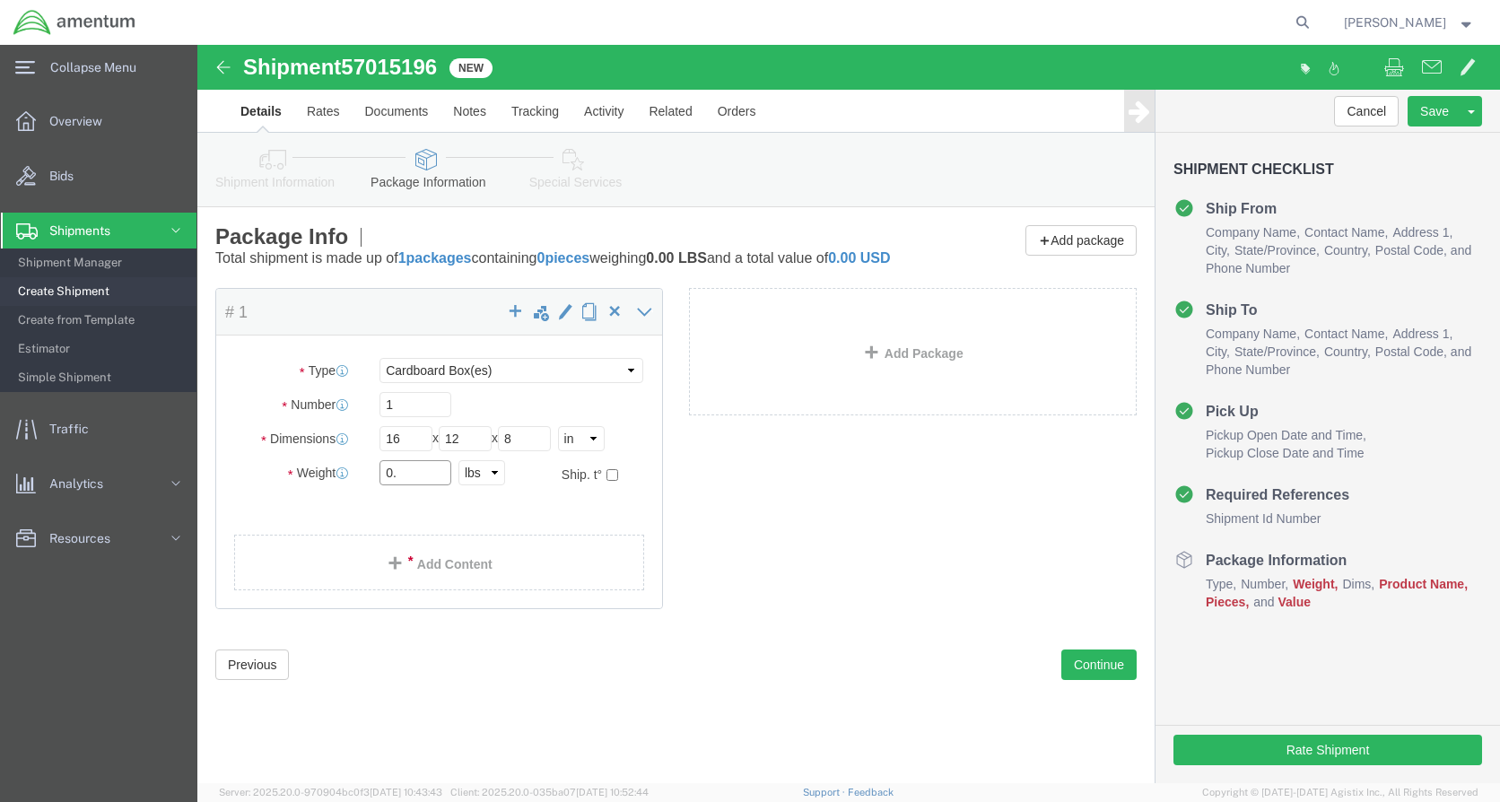
type input "0"
type input "5"
click div "Package Content # 1 x Package Type Select BCK Boxes Bale(s) Basket(s) Bolt(s) B…"
click link "Add Content"
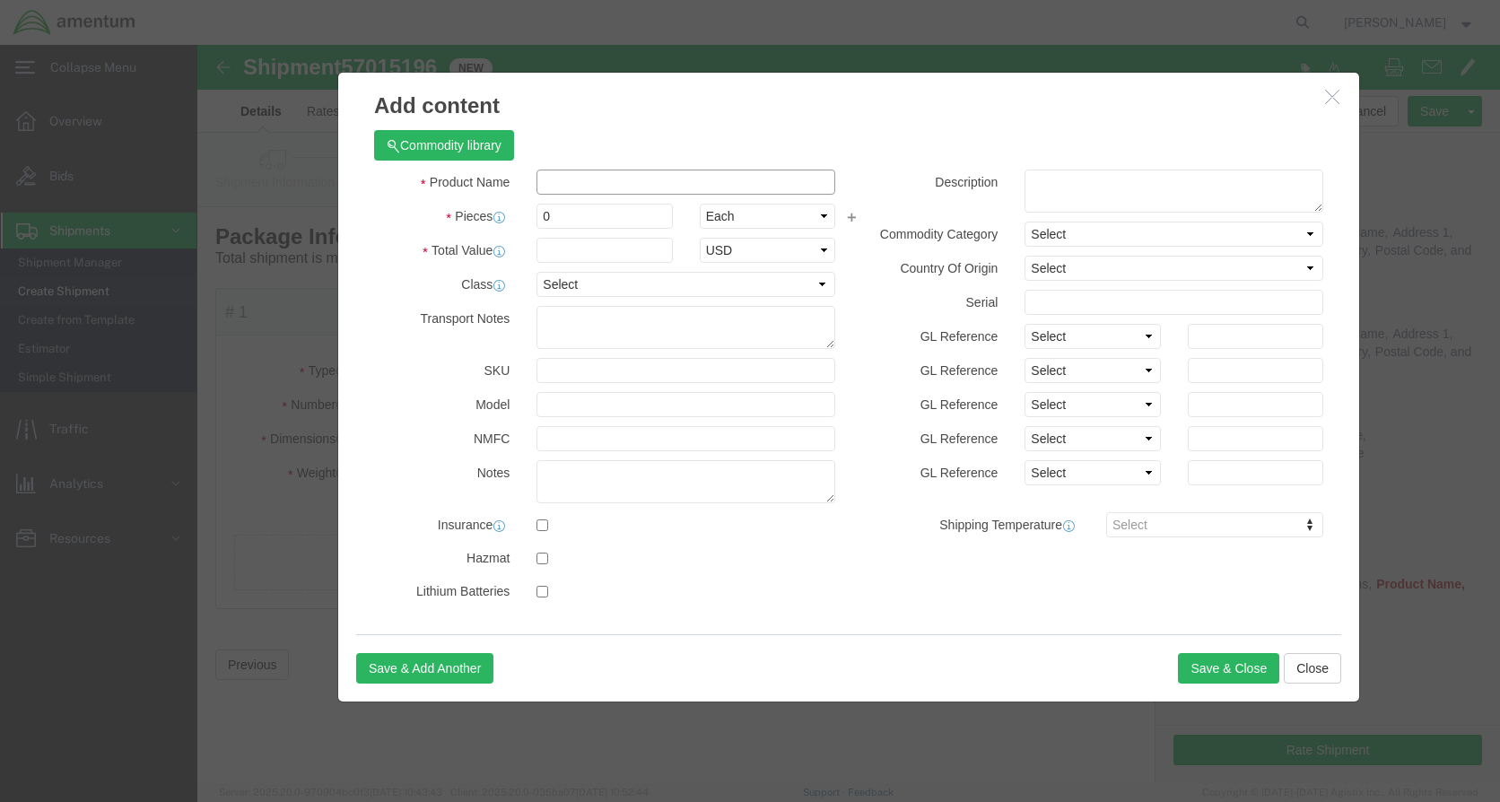
click input "text"
type input "AC PART"
type input "500"
click input "0"
type input "1"
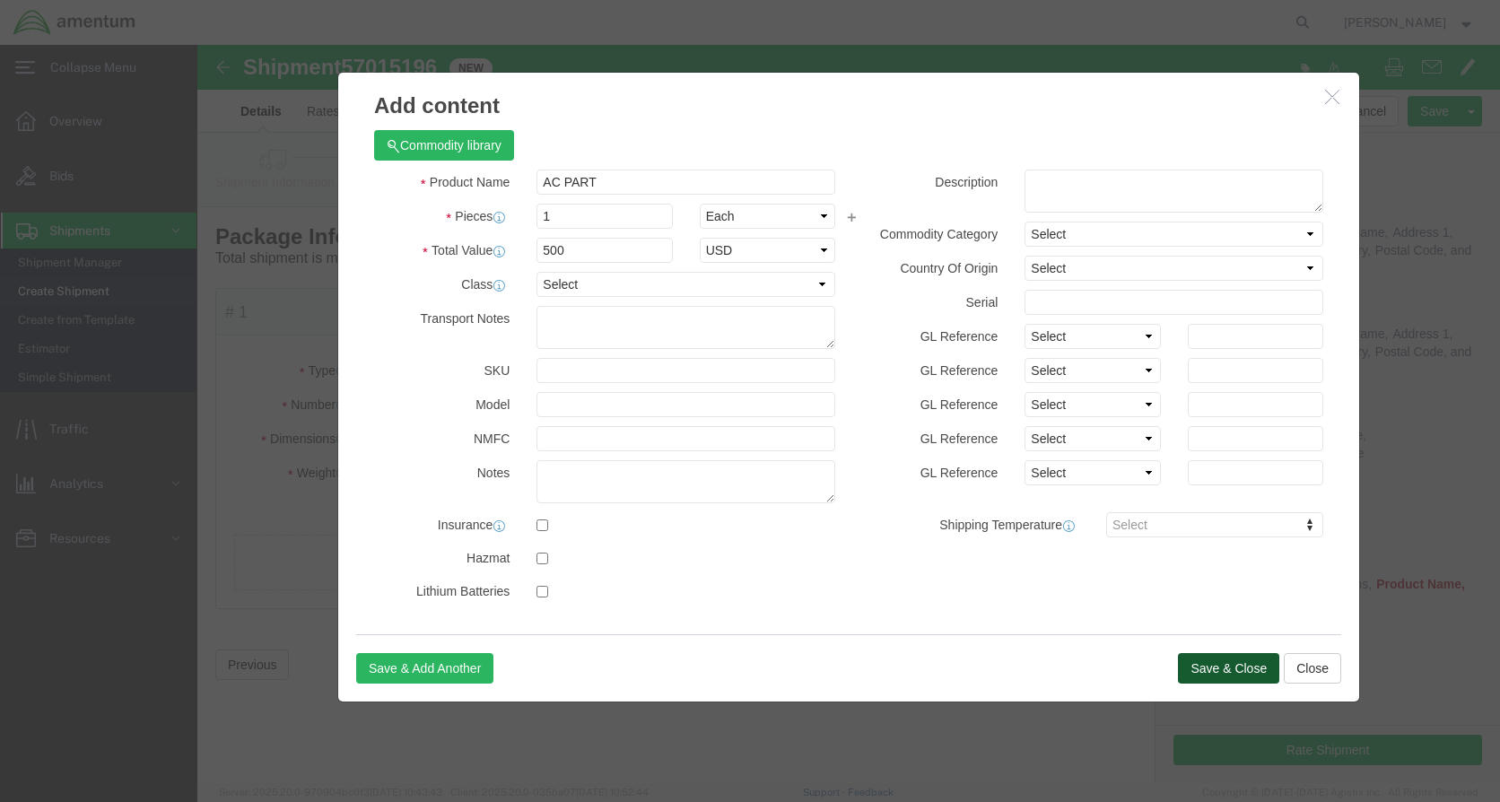
click button "Save & Close"
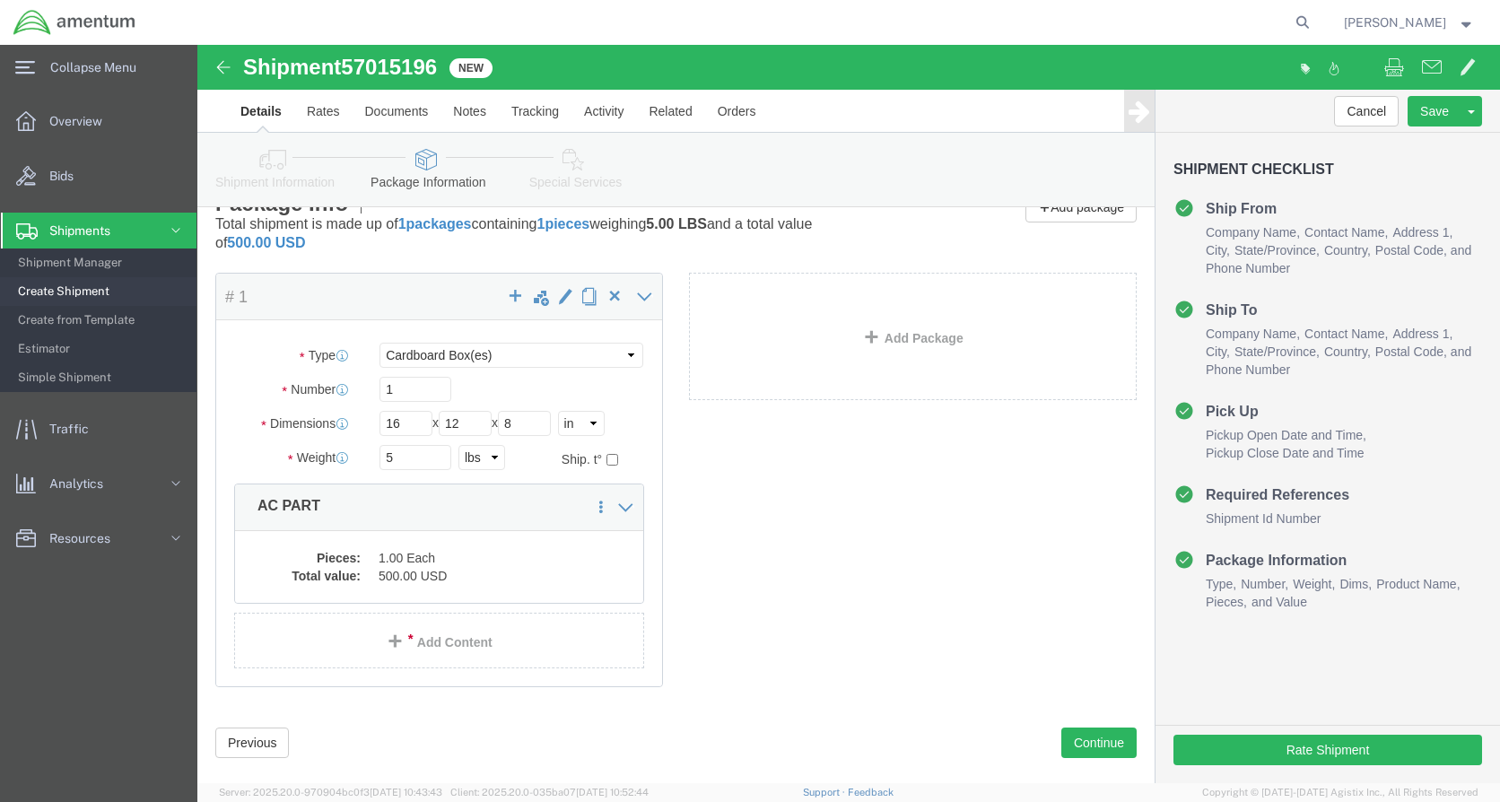
scroll to position [63, 0]
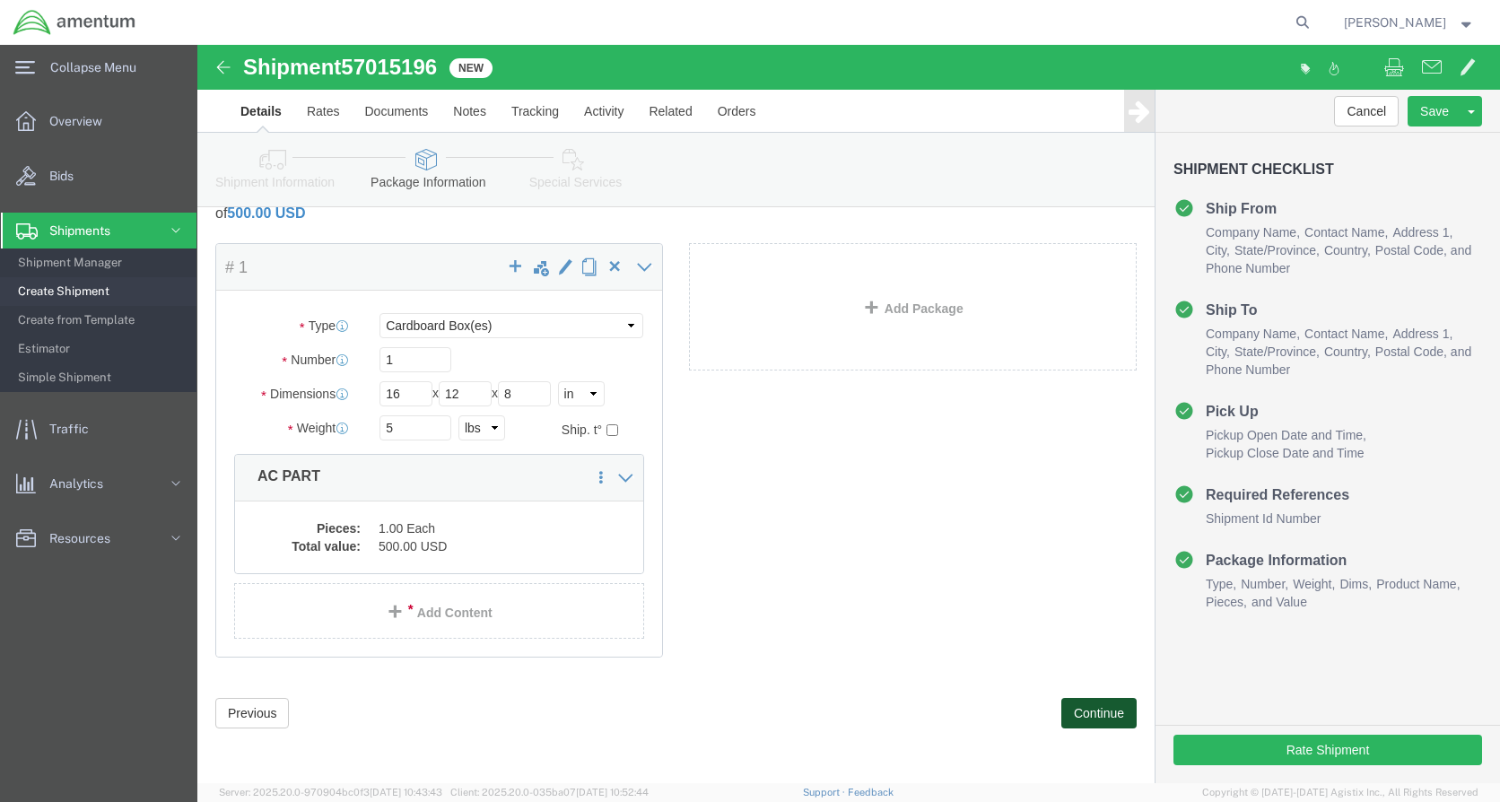
click button "Continue"
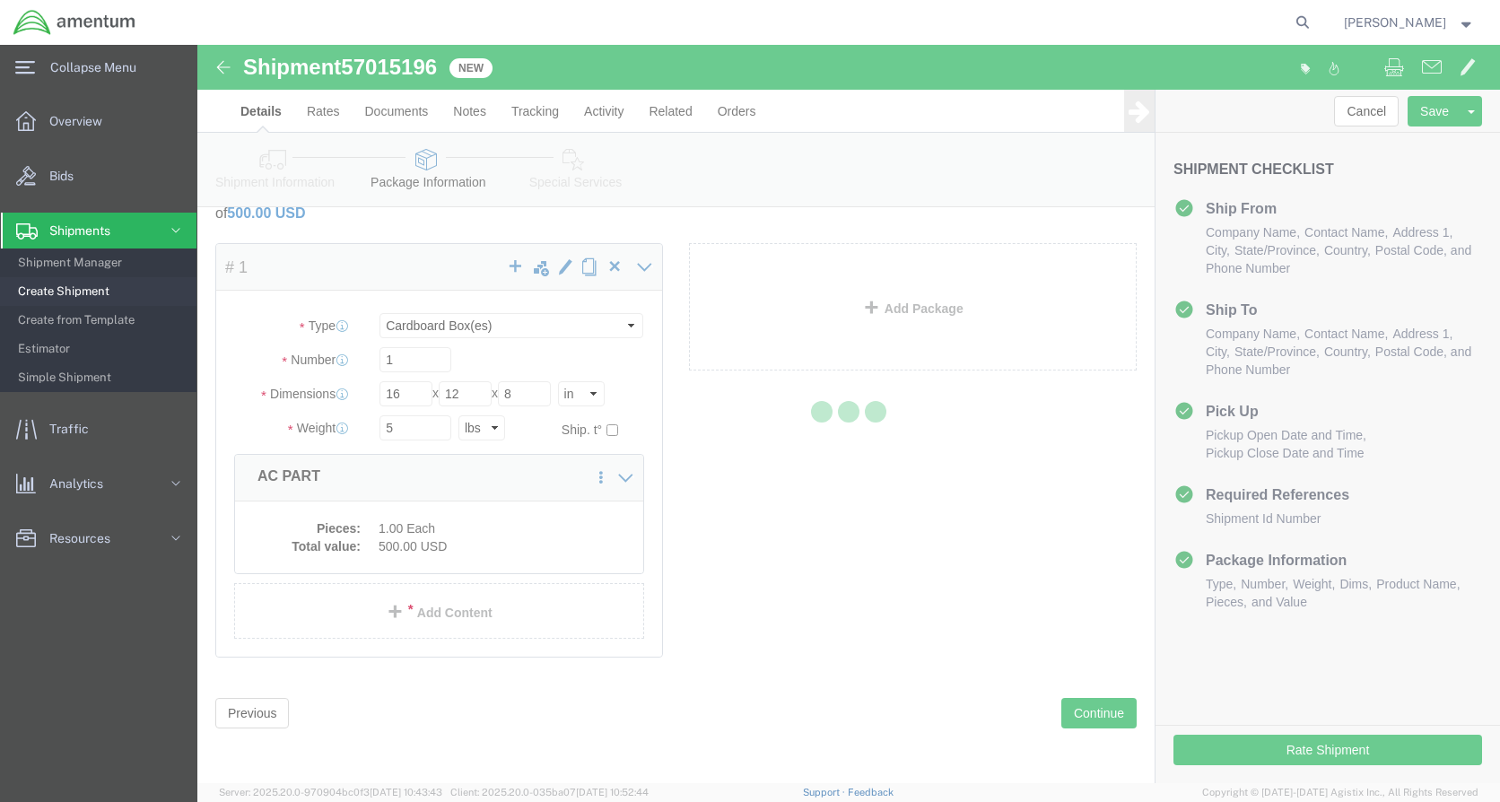
select select
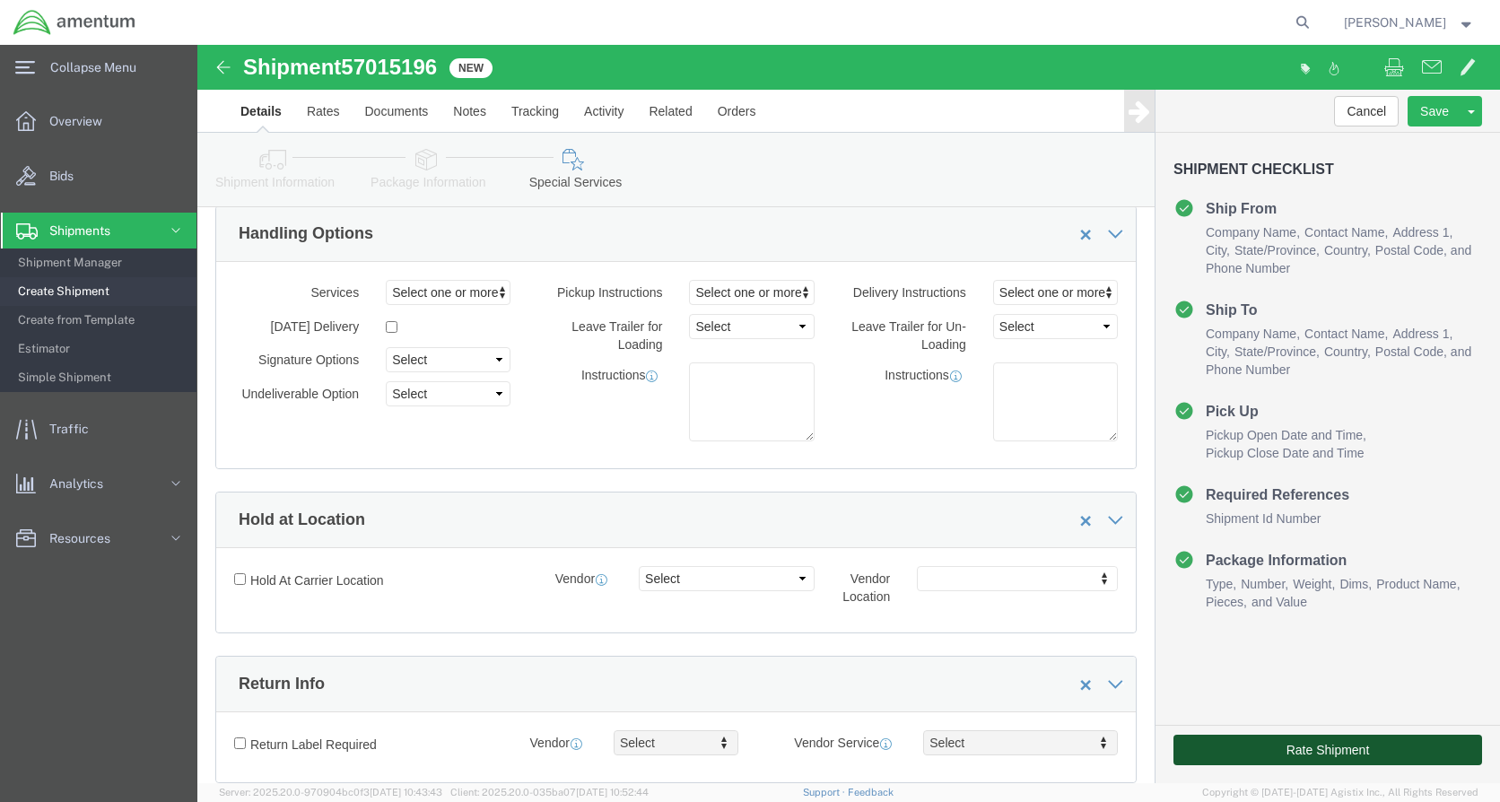
click button "Rate Shipment"
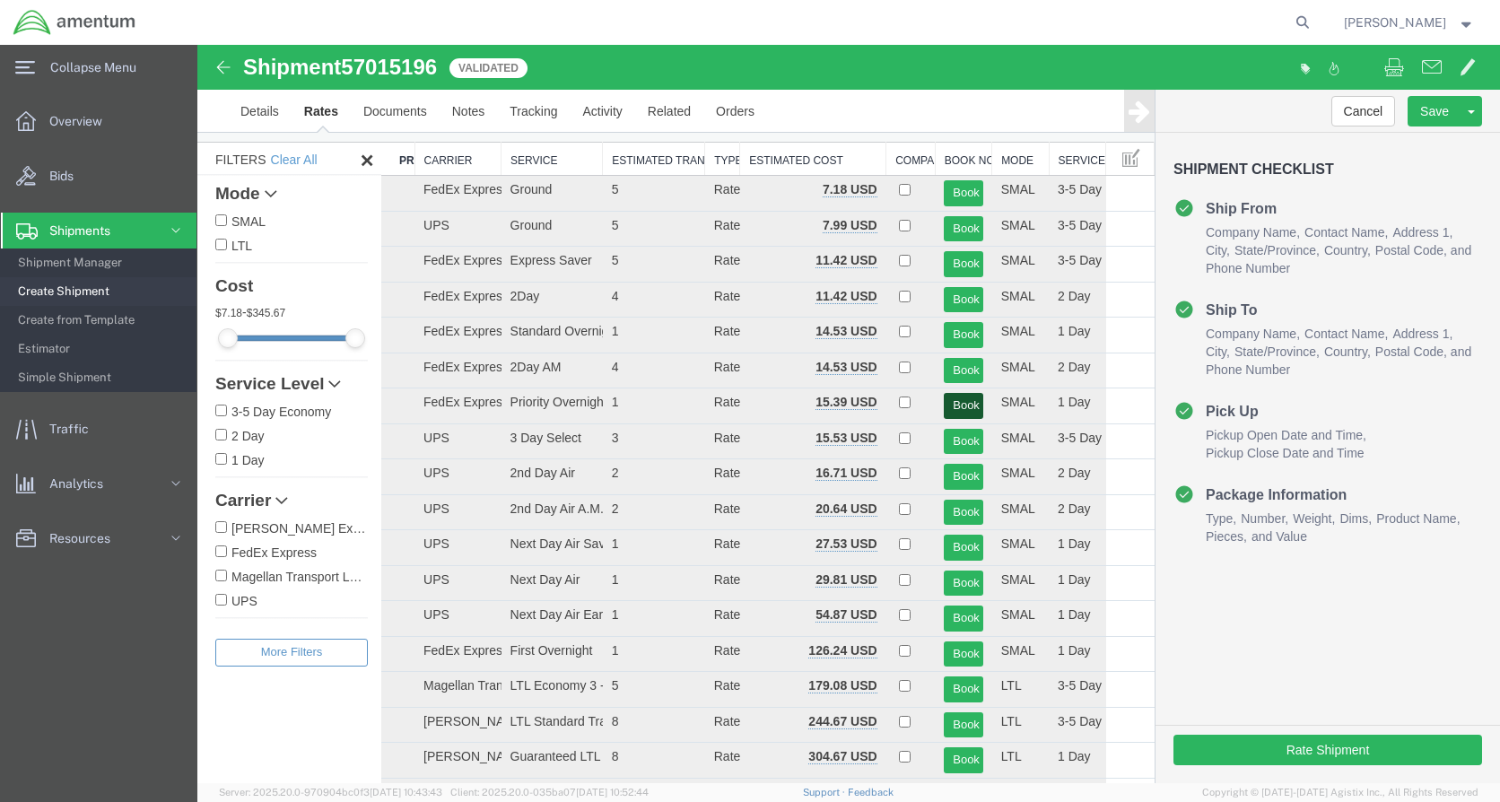
click at [954, 403] on button "Book" at bounding box center [963, 406] width 39 height 26
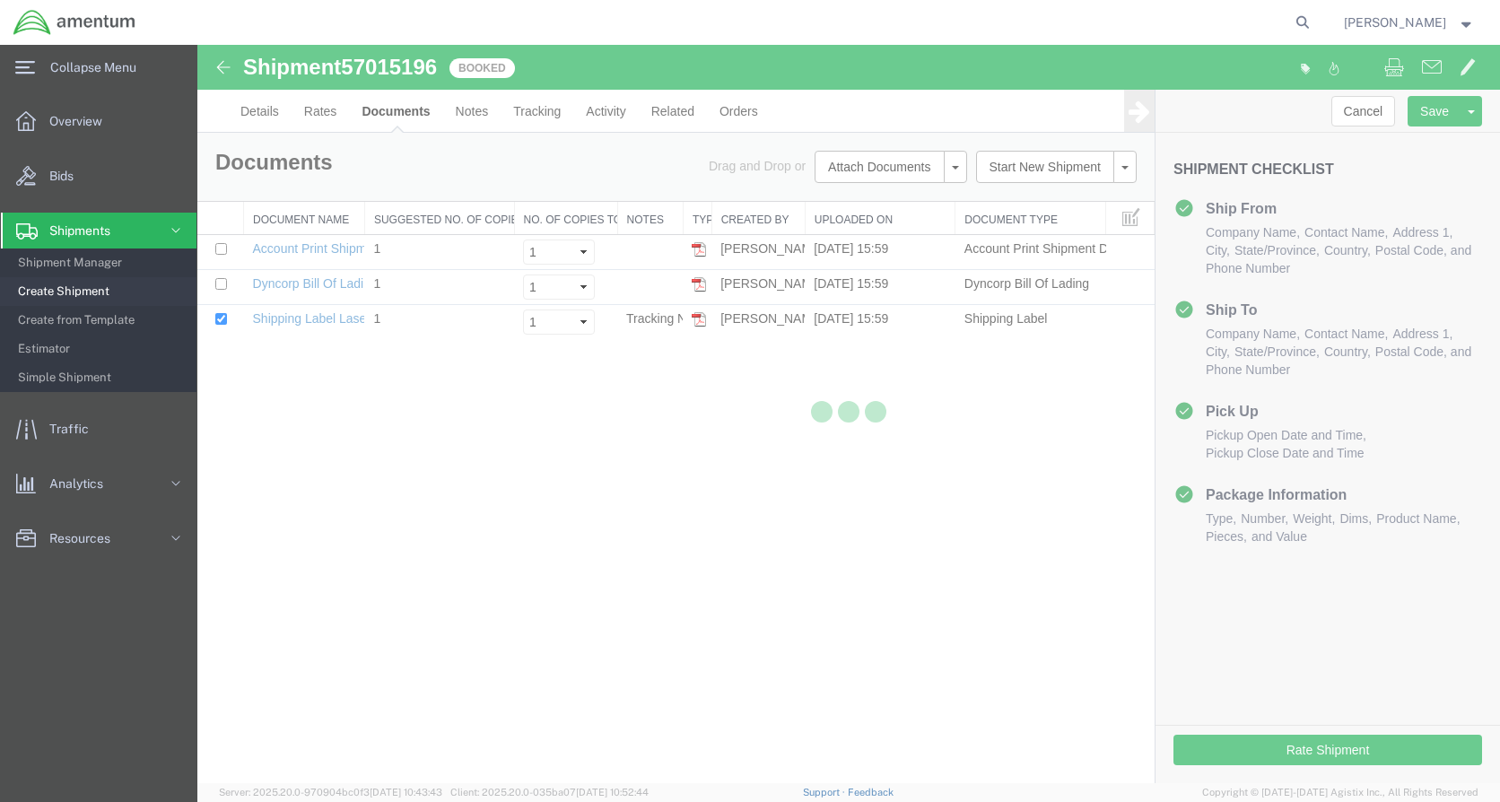
scroll to position [0, 0]
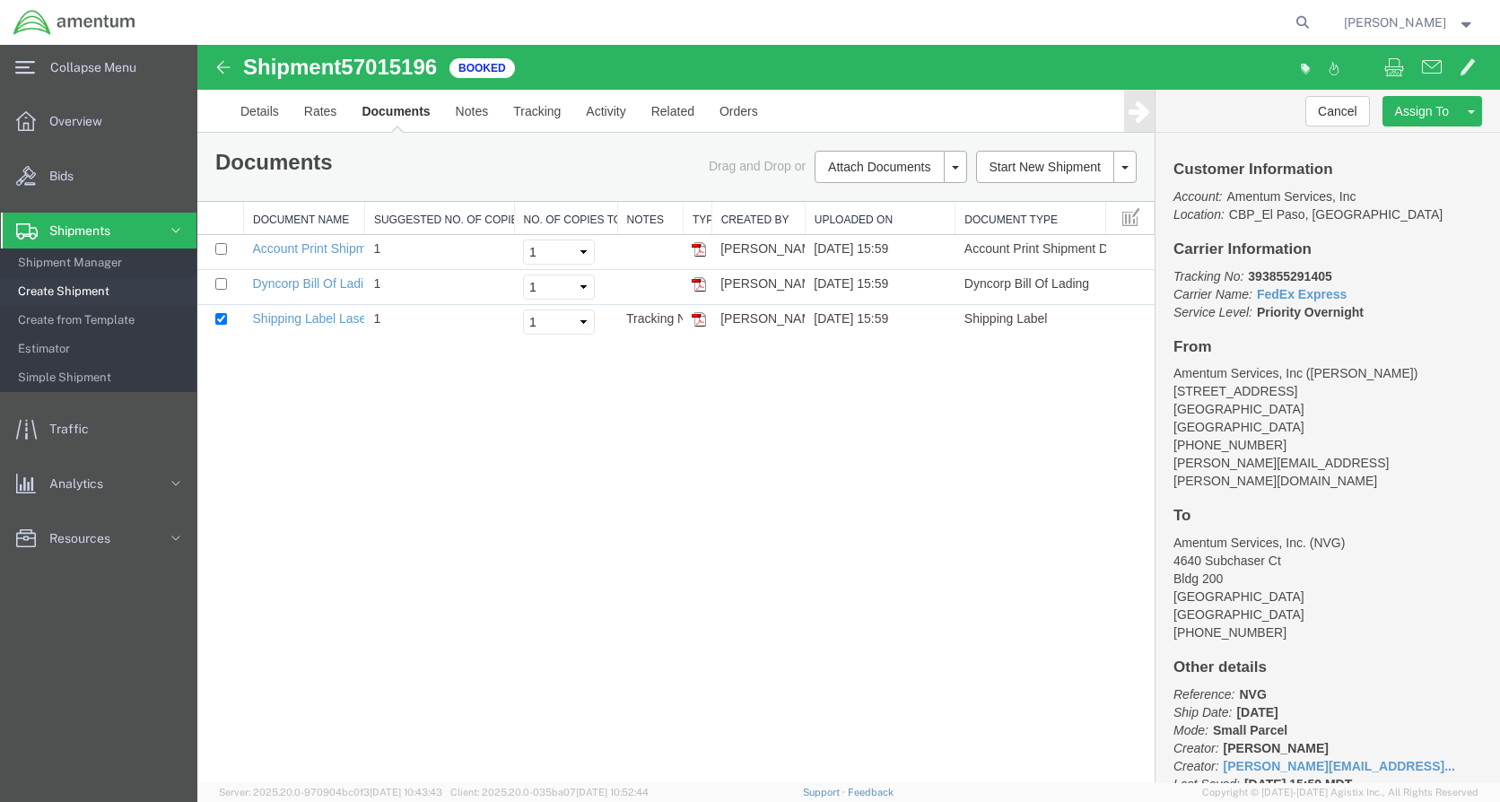
click at [703, 319] on img at bounding box center [699, 319] width 14 height 14
click at [108, 293] on span "Create Shipment" at bounding box center [101, 292] width 166 height 36
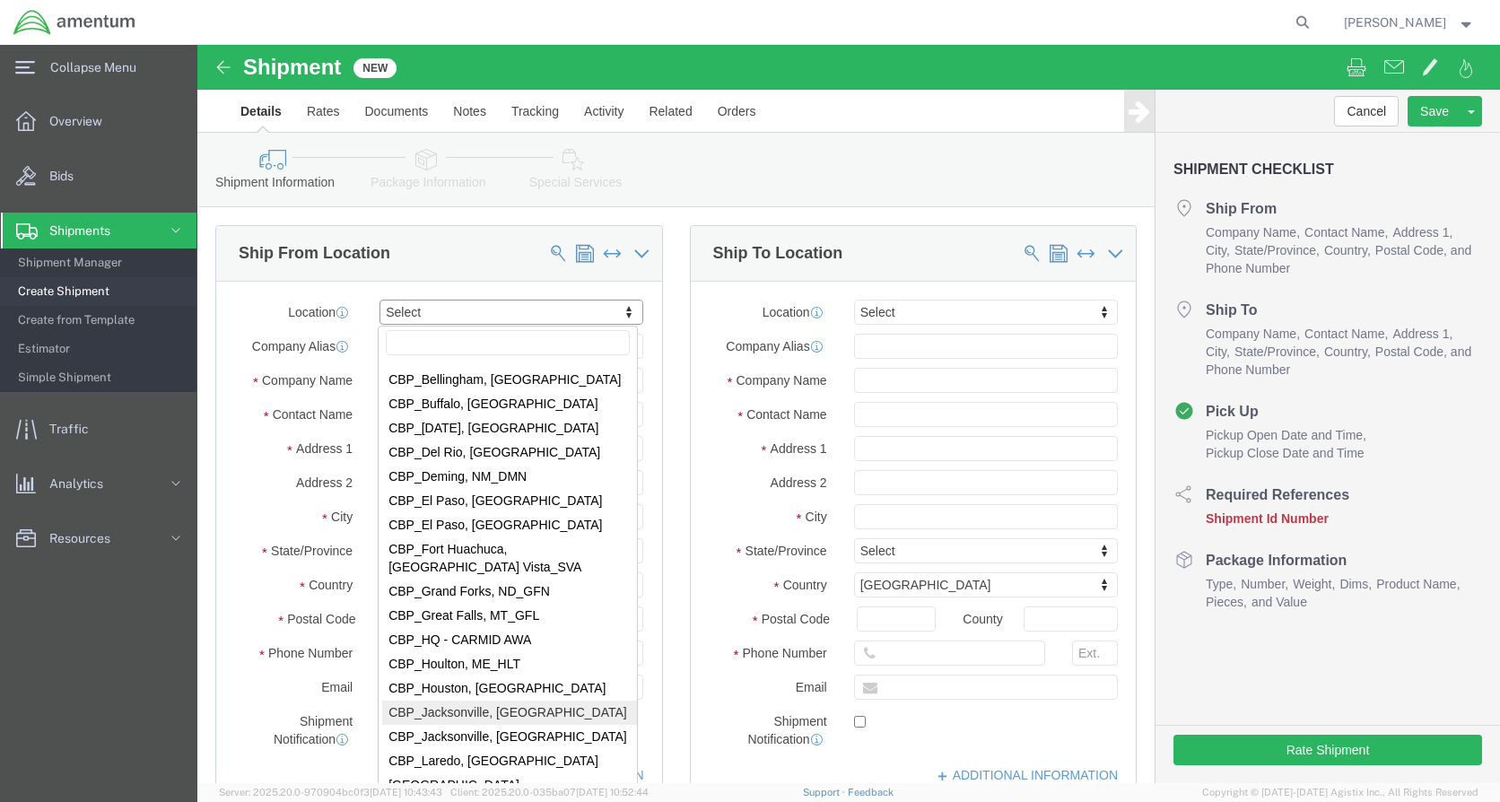
scroll to position [3410, 0]
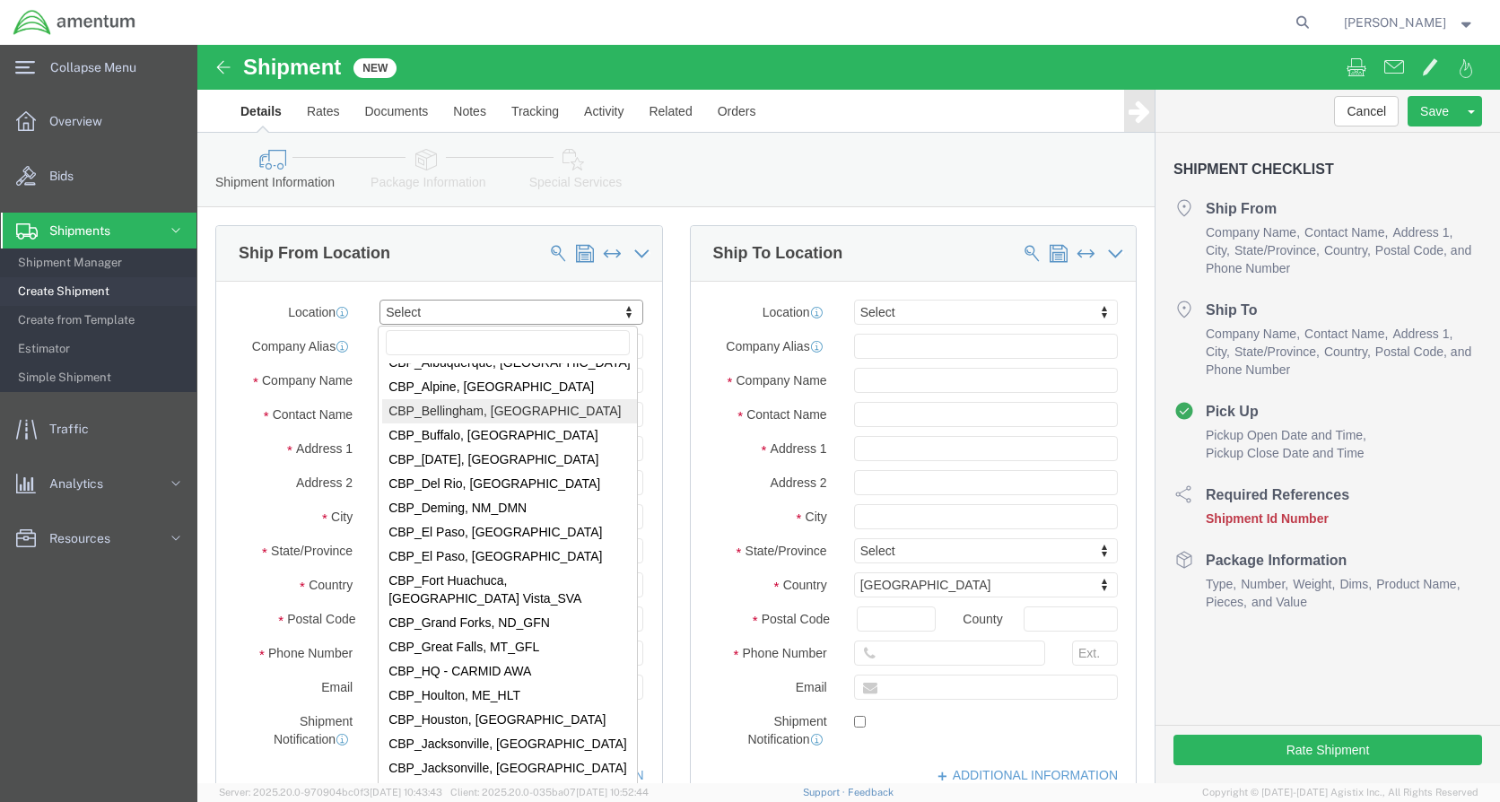
select select "49918"
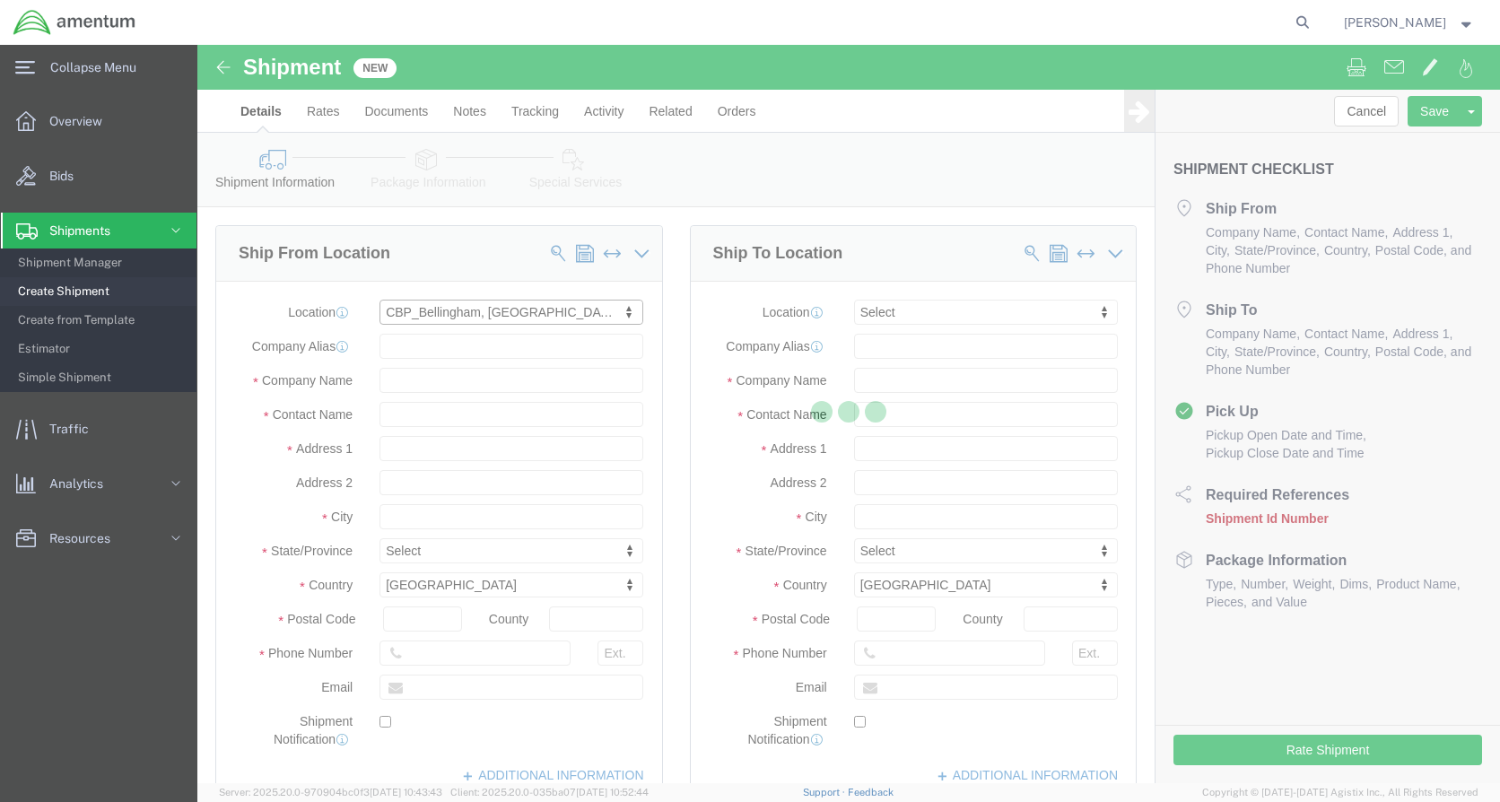
select select "WA"
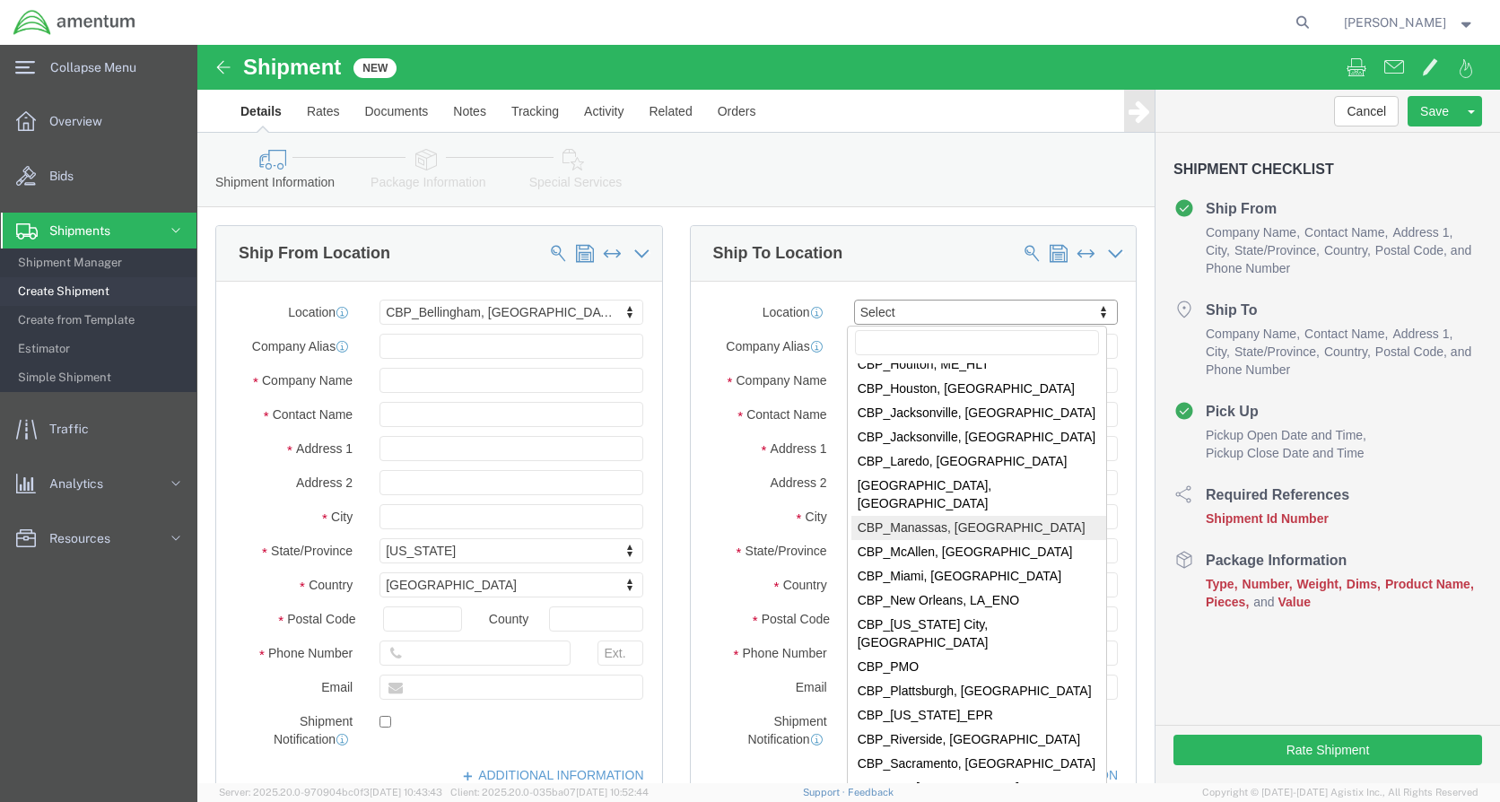
scroll to position [3859, 0]
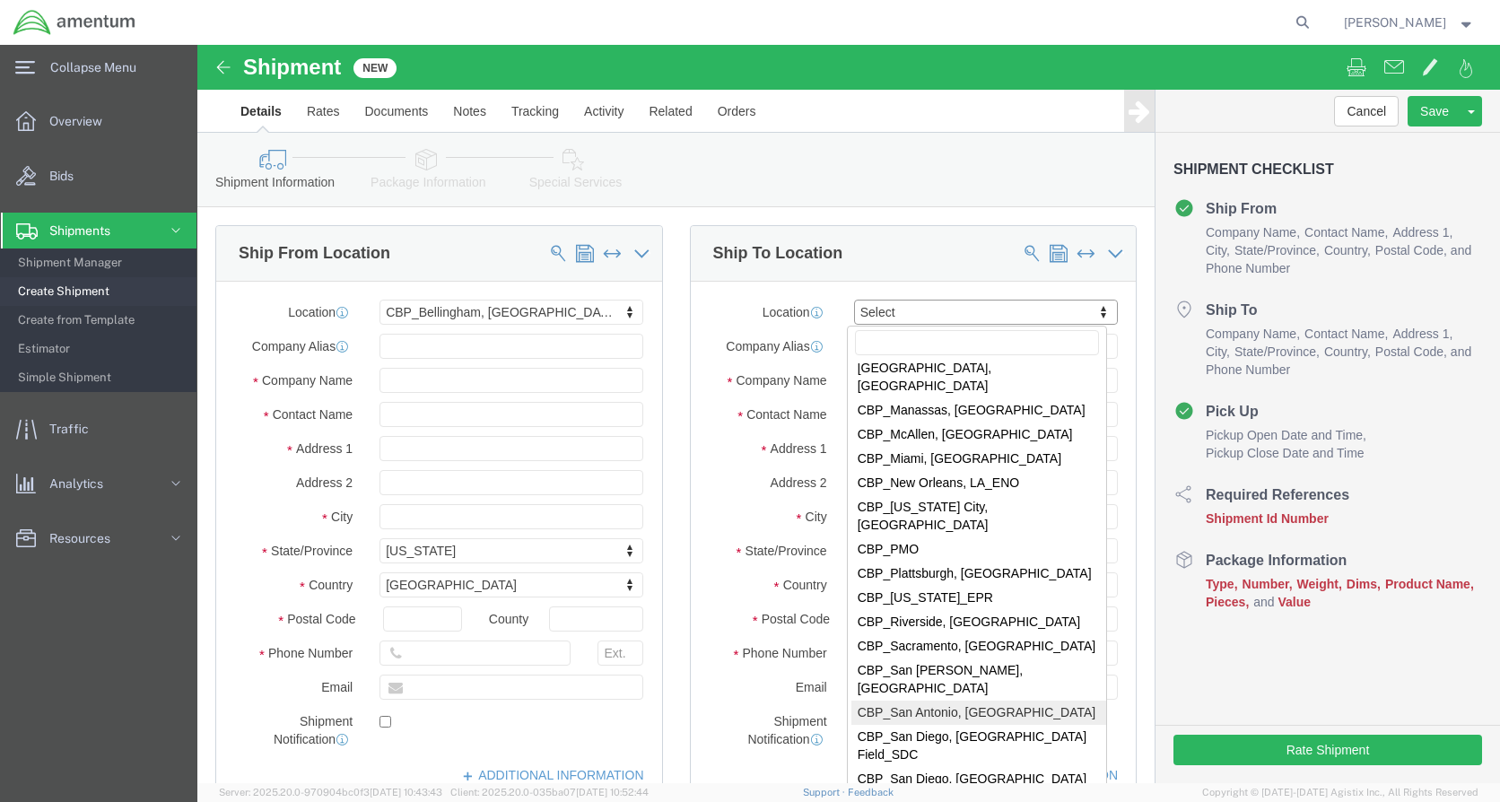
select select "49945"
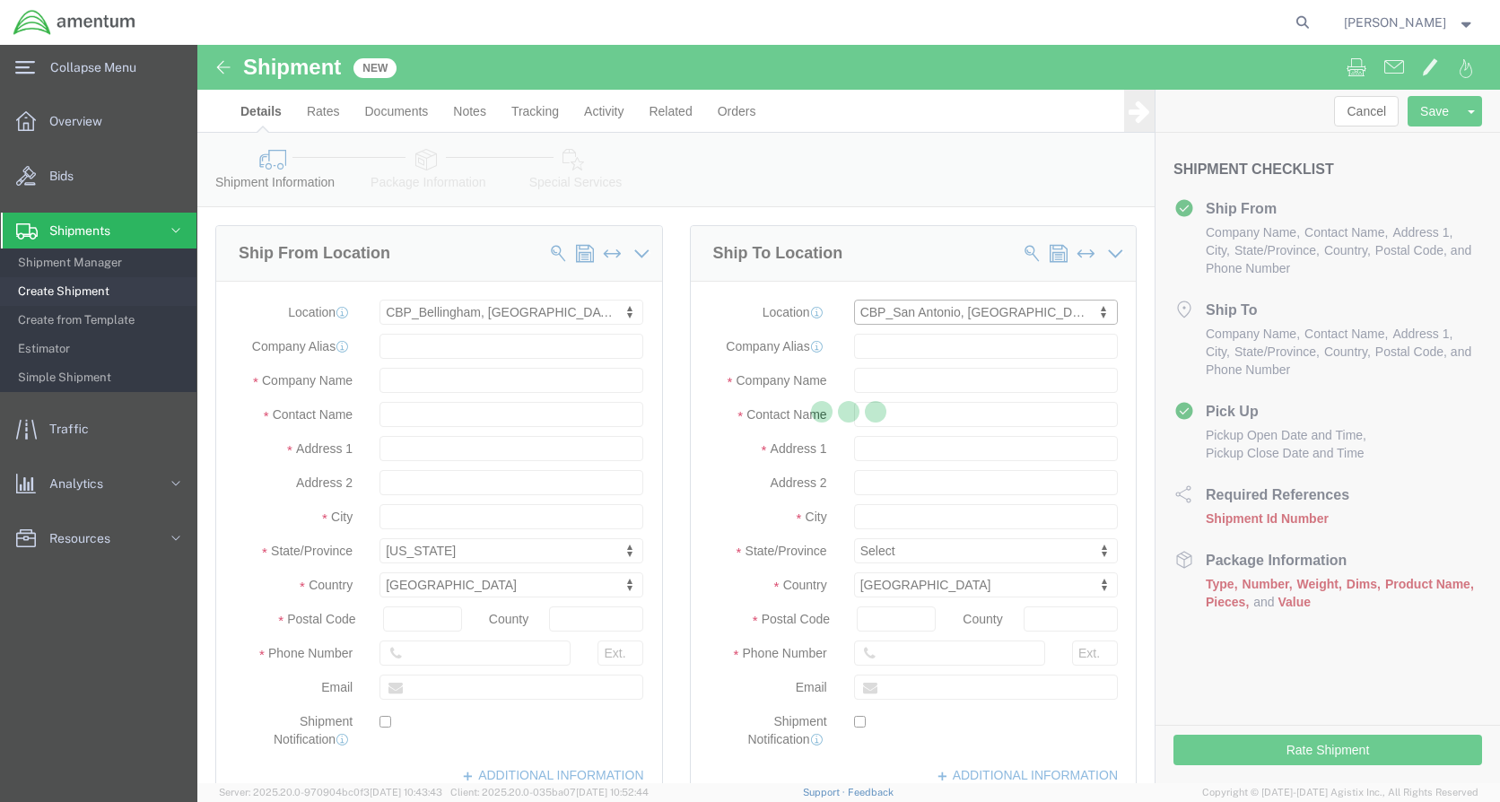
select select "[GEOGRAPHIC_DATA]"
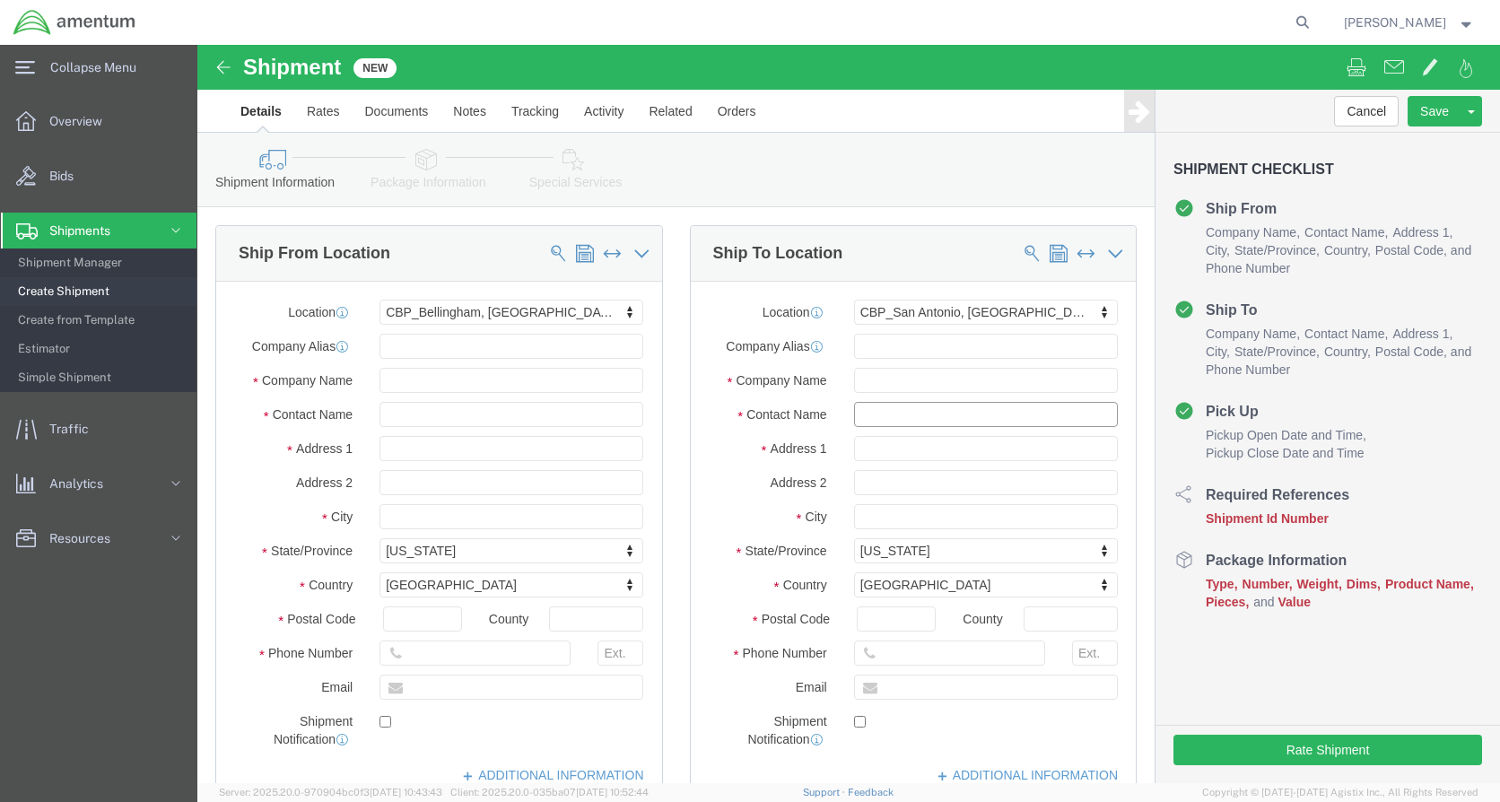
drag, startPoint x: 751, startPoint y: 372, endPoint x: 590, endPoint y: 372, distance: 160.6
click div "Contact Name"
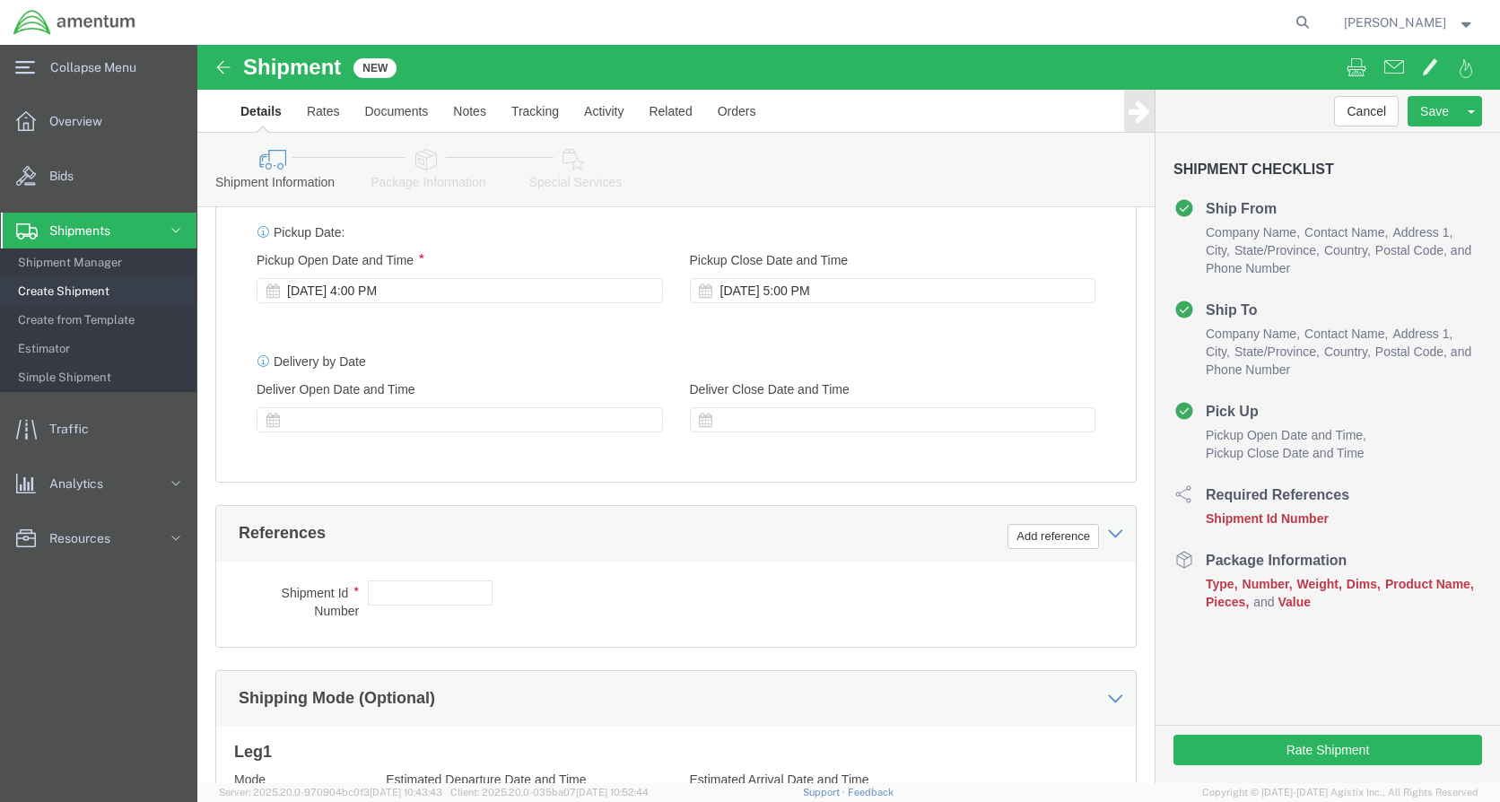
scroll to position [718, 0]
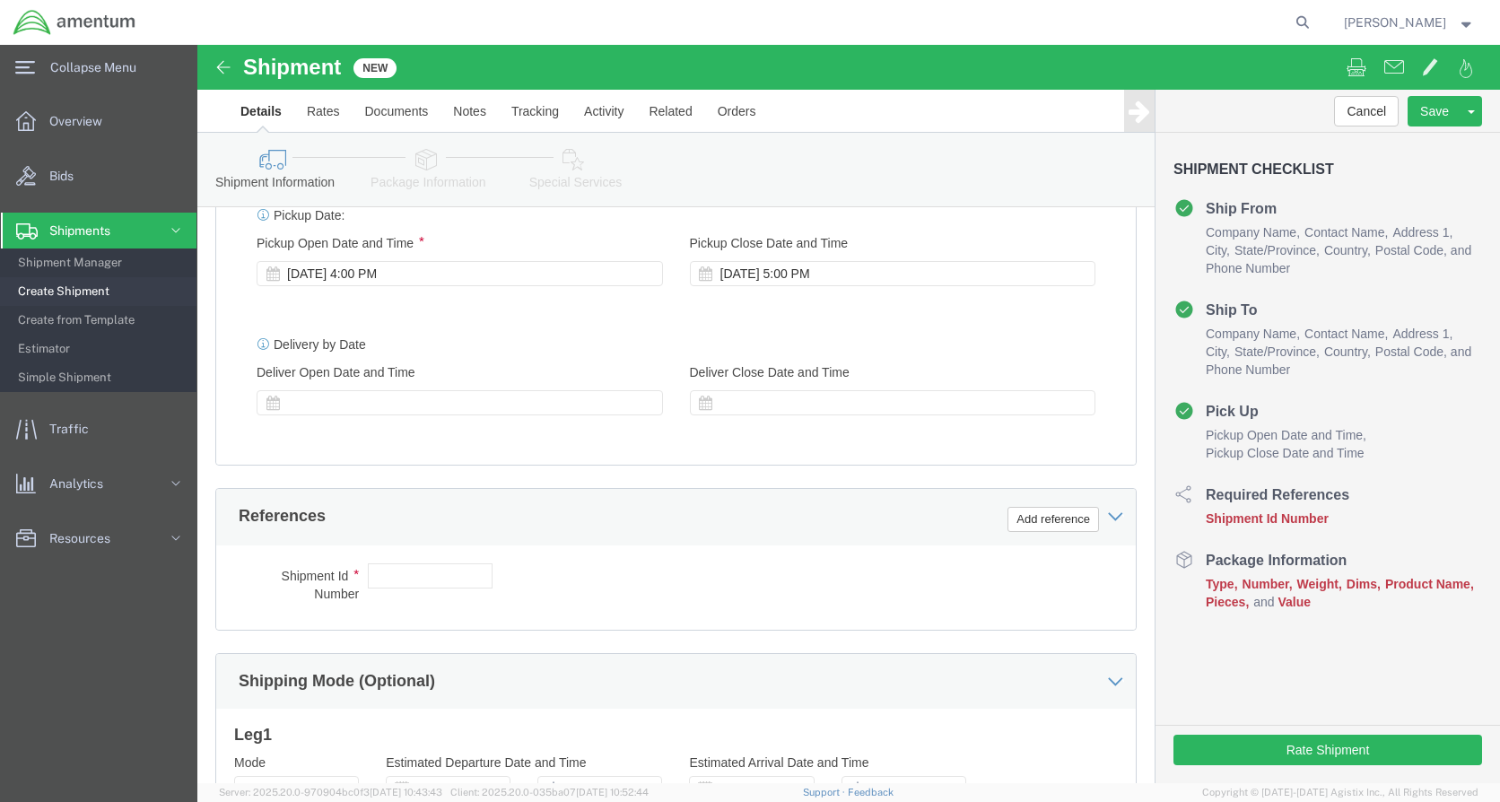
type input "[PERSON_NAME]"
click button "Add reference"
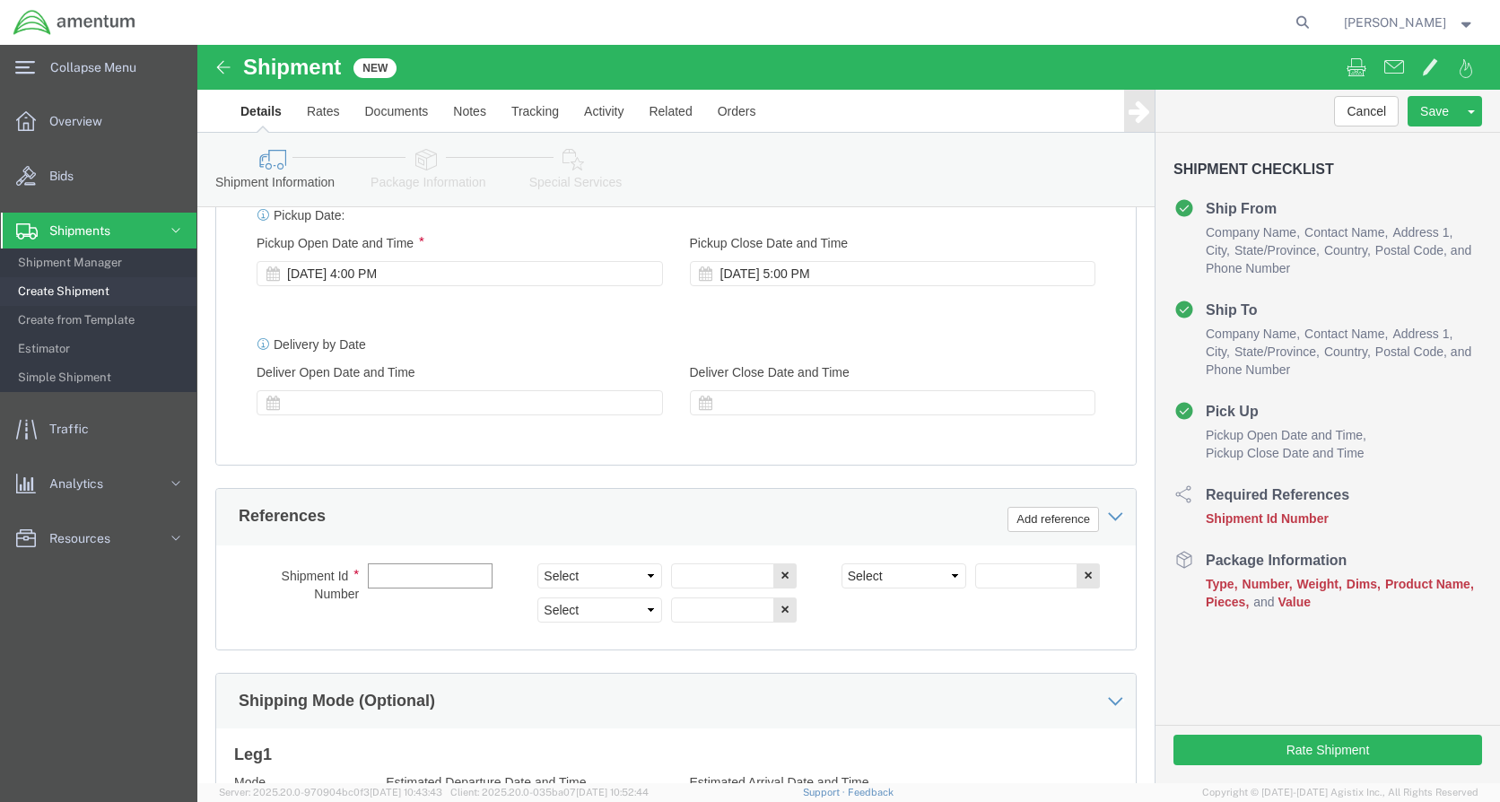
click input "text"
type input "TOOL BOX"
click select "Select Account Type Activity ID Airline Appointment Number ASN Batch Request # …"
select select "CUSTREF"
click select "Select Account Type Activity ID Airline Appointment Number ASN Batch Request # …"
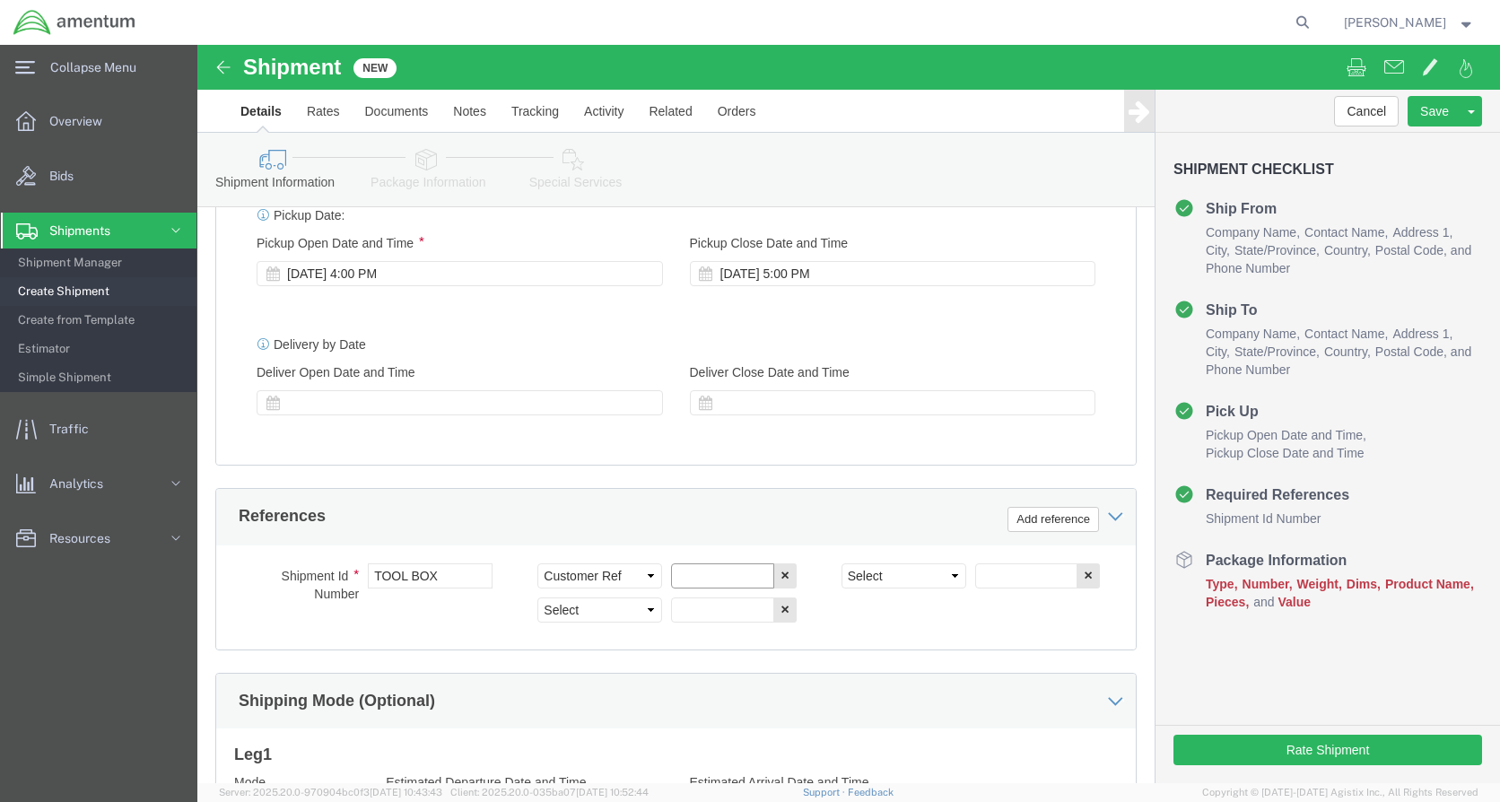
drag, startPoint x: 526, startPoint y: 526, endPoint x: 513, endPoint y: 523, distance: 12.8
click input "text"
type input "TOOL BOX"
click select "Select Account Type Activity ID Airline Appointment Number ASN Batch Request # …"
select select "DEPT"
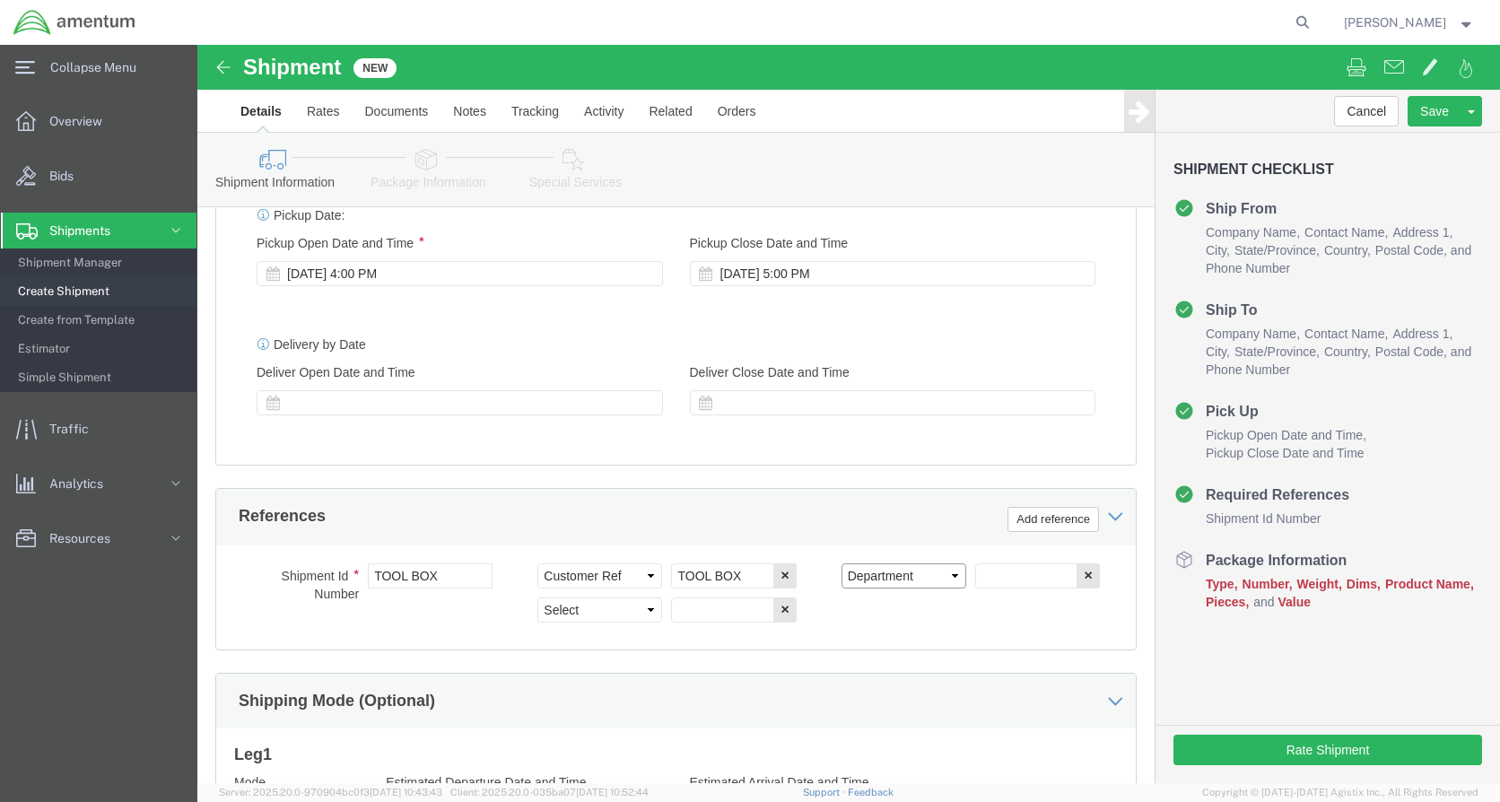
click select "Select Account Type Activity ID Airline Appointment Number ASN Batch Request # …"
click input "text"
type input "CBP"
click select "Select Account Type Activity ID Airline Appointment Number ASN Batch Request # …"
select select "PROJNUM"
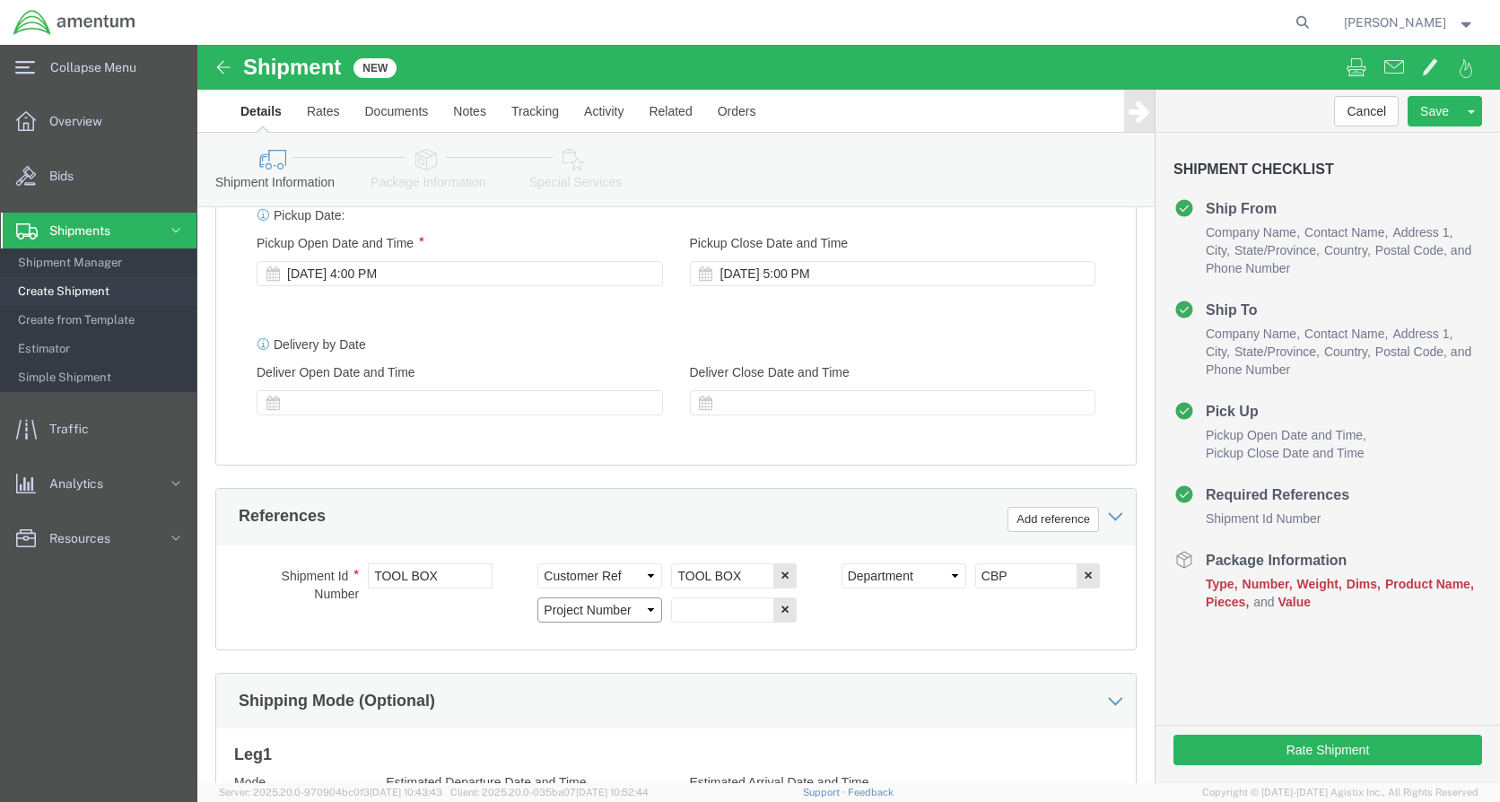
click select "Select Account Type Activity ID Airline Appointment Number ASN Batch Request # …"
click input "text"
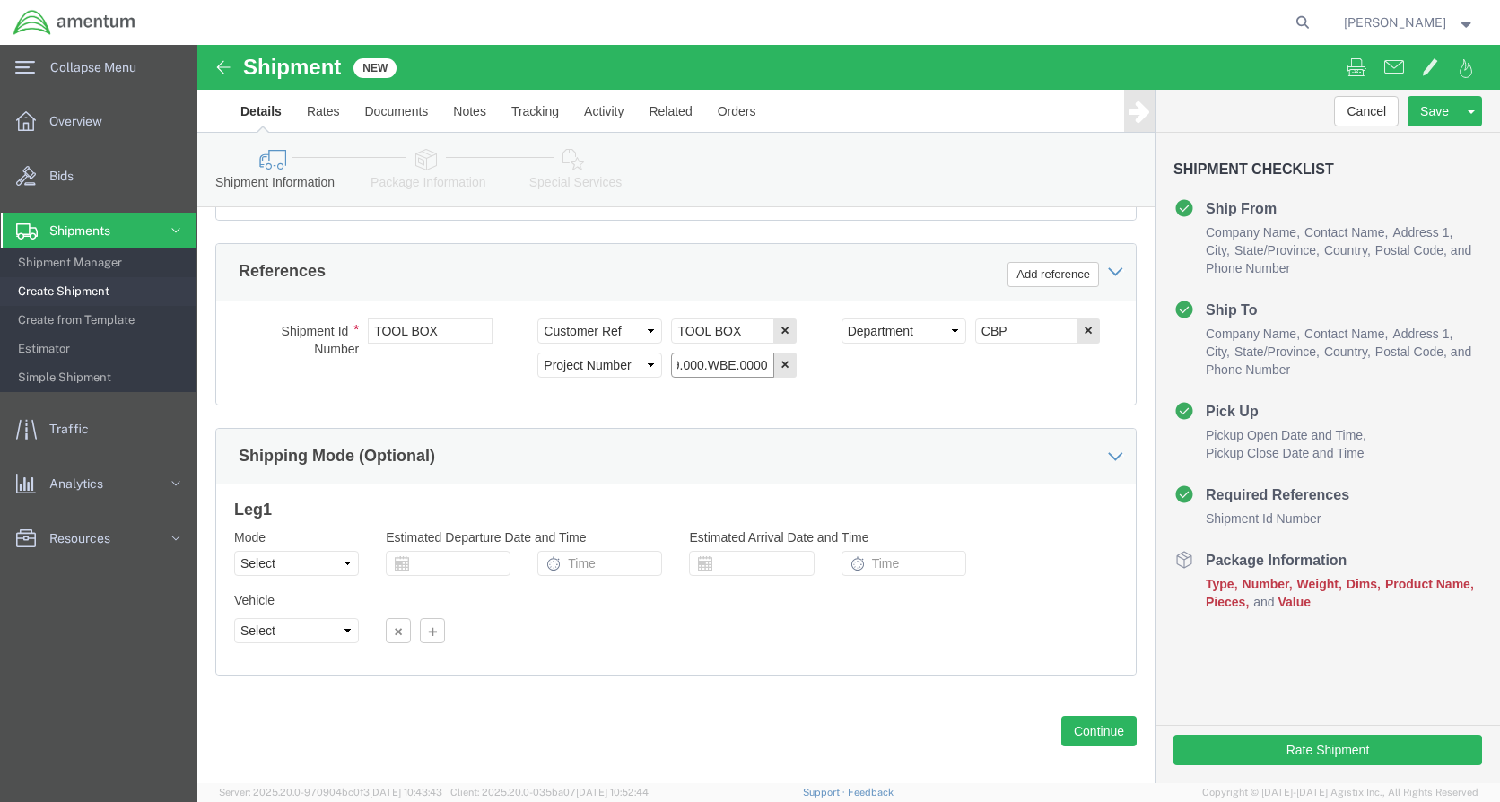
scroll to position [981, 0]
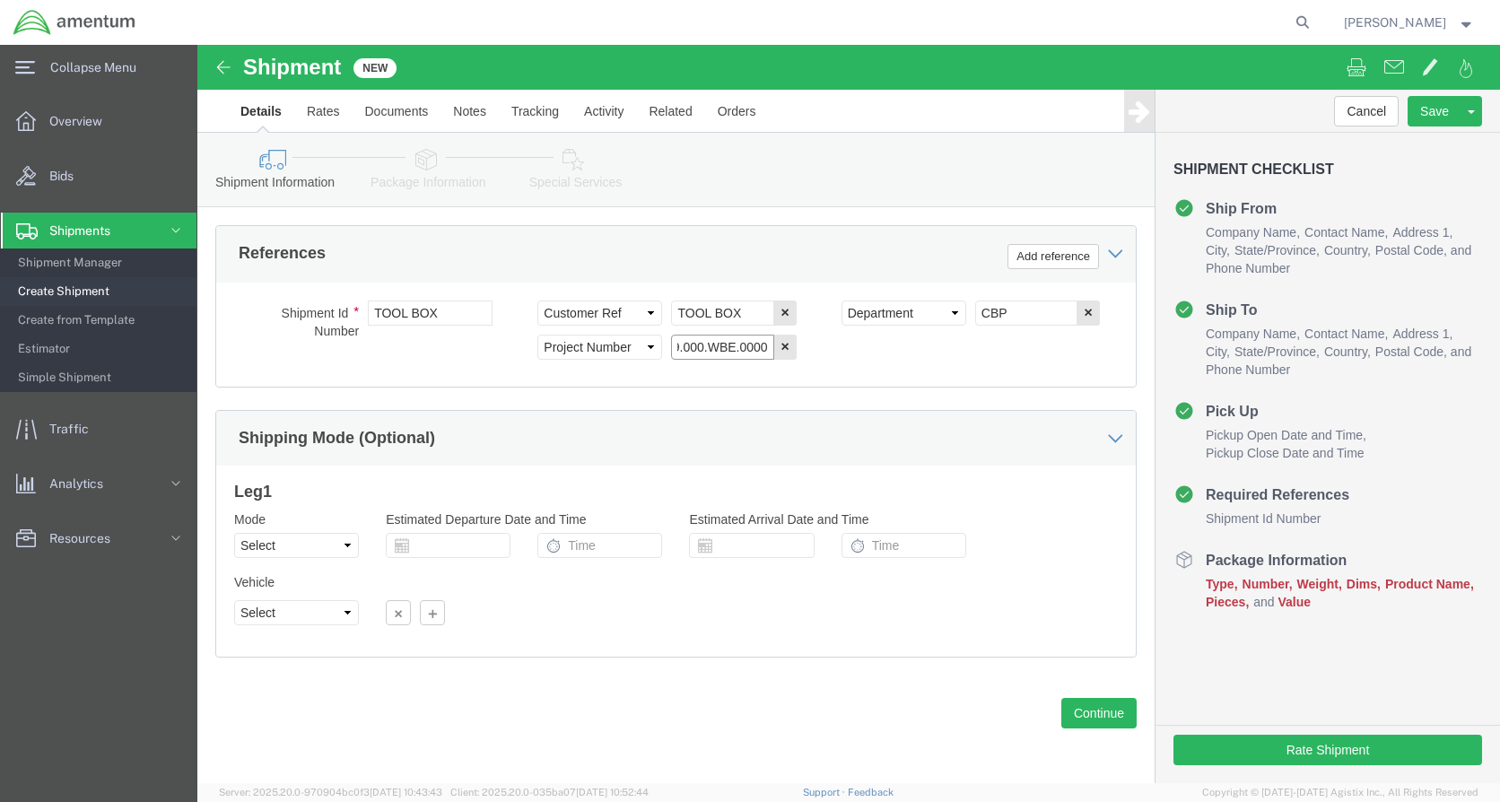
type input "6118.04.03.2219.000.WBE.0000"
click button "Continue"
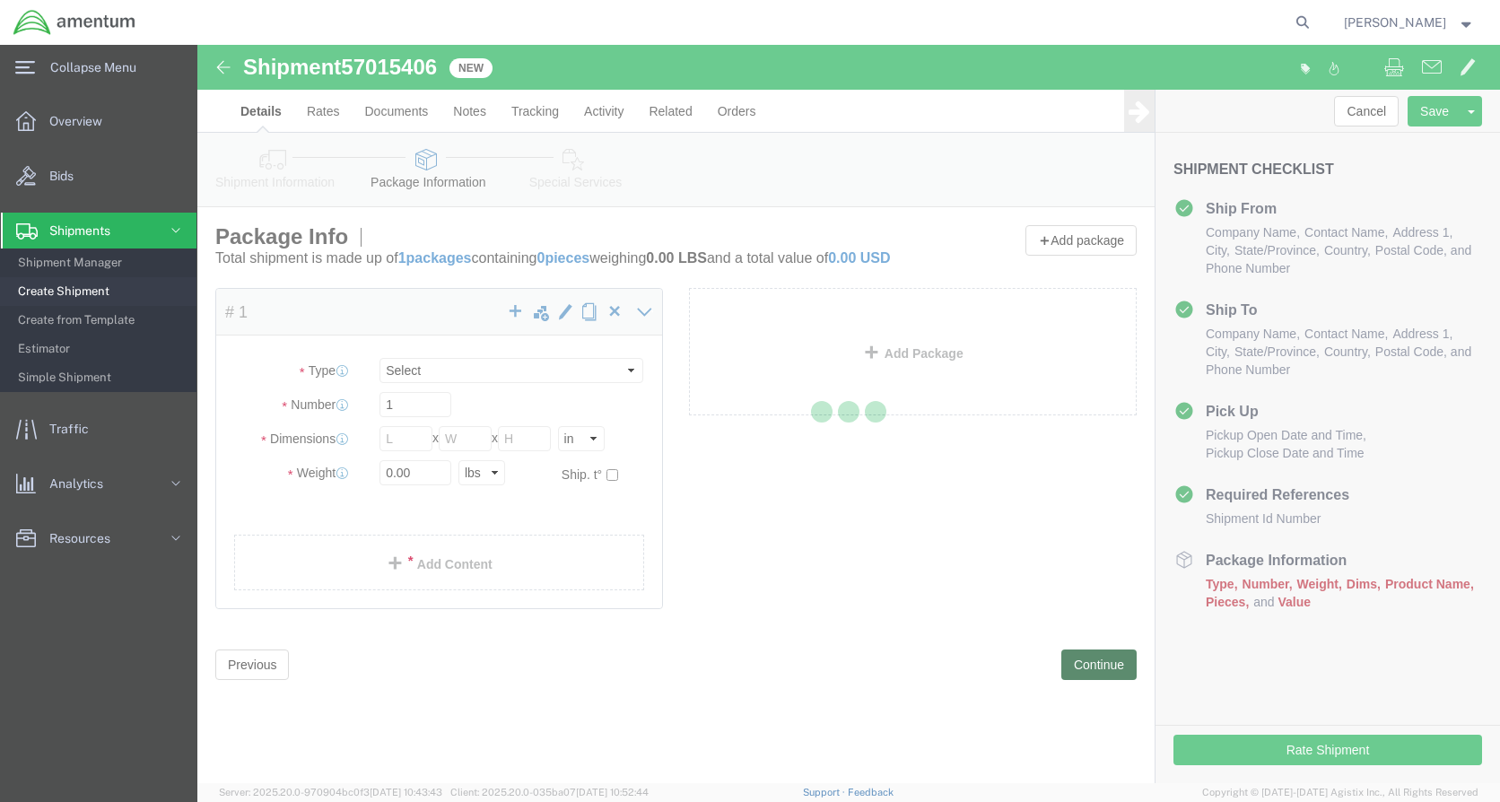
select select "CBOX"
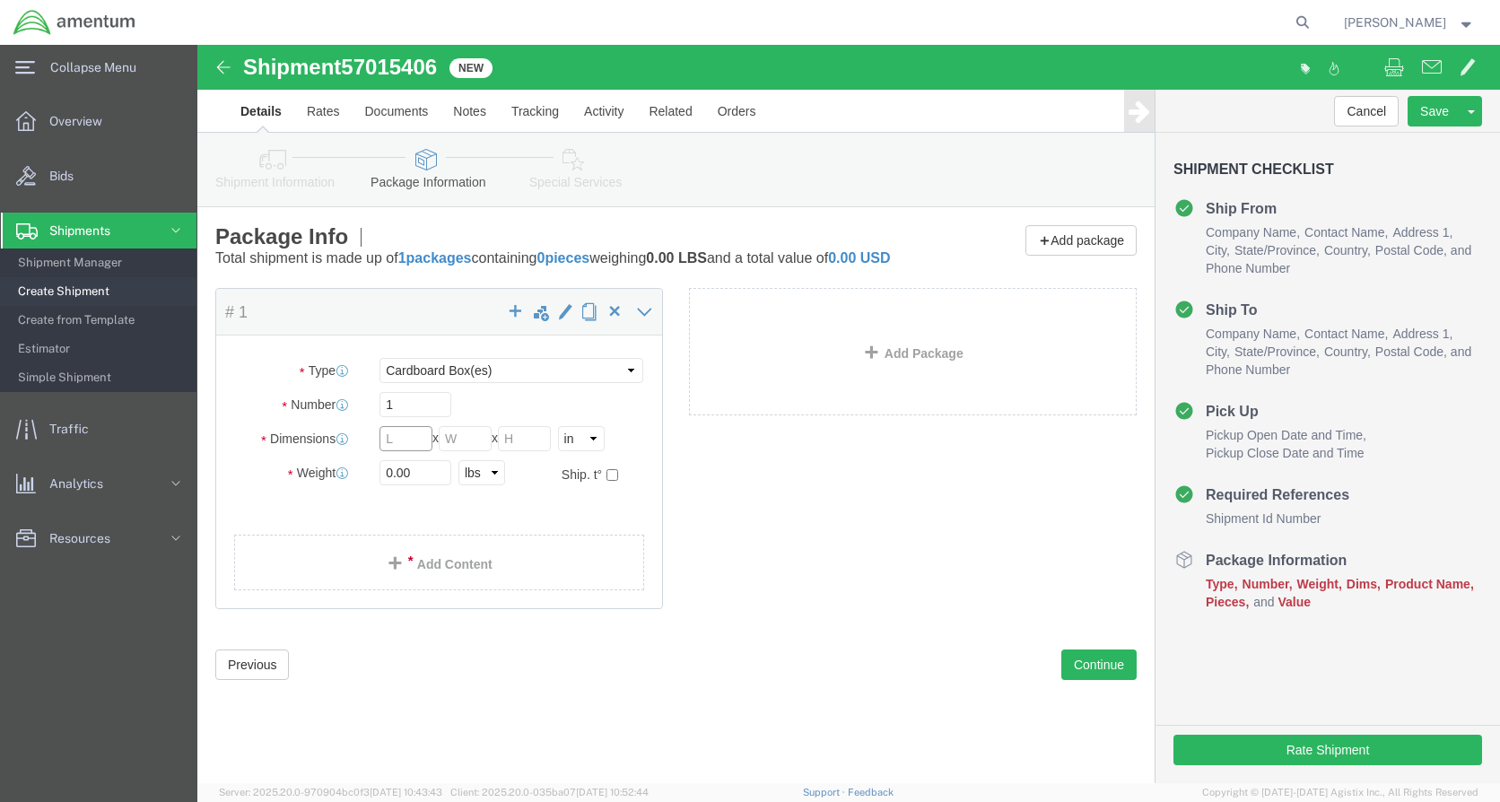
click input "text"
type input "18"
type input "26"
type input "35"
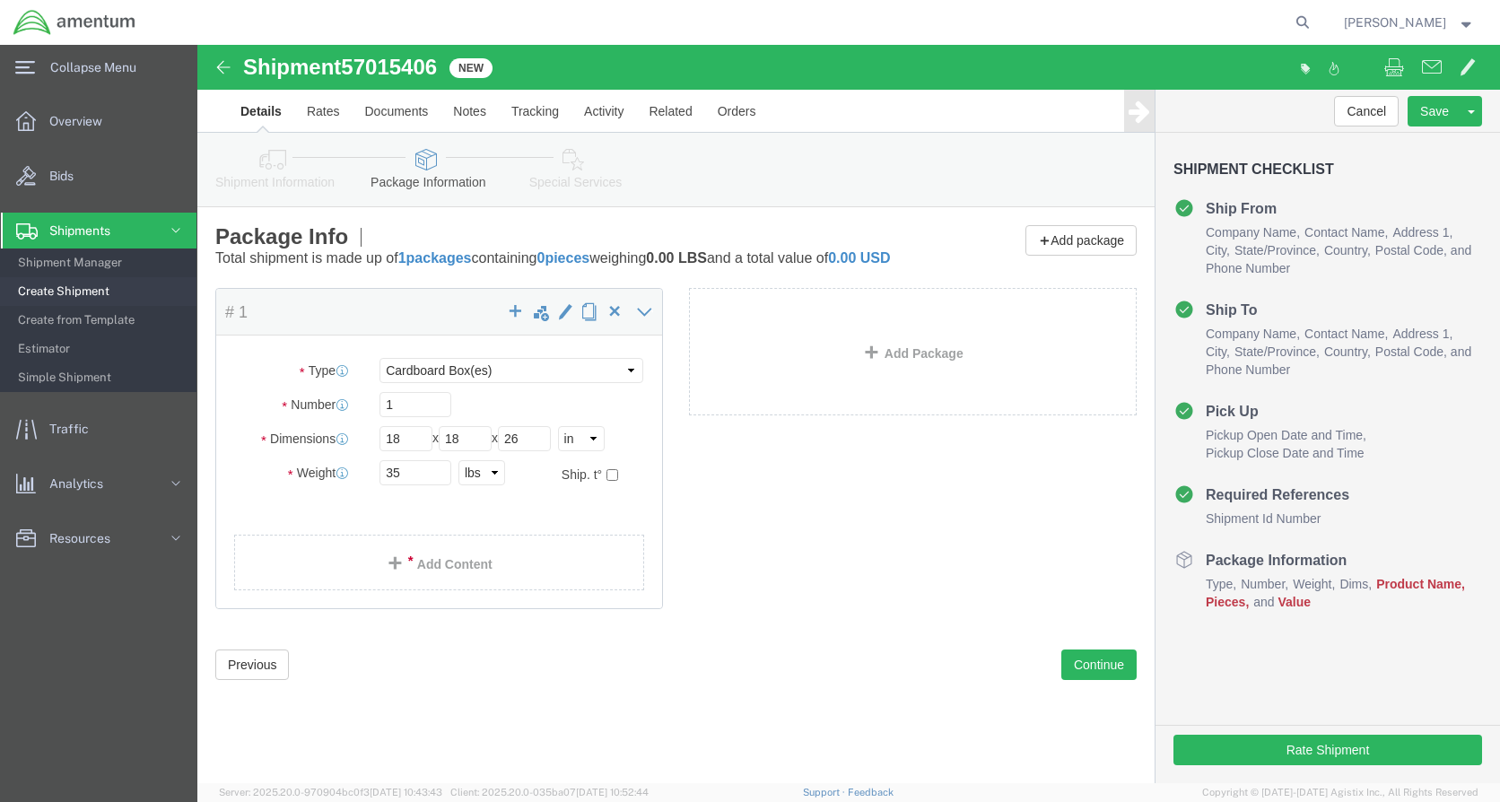
click link "Add Content"
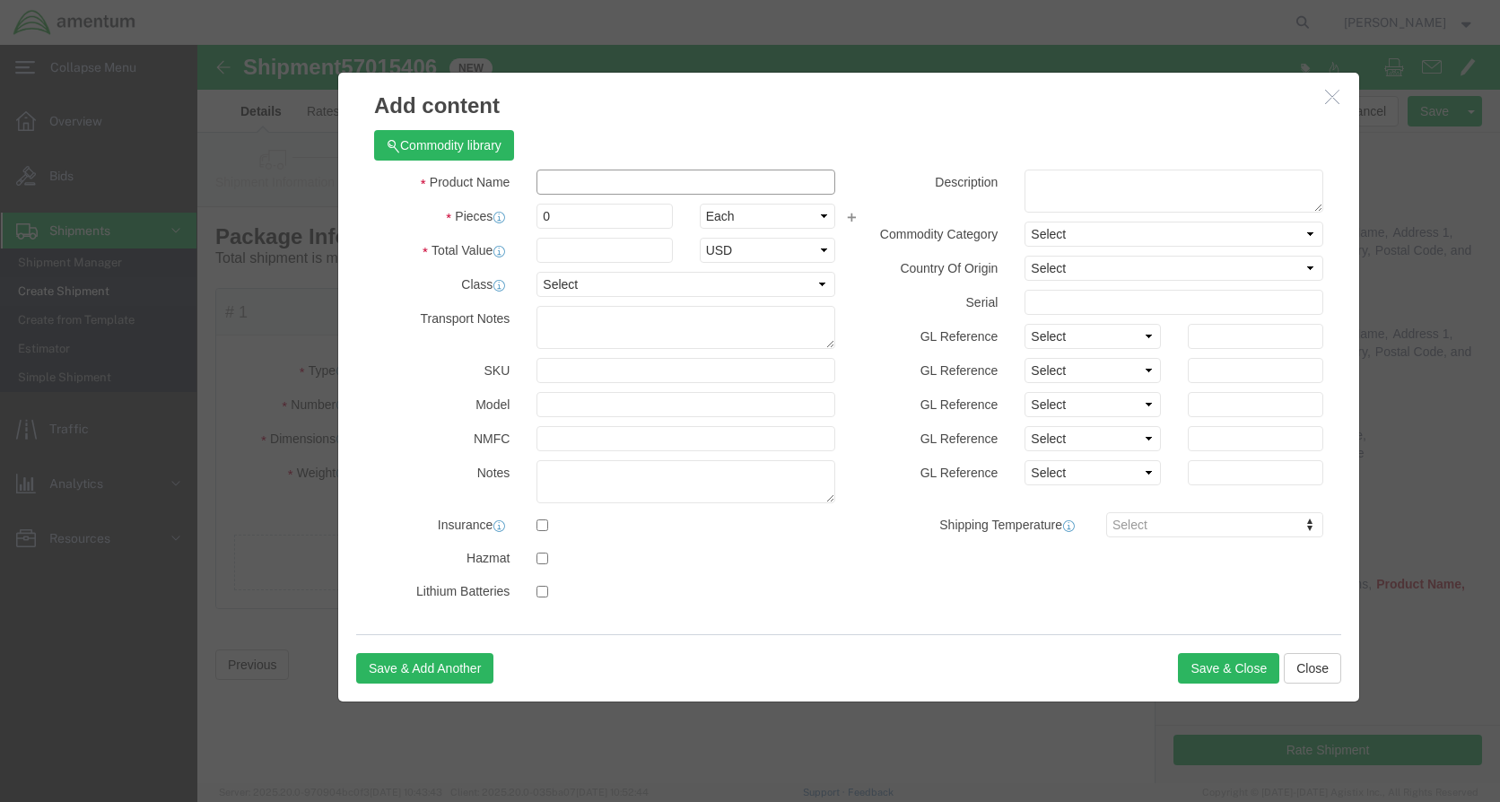
click input "text"
type input "TOOL BOX"
click input "0"
type input "1"
type input "1500"
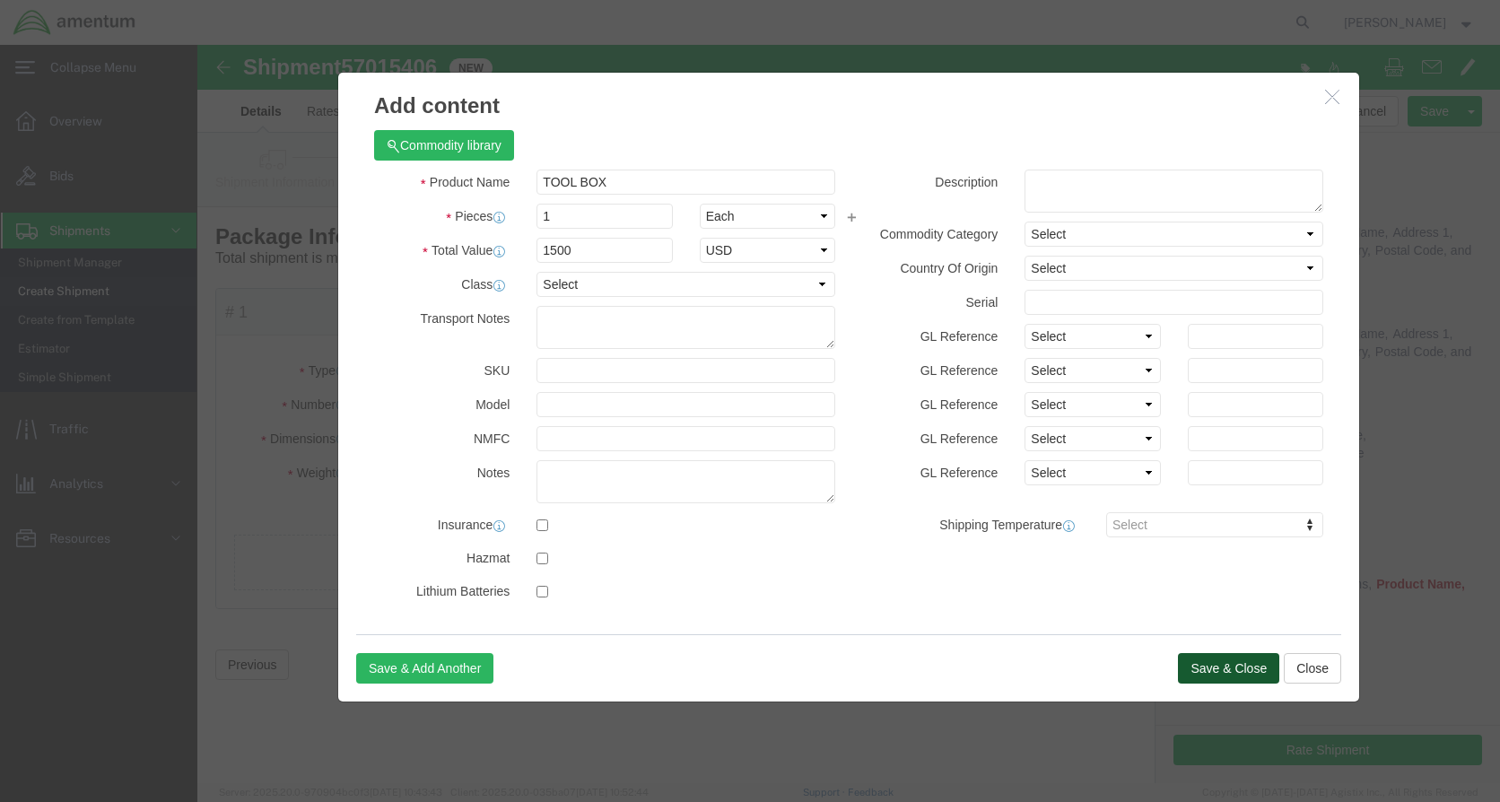
click button "Save & Close"
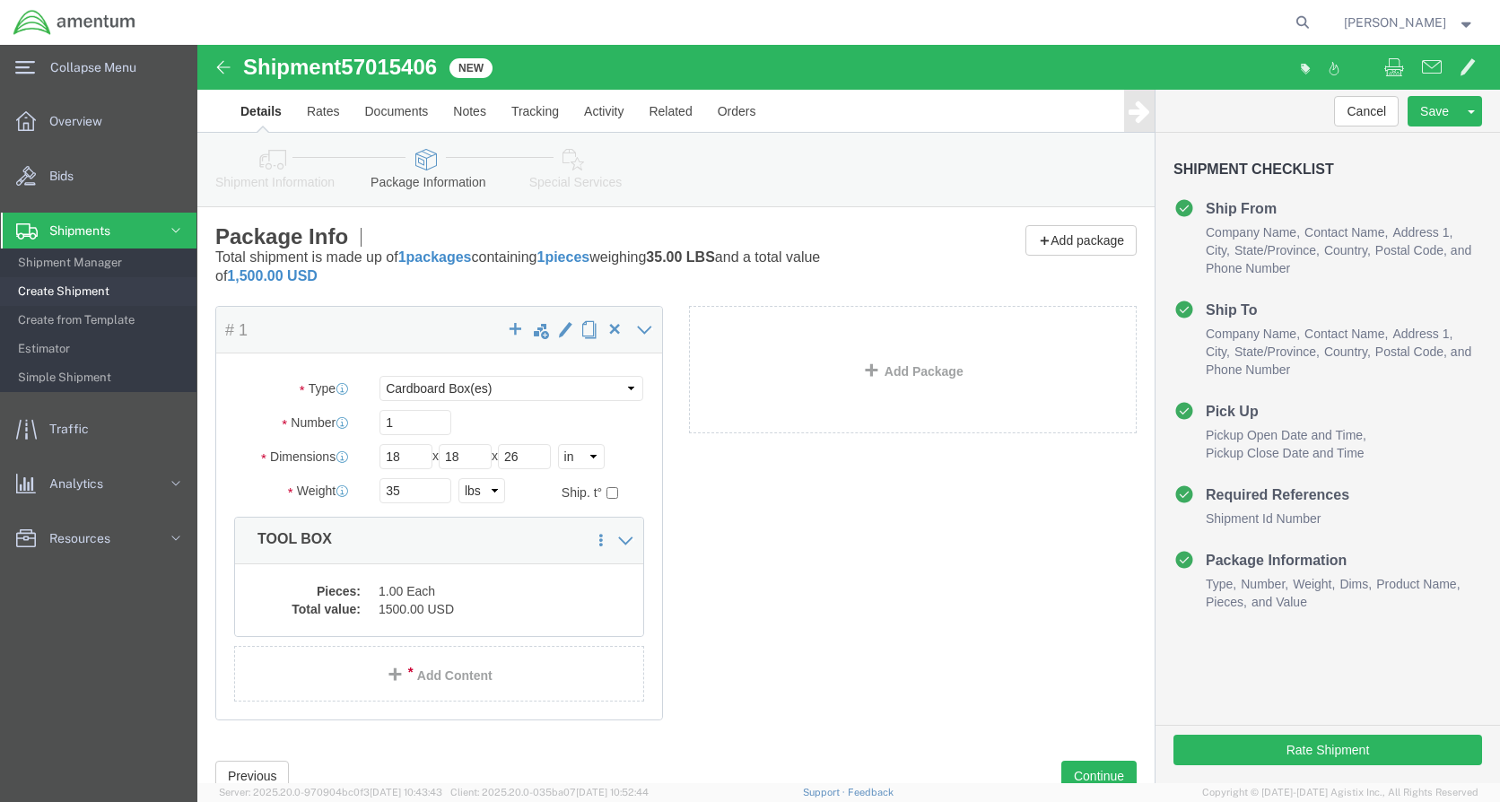
drag, startPoint x: 1064, startPoint y: 688, endPoint x: 1066, endPoint y: 698, distance: 10.0
click div "Rate Shipment"
click button "Rate Shipment"
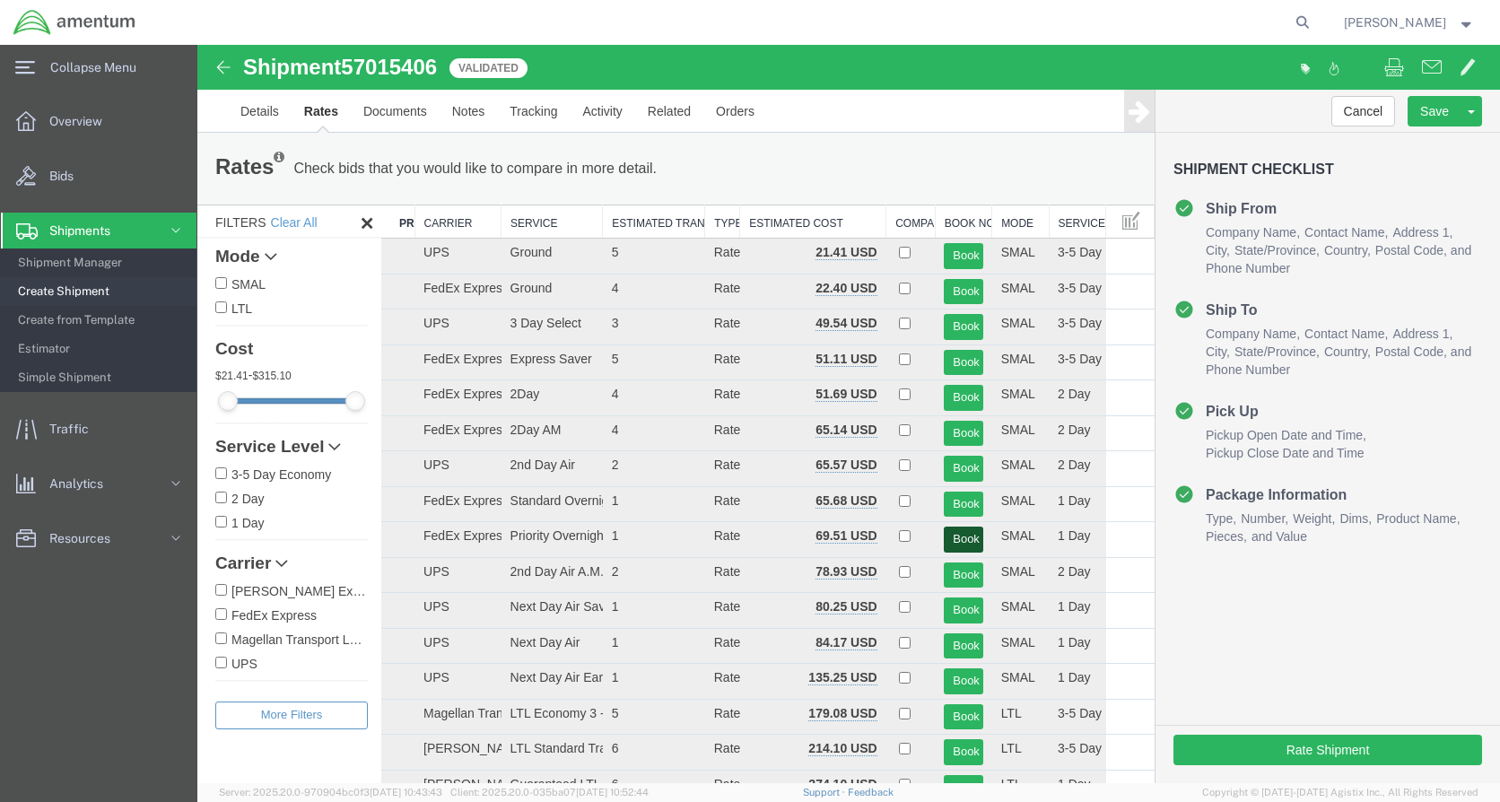
click at [963, 538] on button "Book" at bounding box center [963, 540] width 39 height 26
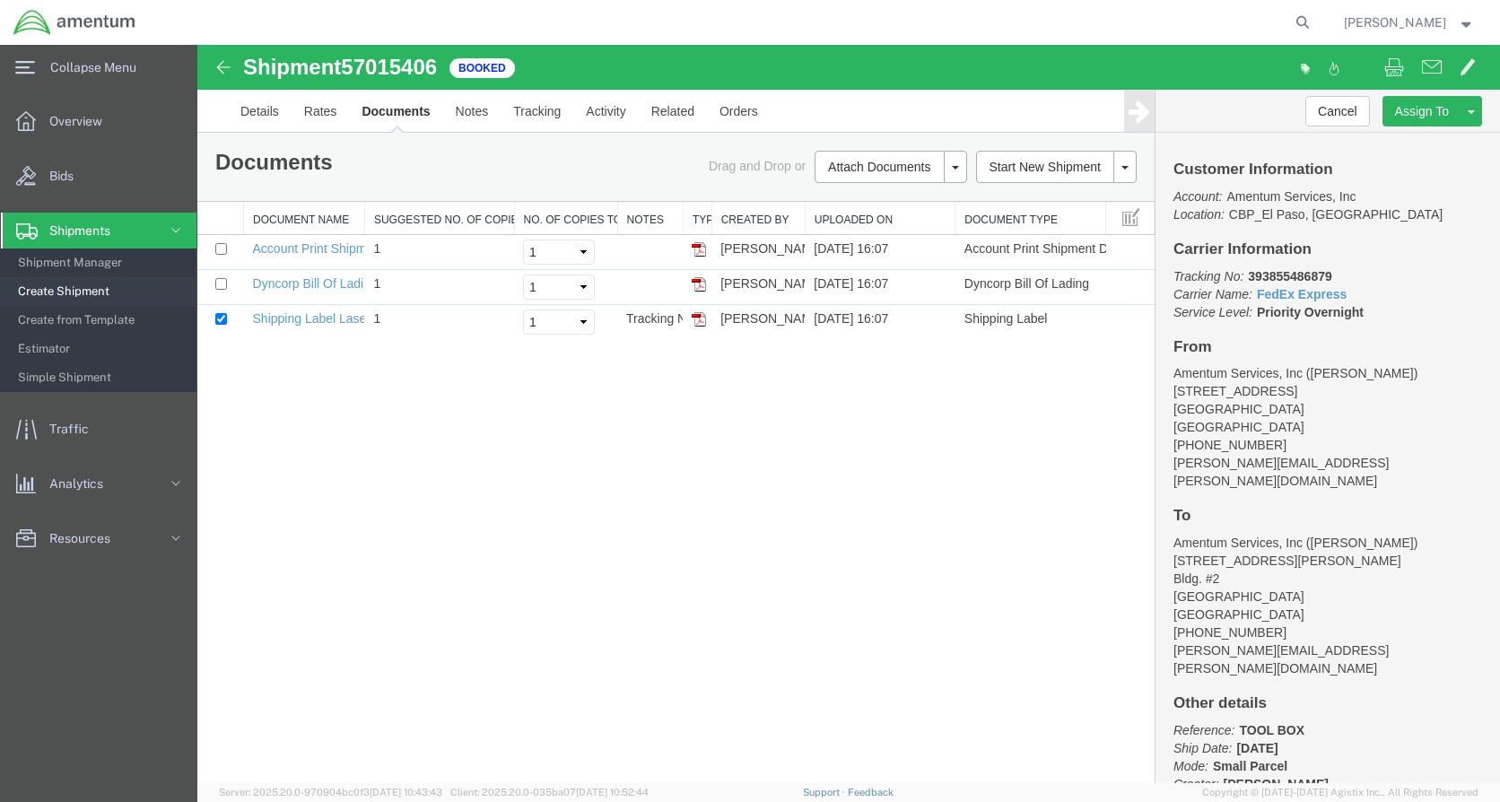
click at [700, 325] on img at bounding box center [699, 319] width 14 height 14
